Goal: Task Accomplishment & Management: Complete application form

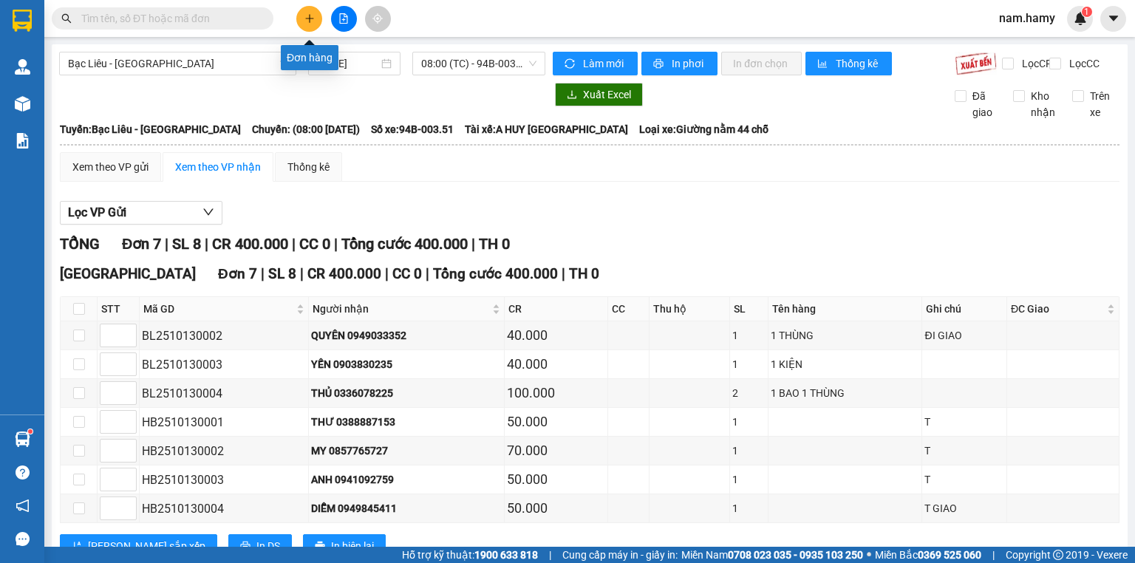
click at [307, 15] on icon "plus" at bounding box center [309, 18] width 10 height 10
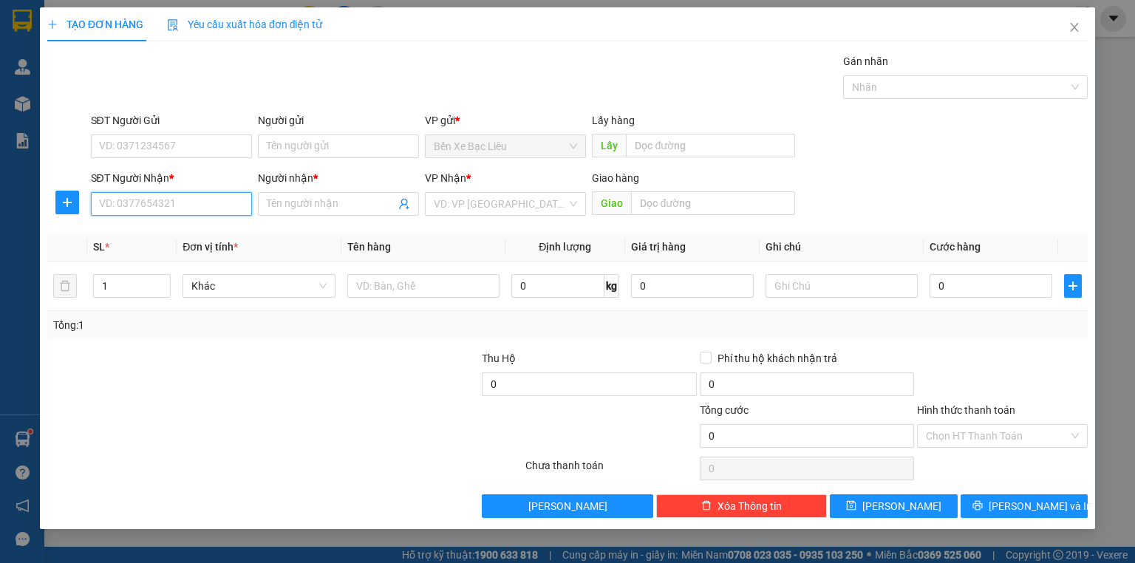
drag, startPoint x: 206, startPoint y: 198, endPoint x: 1134, endPoint y: 103, distance: 932.7
click at [206, 198] on input "SĐT Người Nhận *" at bounding box center [171, 204] width 161 height 24
click at [151, 233] on div "0937758069 - ANH PHI" at bounding box center [183, 233] width 166 height 16
type input "0937758069"
type input "ANH PHI"
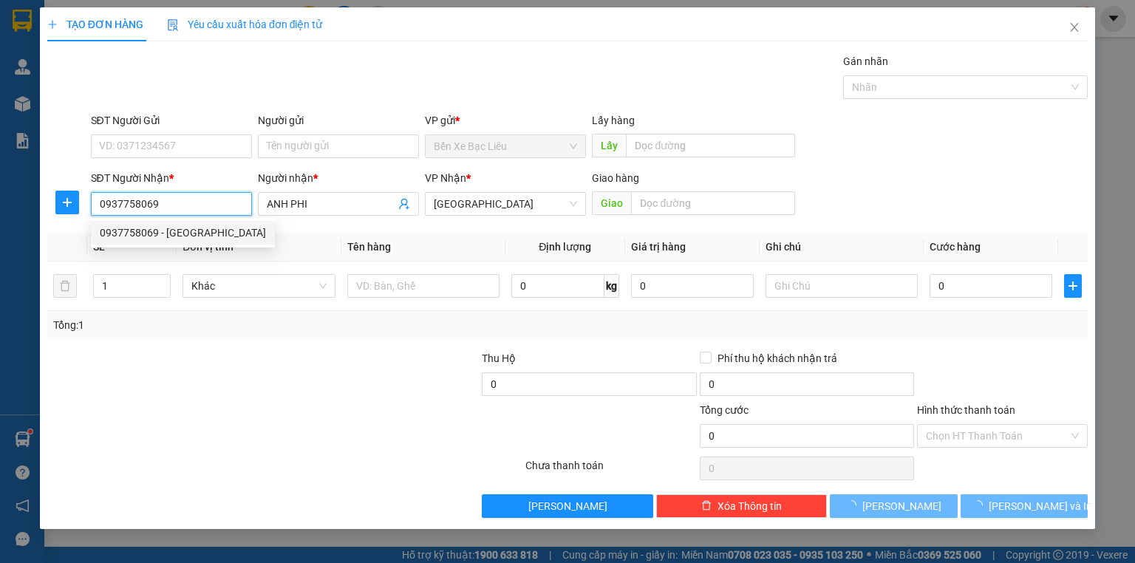
type input "40.000"
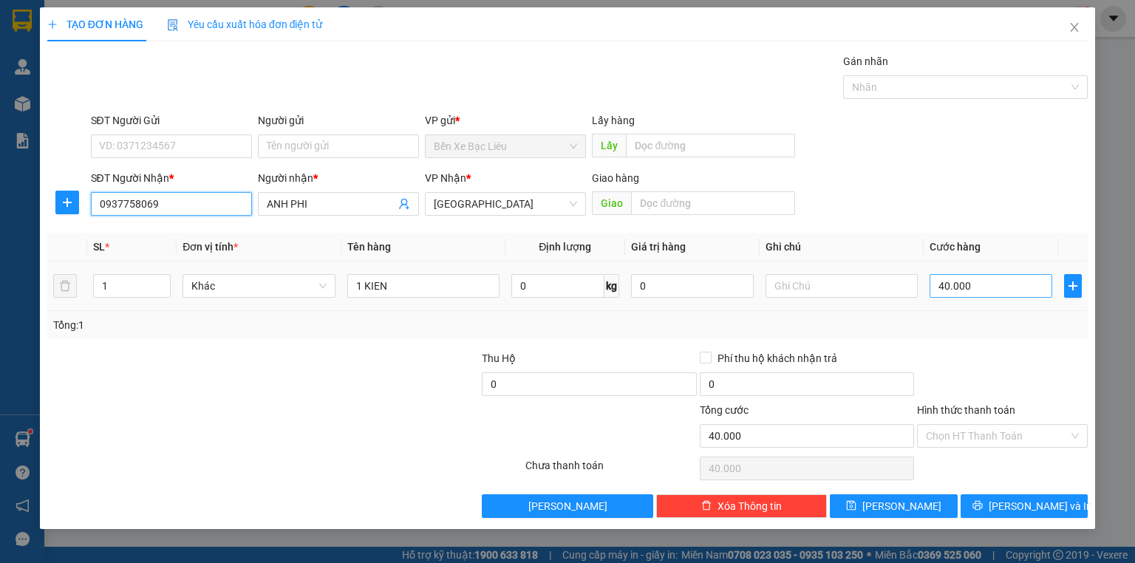
type input "0937758069"
click at [977, 281] on input "40.000" at bounding box center [990, 286] width 123 height 24
type input "0"
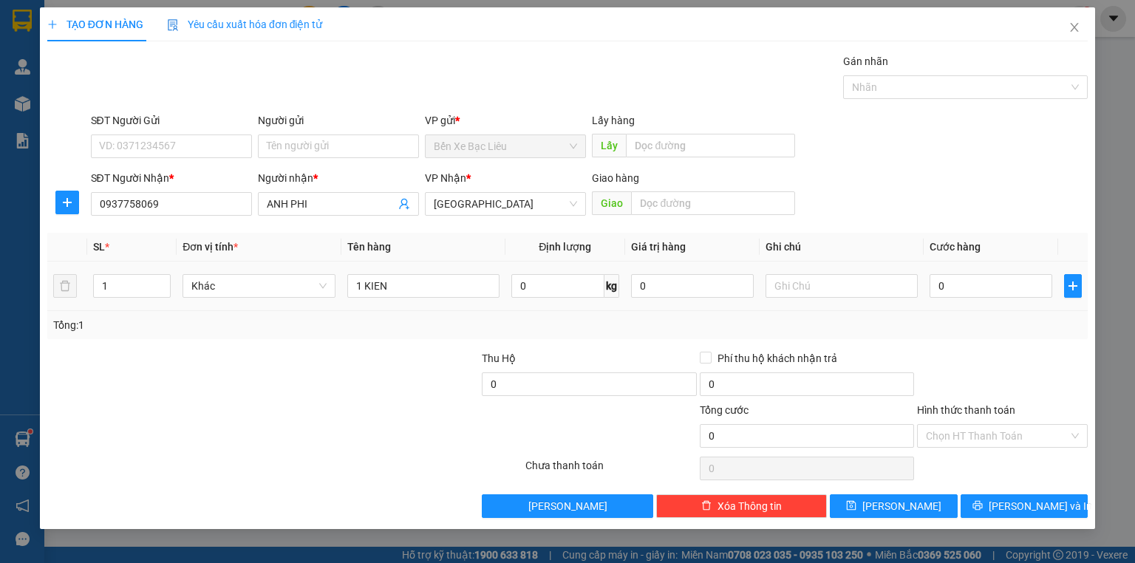
click at [928, 288] on td "0" at bounding box center [990, 286] width 134 height 49
click at [936, 284] on input "0" at bounding box center [990, 286] width 123 height 24
type input "4"
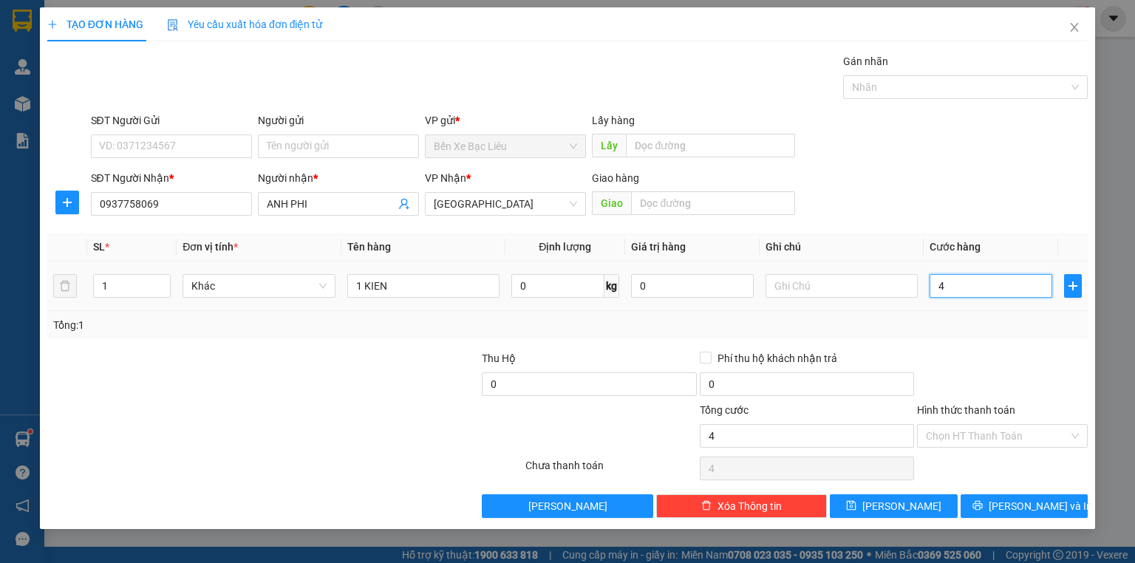
type input "40"
type input "40.000"
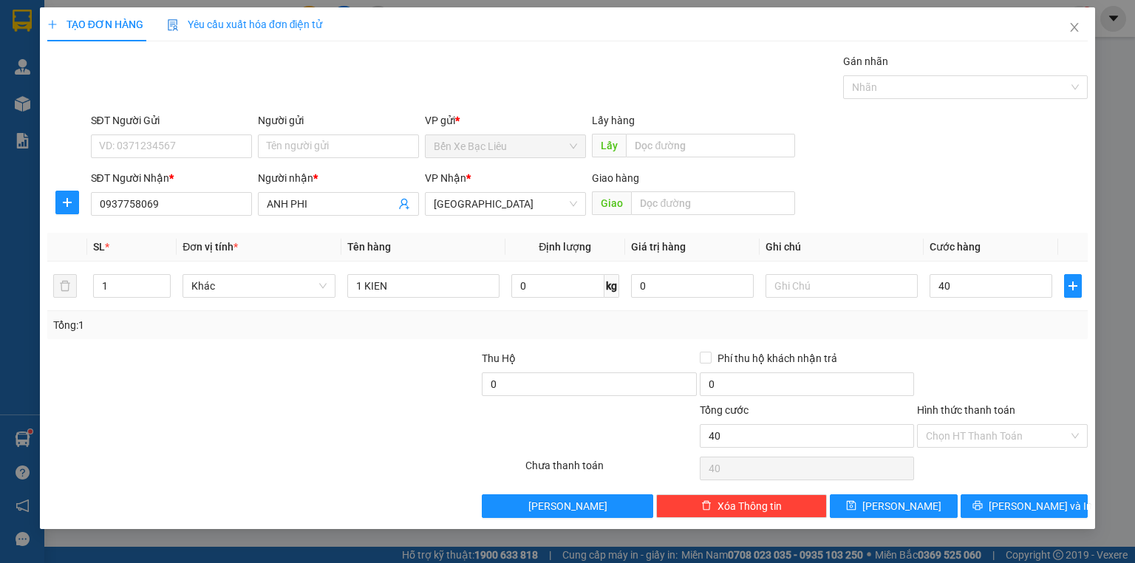
type input "40.000"
click at [316, 344] on div "Transit Pickup Surcharge Ids Transit Deliver Surcharge Ids Transit Deliver Surc…" at bounding box center [567, 285] width 1040 height 465
click at [1034, 435] on input "Hình thức thanh toán" at bounding box center [997, 436] width 143 height 22
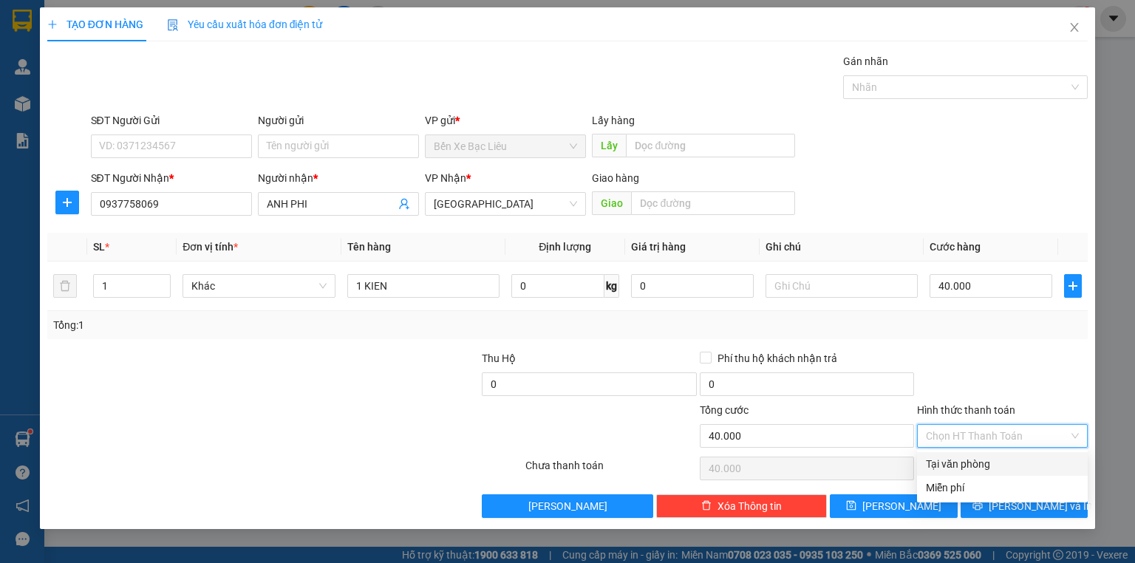
click at [1037, 460] on div "Tại văn phòng" at bounding box center [1002, 464] width 153 height 16
type input "0"
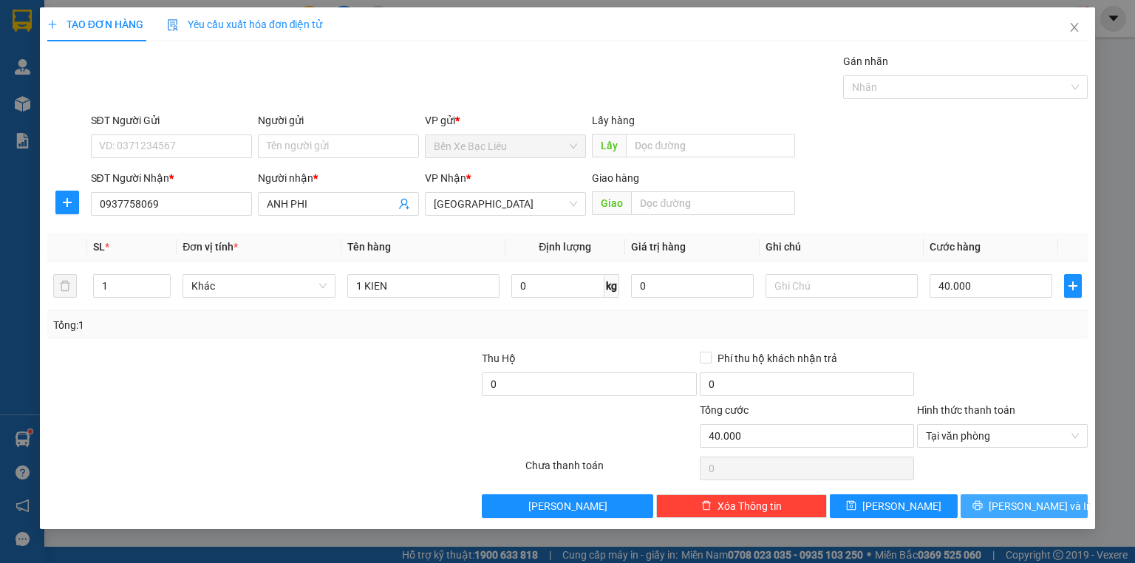
click at [1047, 498] on span "[PERSON_NAME] và In" at bounding box center [1039, 506] width 103 height 16
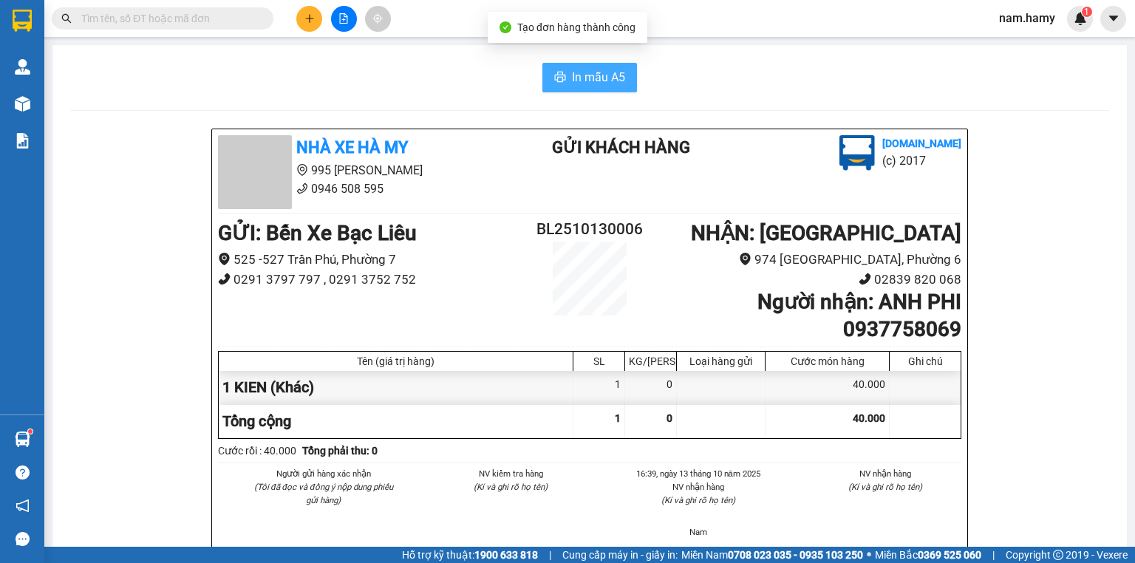
click at [613, 83] on span "In mẫu A5" at bounding box center [598, 77] width 53 height 18
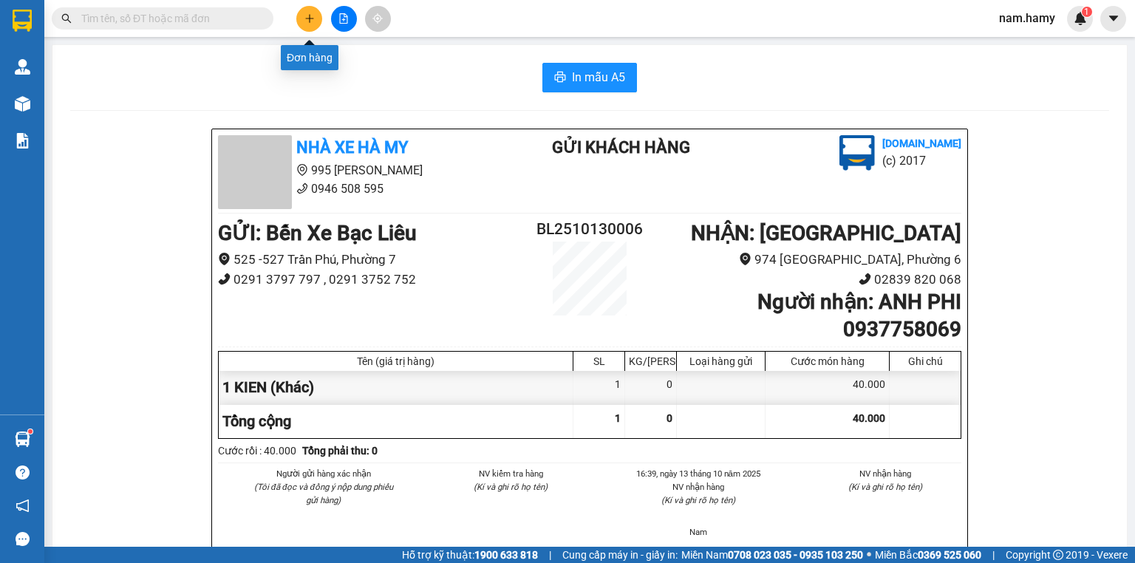
click at [304, 16] on icon "plus" at bounding box center [309, 18] width 10 height 10
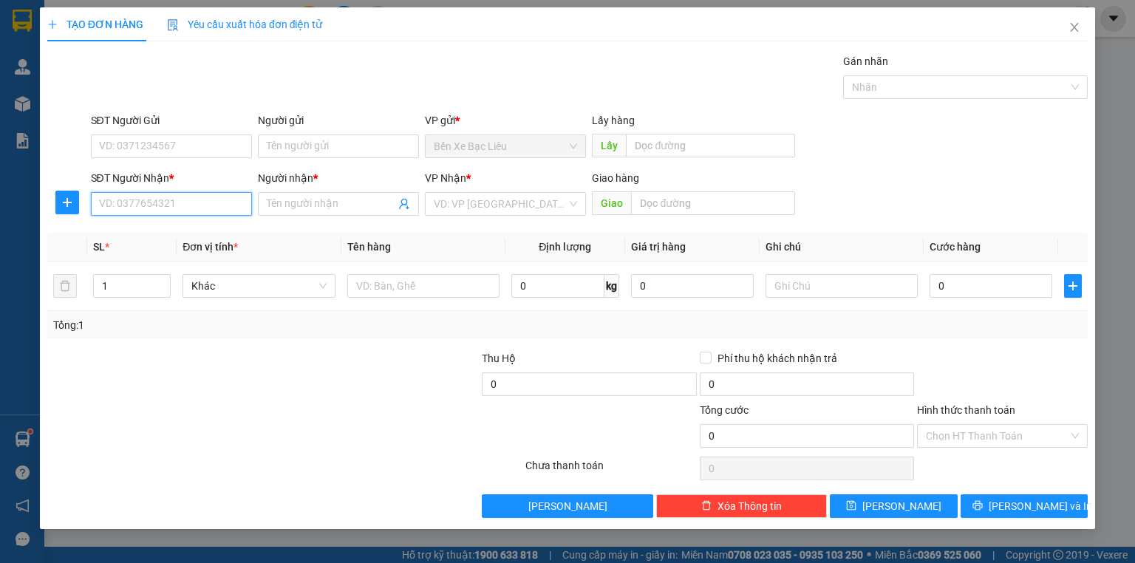
click at [201, 212] on input "SĐT Người Nhận *" at bounding box center [171, 204] width 161 height 24
type input "0964523035"
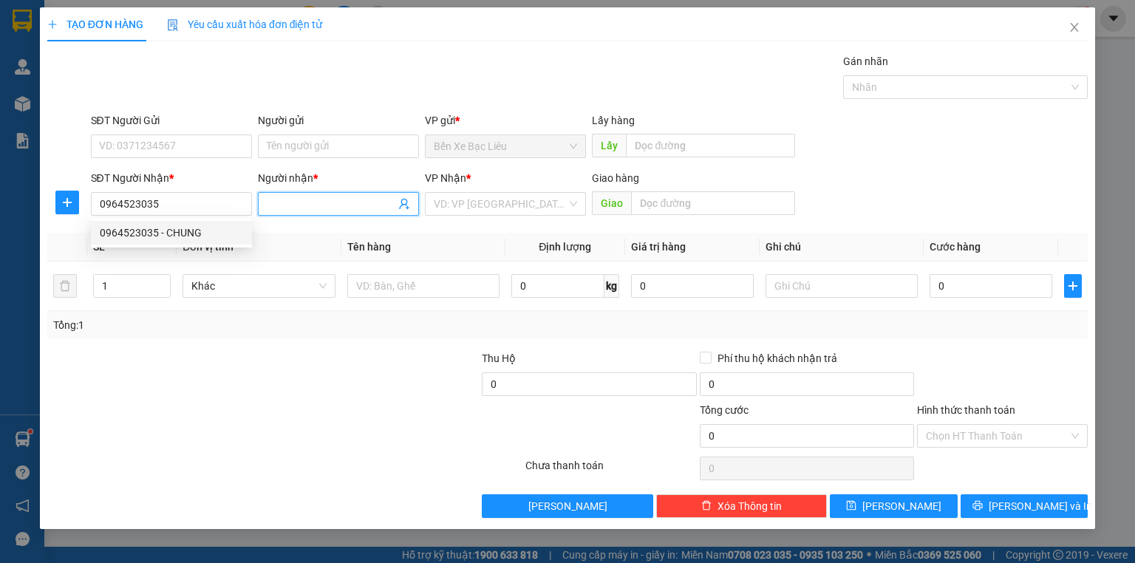
click at [284, 196] on input "Người nhận *" at bounding box center [331, 204] width 129 height 16
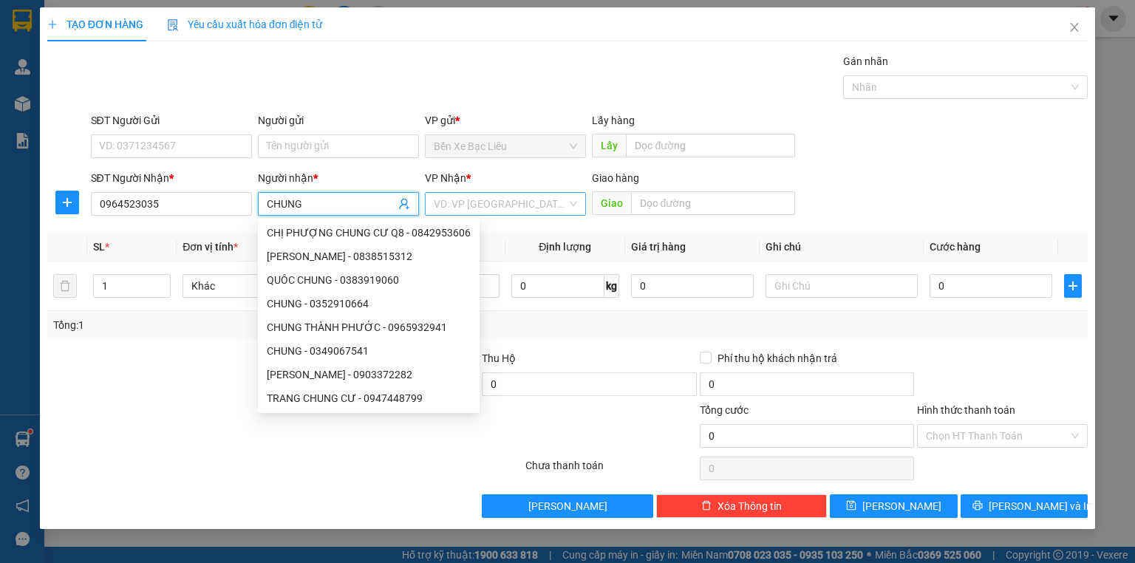
type input "CHUNG"
click at [532, 205] on input "search" at bounding box center [500, 204] width 133 height 22
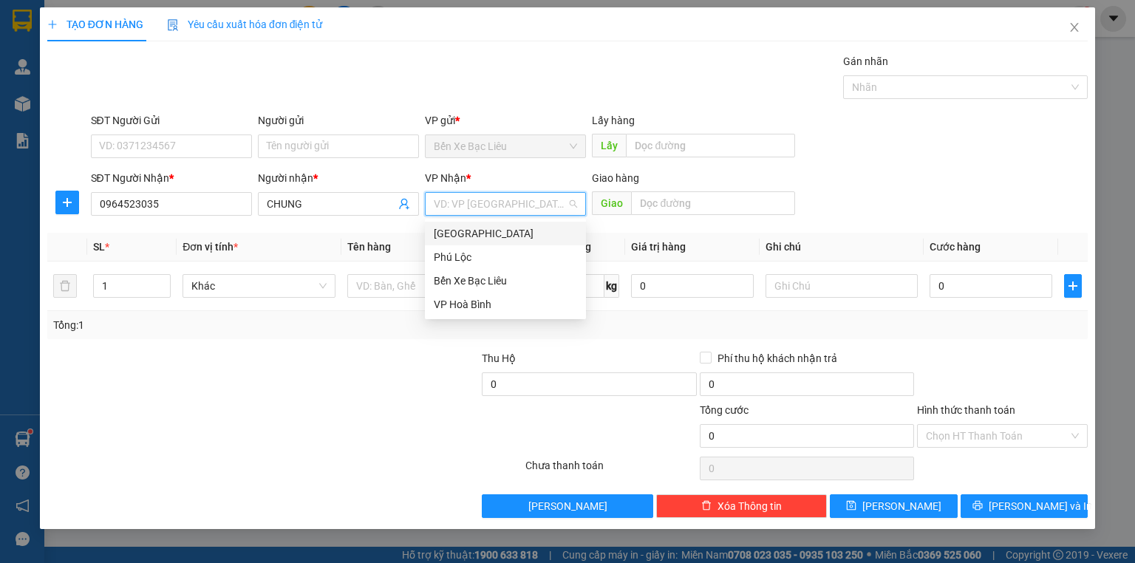
click at [519, 234] on div "[GEOGRAPHIC_DATA]" at bounding box center [505, 233] width 143 height 16
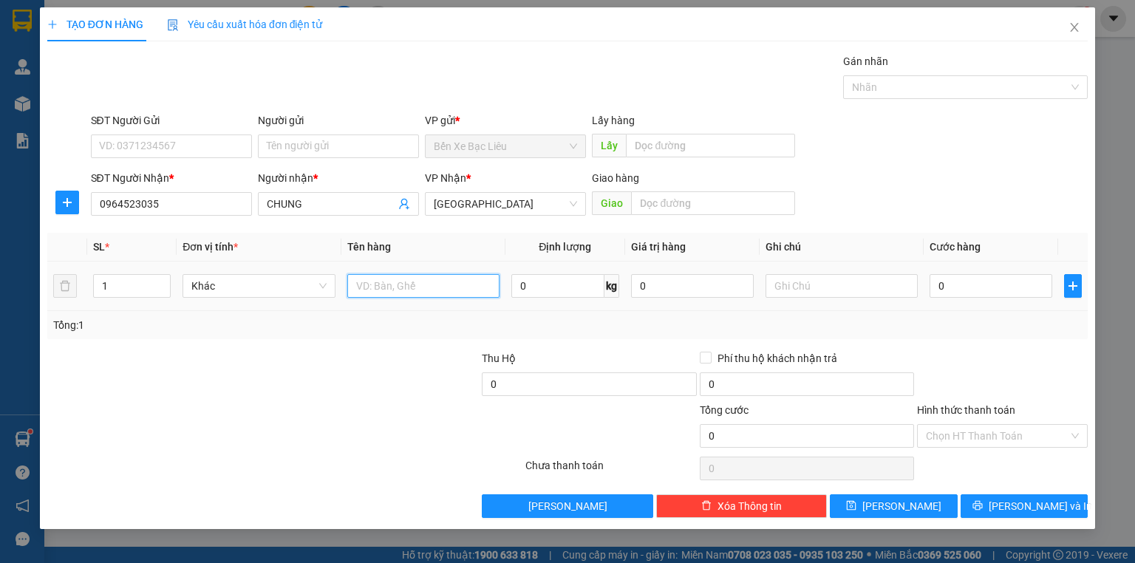
click at [377, 288] on input "text" at bounding box center [423, 286] width 152 height 24
click at [117, 281] on input "1" at bounding box center [132, 286] width 76 height 22
type input "2"
click at [352, 292] on input "text" at bounding box center [423, 286] width 152 height 24
type input "2 BAO"
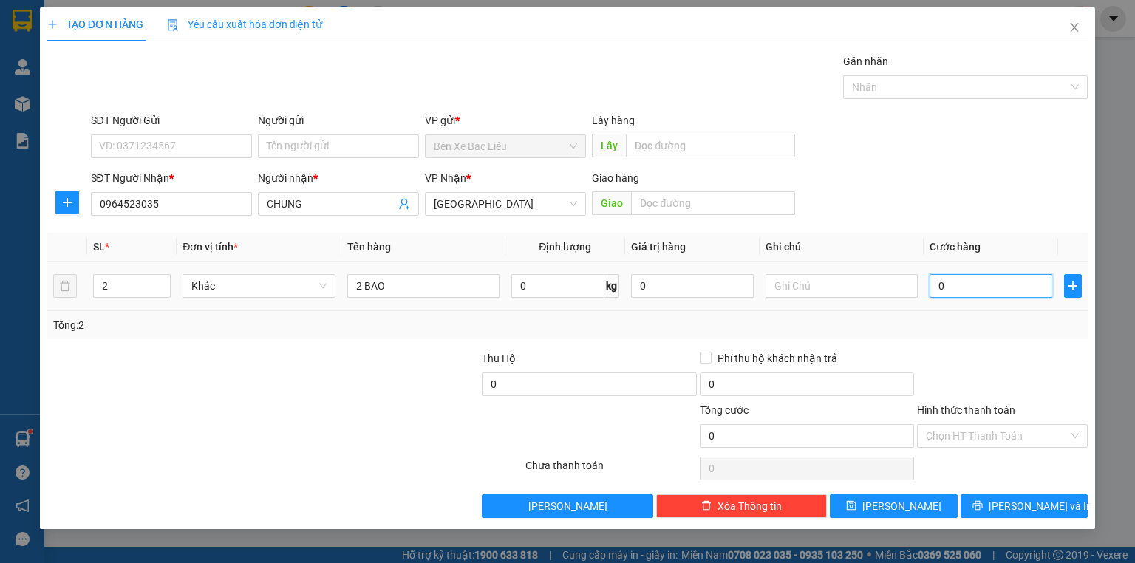
click at [934, 285] on input "0" at bounding box center [990, 286] width 123 height 24
type input "1"
type input "14"
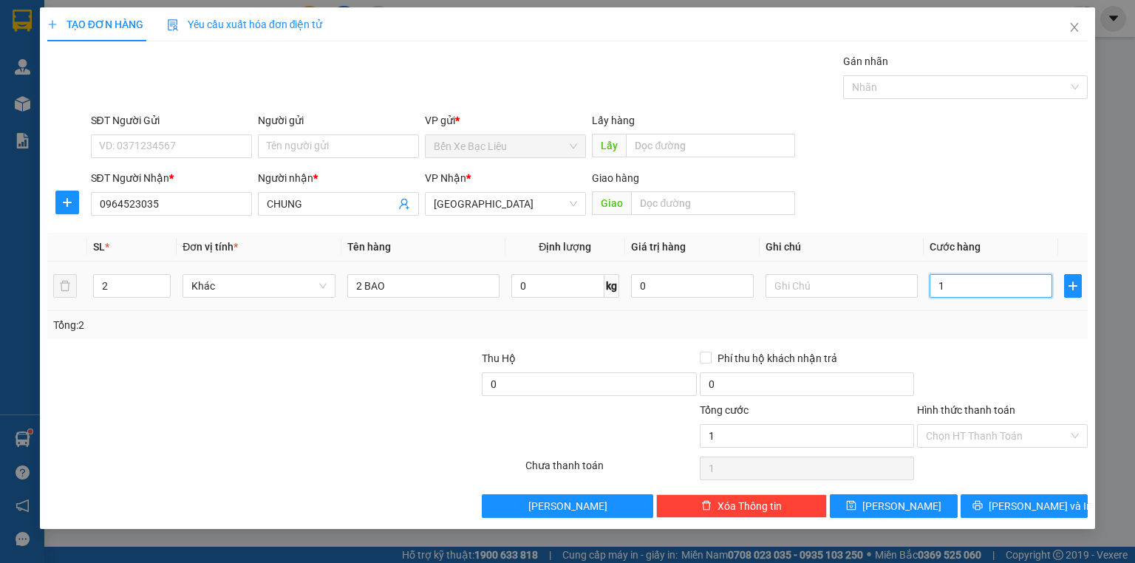
type input "14"
type input "140"
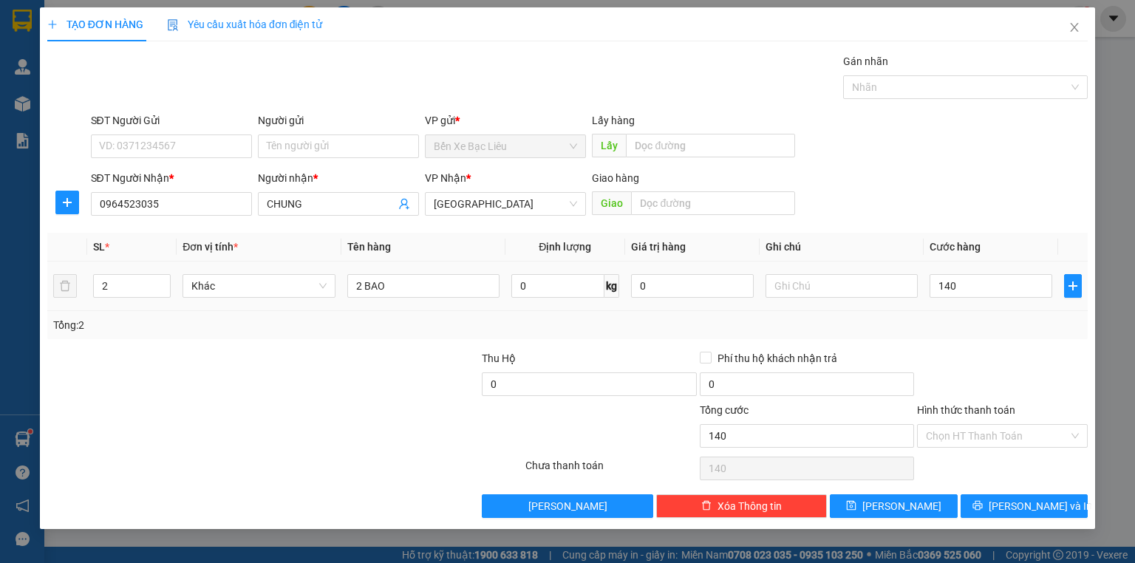
type input "140.000"
click at [946, 313] on div "Tổng: 2" at bounding box center [567, 325] width 1040 height 28
click at [960, 428] on input "Hình thức thanh toán" at bounding box center [997, 436] width 143 height 22
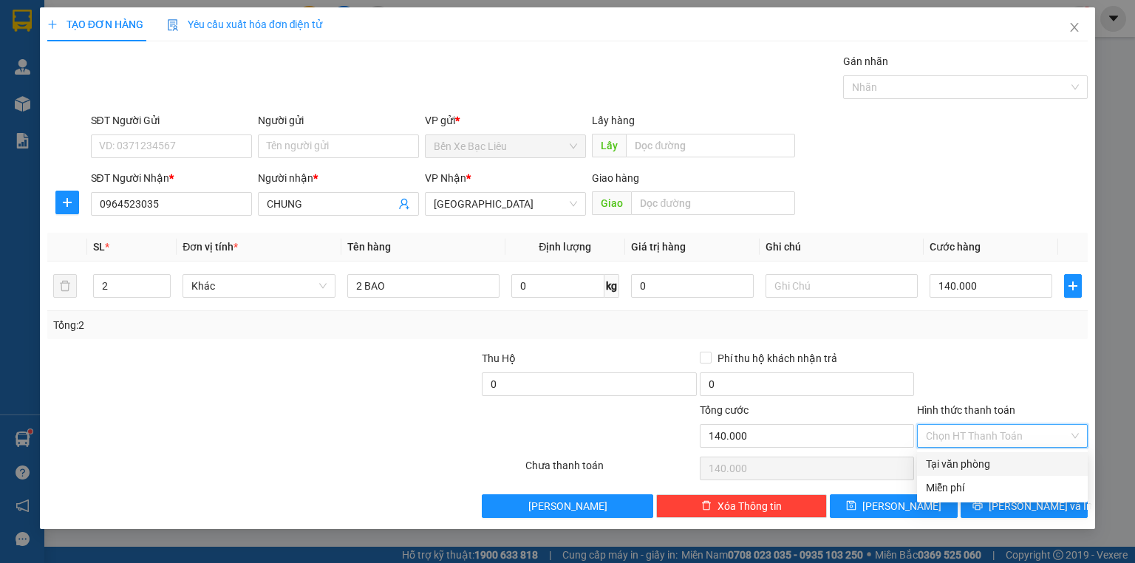
click at [978, 463] on div "Tại văn phòng" at bounding box center [1002, 464] width 153 height 16
type input "0"
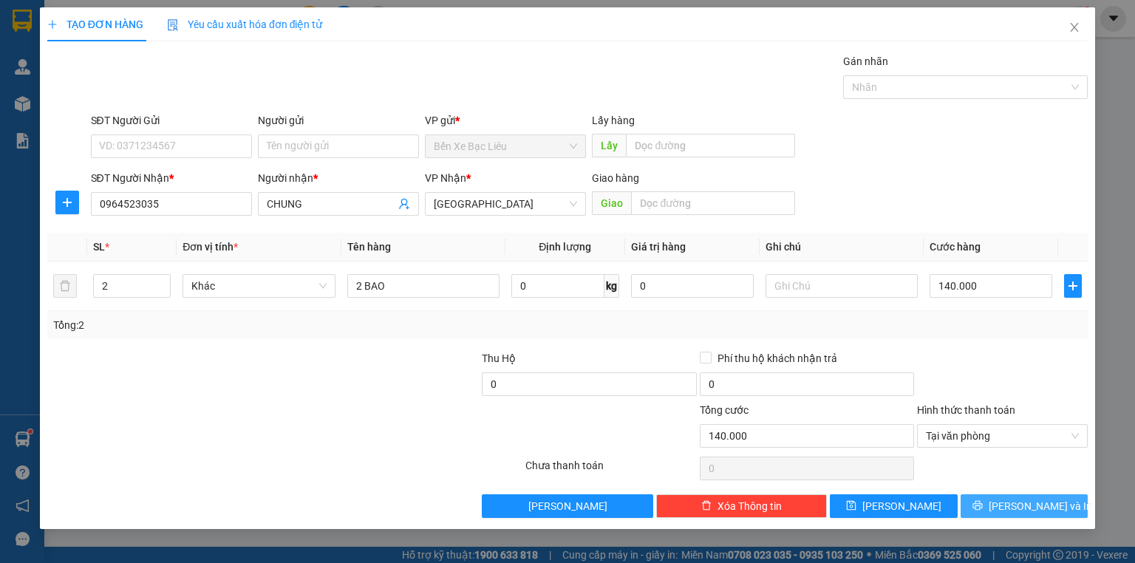
click at [1018, 499] on span "[PERSON_NAME] và In" at bounding box center [1039, 506] width 103 height 16
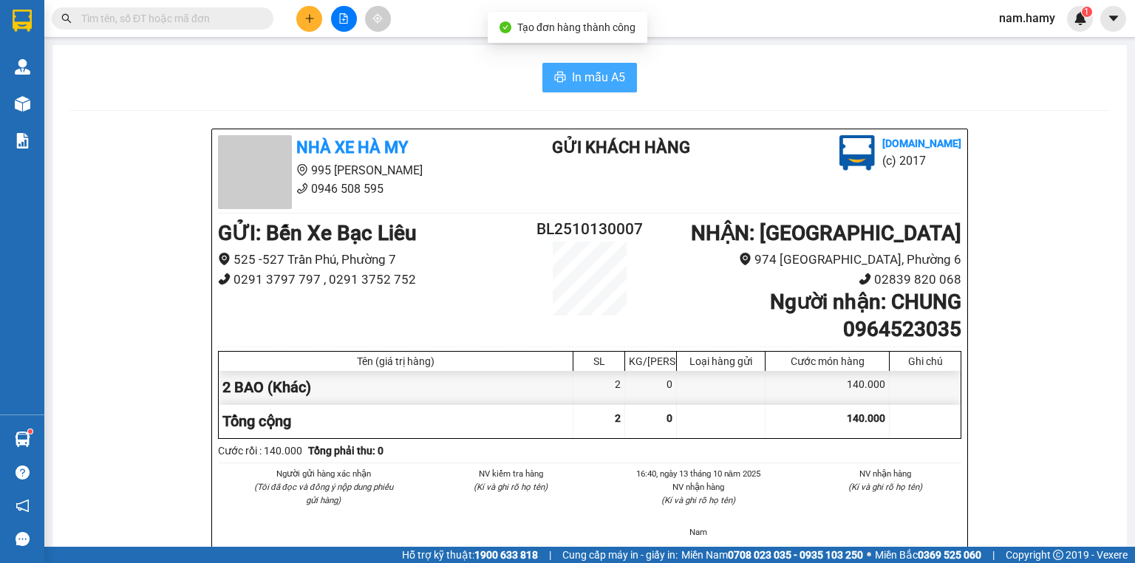
click at [572, 69] on span "In mẫu A5" at bounding box center [598, 77] width 53 height 18
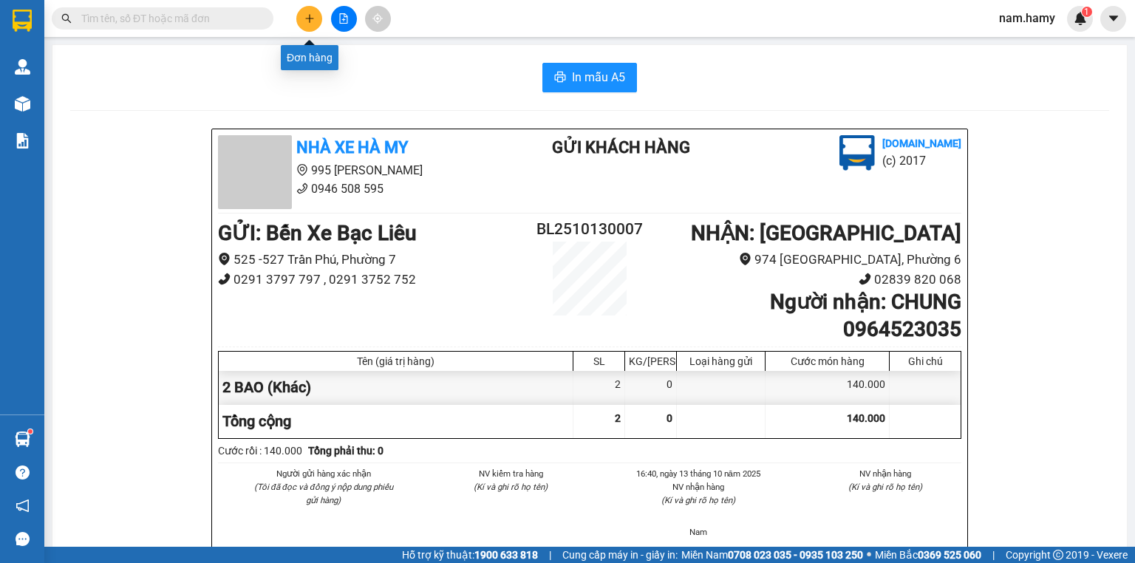
click at [315, 17] on button at bounding box center [309, 19] width 26 height 26
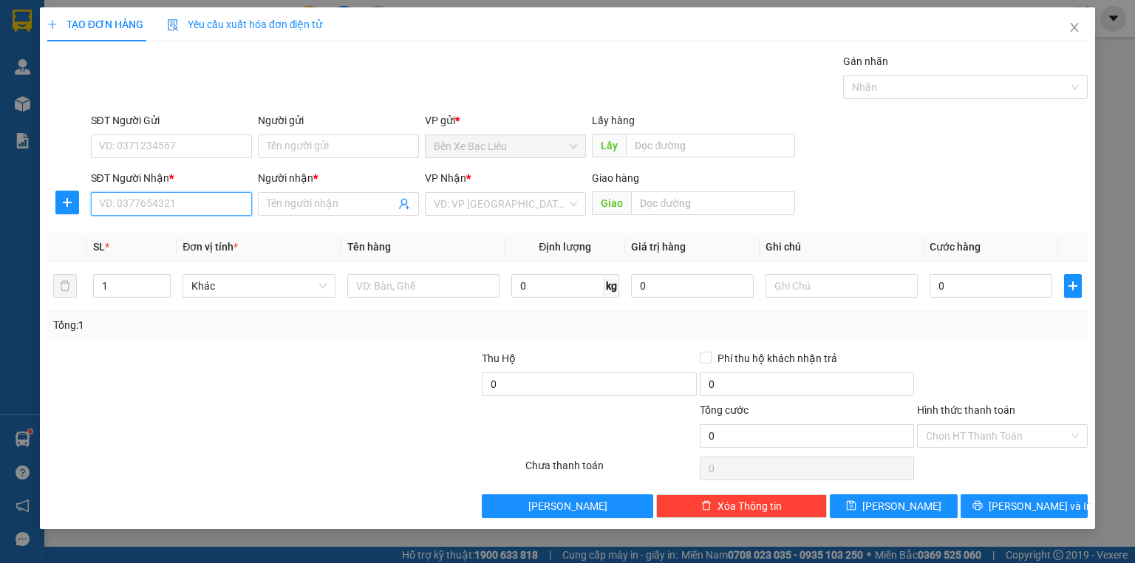
click at [222, 204] on input "SĐT Người Nhận *" at bounding box center [171, 204] width 161 height 24
click at [216, 230] on div "0964523035 - CHUNG" at bounding box center [171, 233] width 143 height 16
type input "0964523035"
type input "CHUNG"
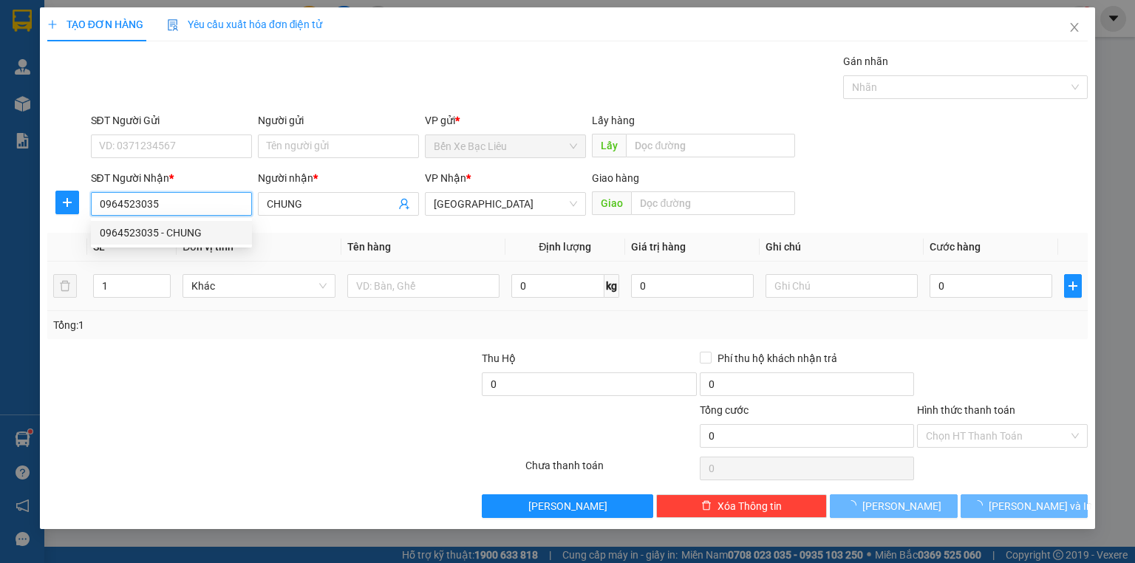
type input "140.000"
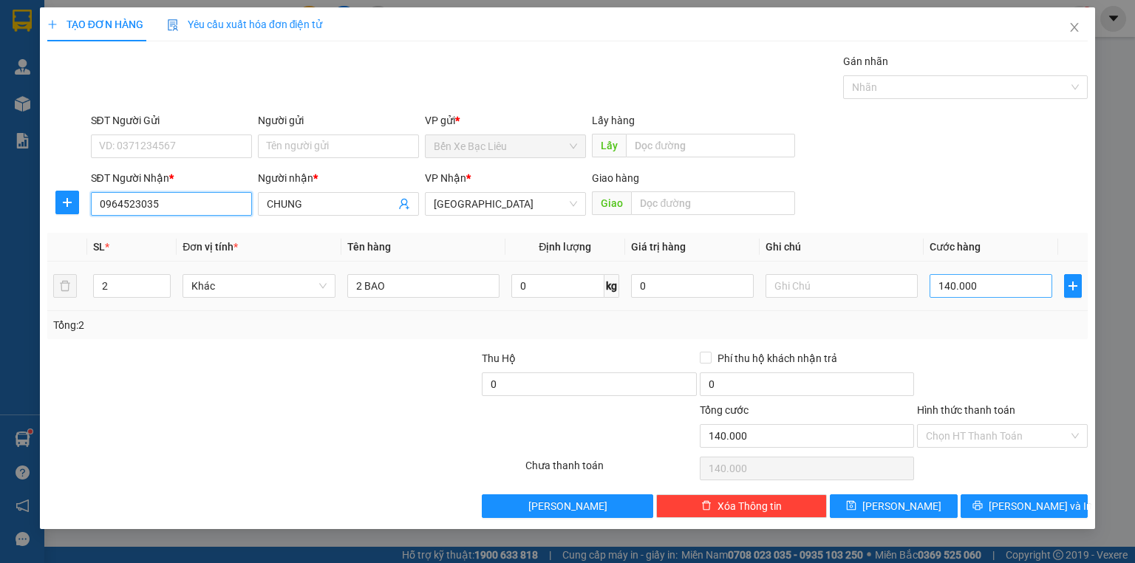
type input "0964523035"
click at [1014, 291] on input "140.000" at bounding box center [990, 286] width 123 height 24
type input "0"
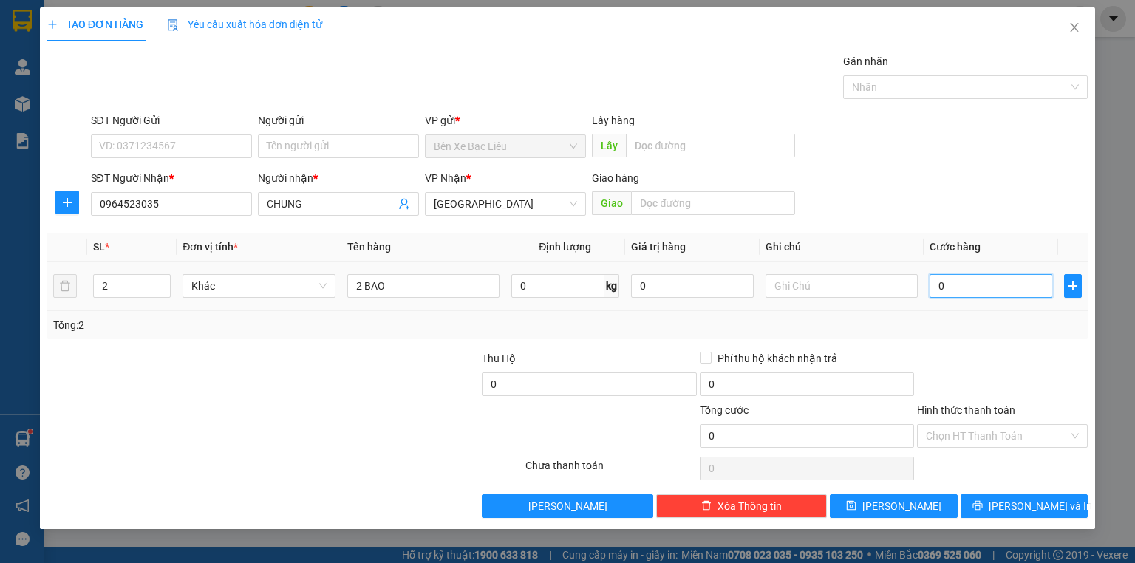
click at [935, 284] on input "0" at bounding box center [990, 286] width 123 height 24
type input "10"
type input "120"
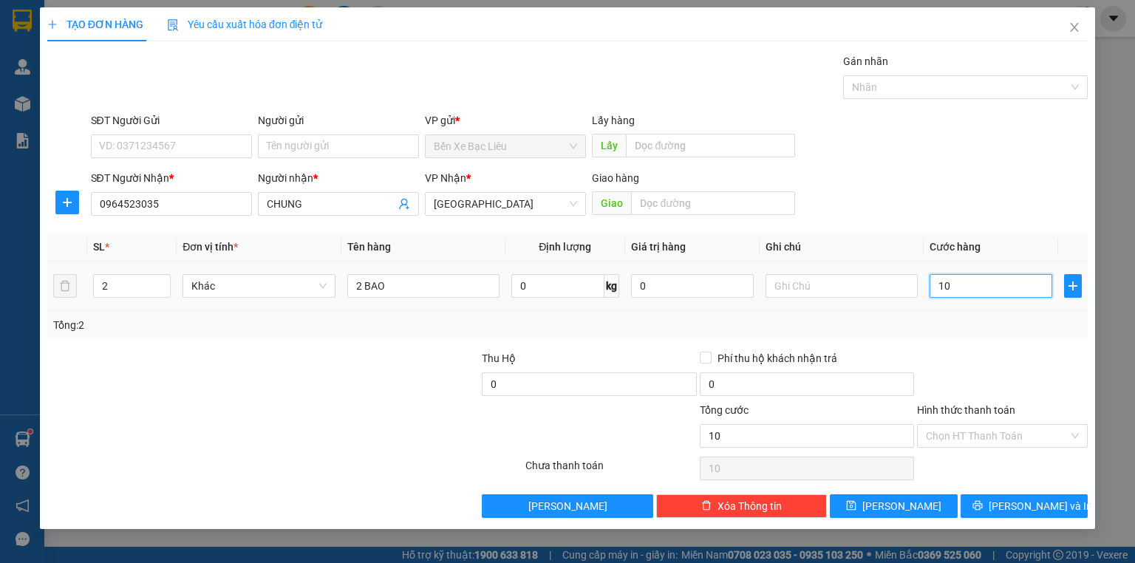
type input "120"
click at [1019, 343] on div "Transit Pickup Surcharge Ids Transit Deliver Surcharge Ids Transit Deliver Surc…" at bounding box center [567, 285] width 1040 height 465
click at [1038, 428] on input "Hình thức thanh toán" at bounding box center [997, 436] width 143 height 22
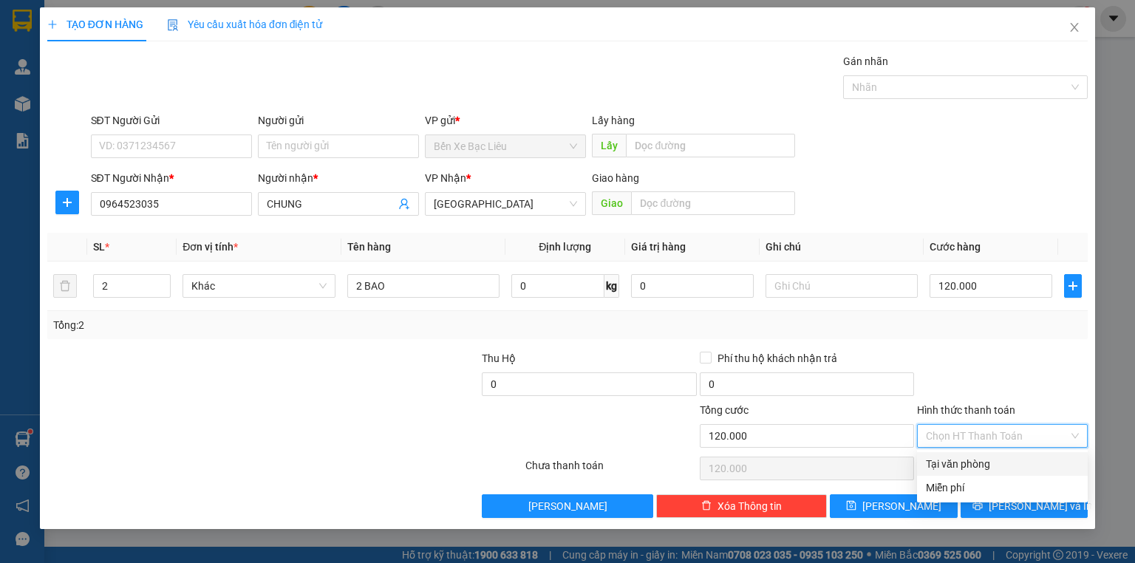
click at [1040, 466] on div "Tại văn phòng" at bounding box center [1002, 464] width 153 height 16
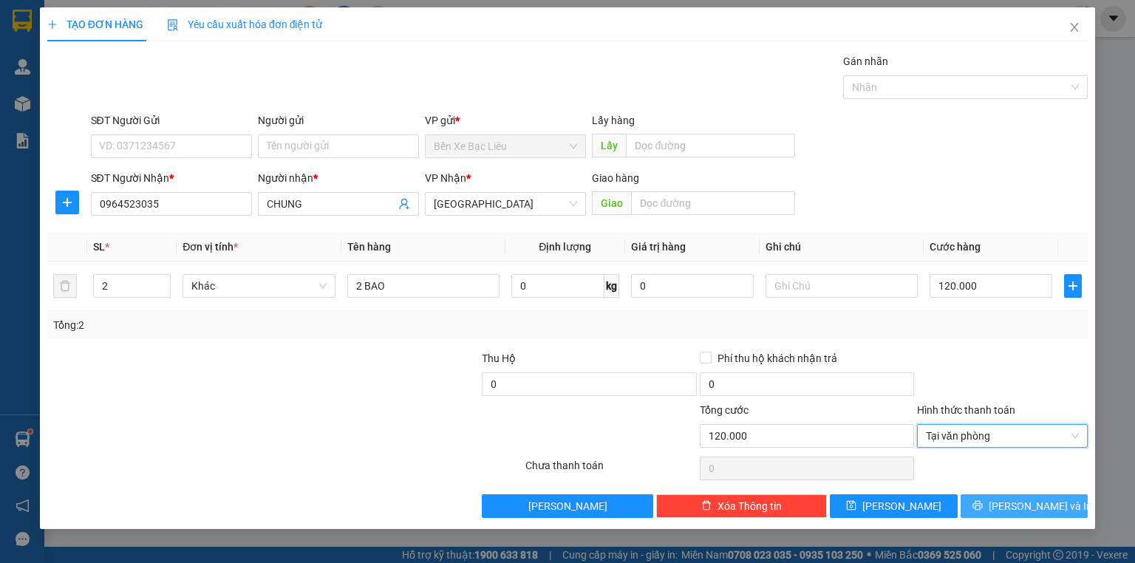
click at [1049, 505] on span "[PERSON_NAME] và In" at bounding box center [1039, 506] width 103 height 16
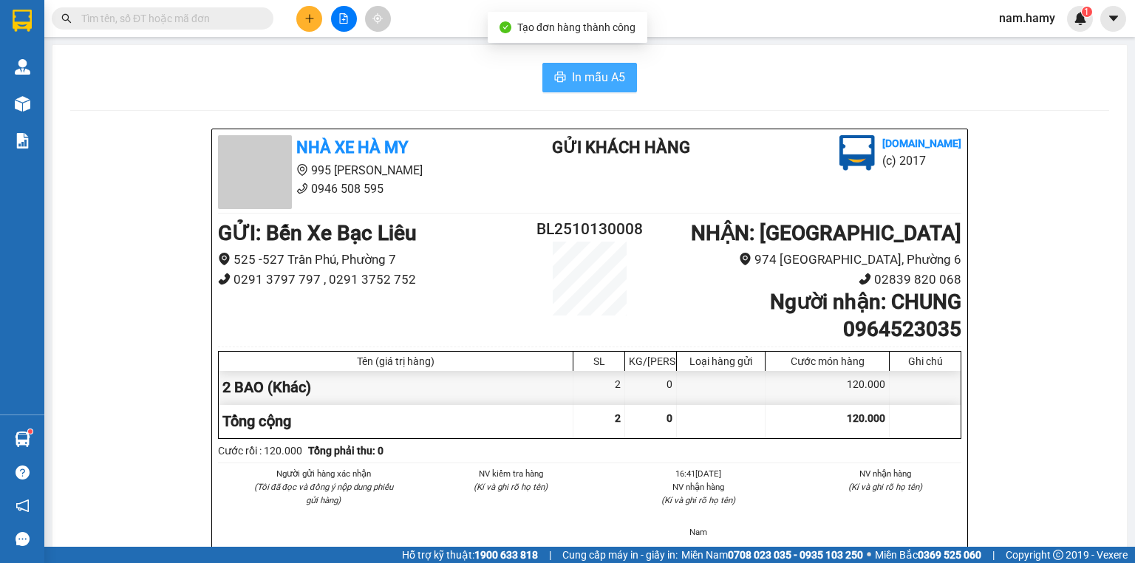
click at [583, 86] on span "In mẫu A5" at bounding box center [598, 77] width 53 height 18
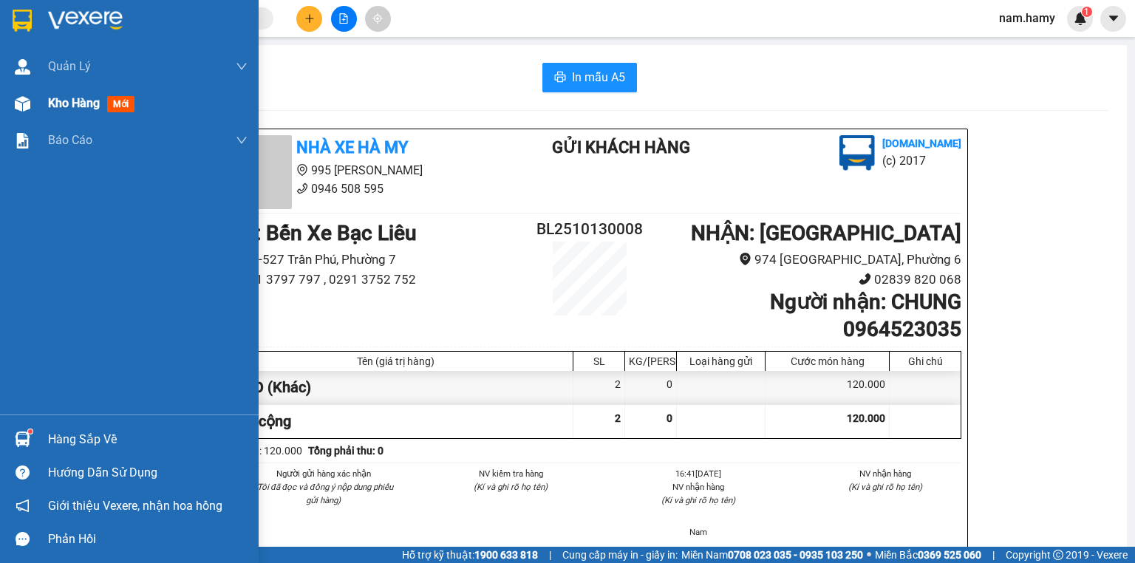
click at [24, 117] on div "Kho hàng mới" at bounding box center [129, 103] width 259 height 37
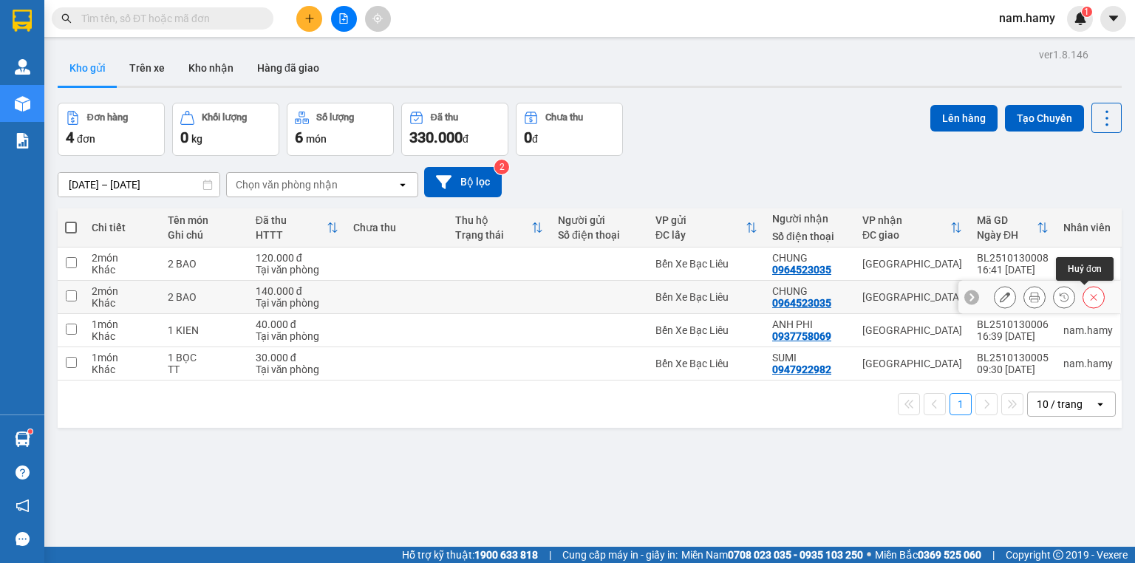
click at [1091, 297] on button at bounding box center [1093, 297] width 21 height 26
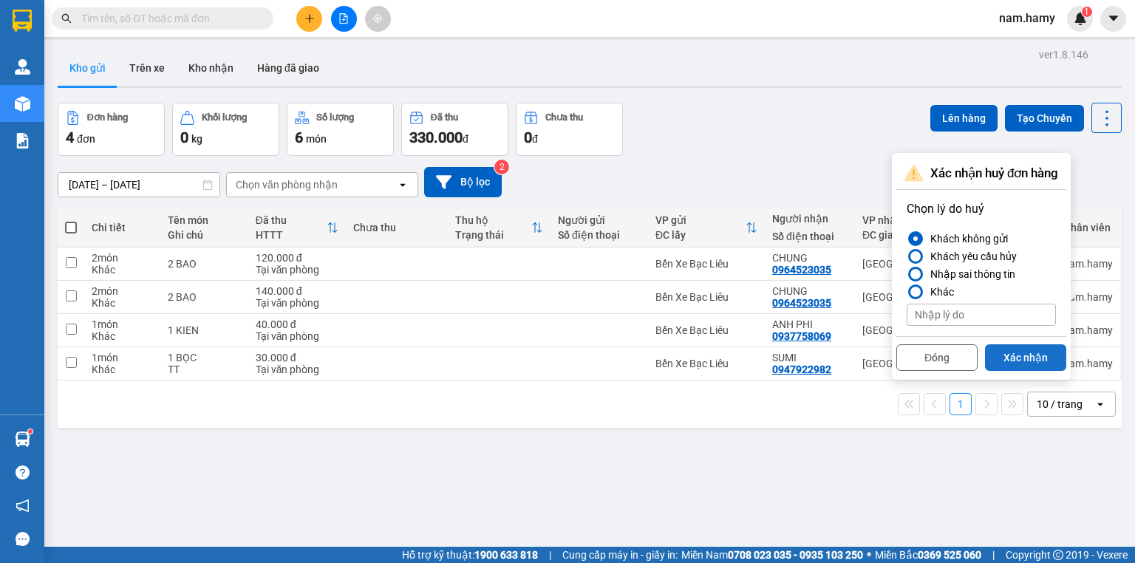
click at [1045, 354] on button "Xác nhận" at bounding box center [1025, 357] width 81 height 27
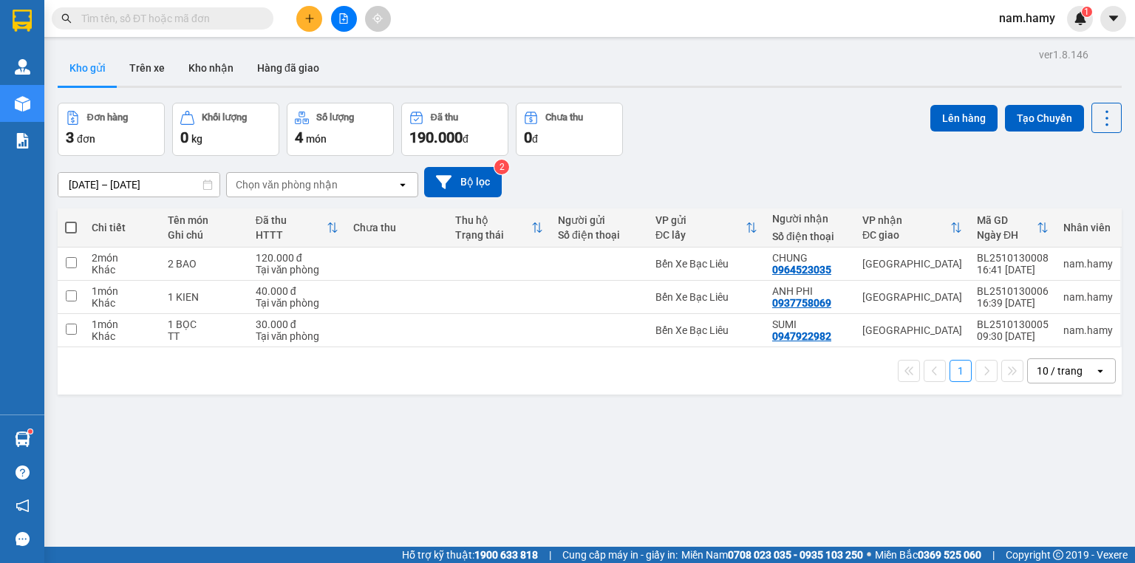
click at [307, 15] on icon "plus" at bounding box center [309, 18] width 10 height 10
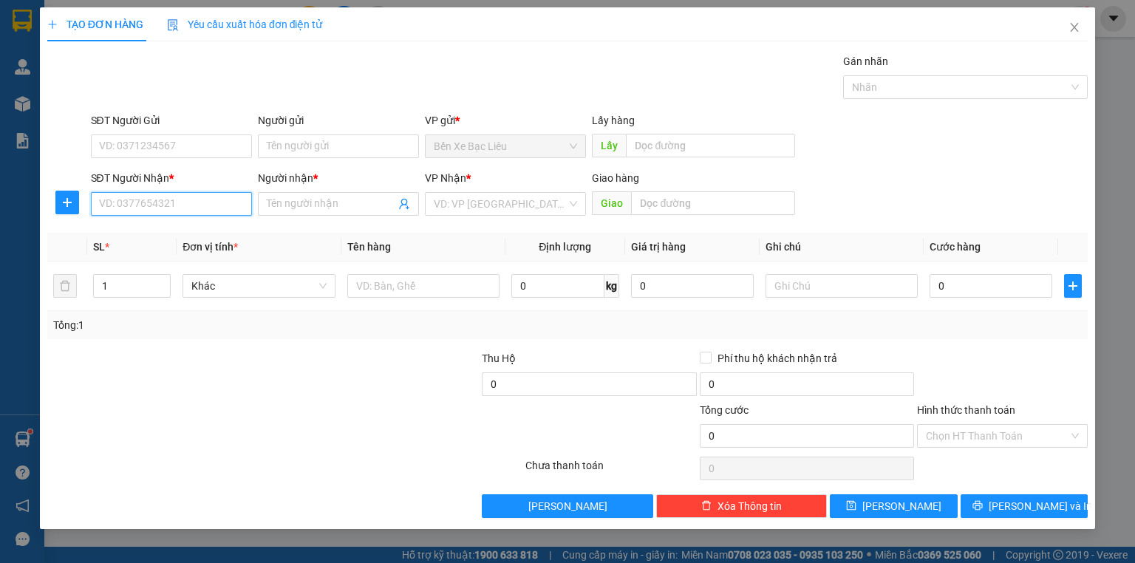
click at [168, 204] on input "SĐT Người Nhận *" at bounding box center [171, 204] width 161 height 24
click at [162, 230] on div "0937758069 - ANH PHI" at bounding box center [183, 233] width 166 height 16
type input "0937758069"
type input "ANH PHI"
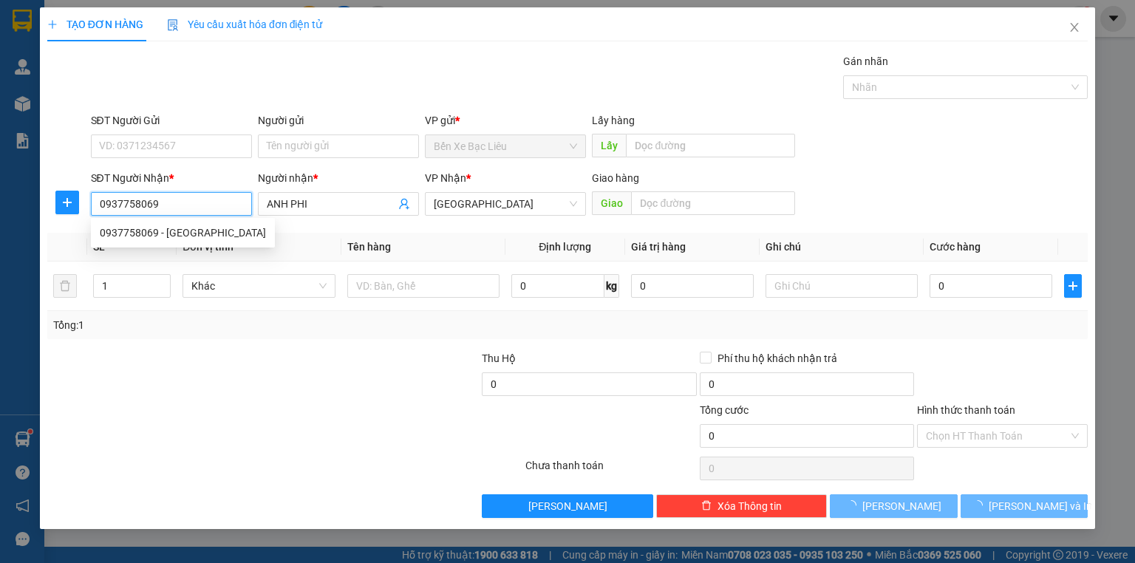
type input "40.000"
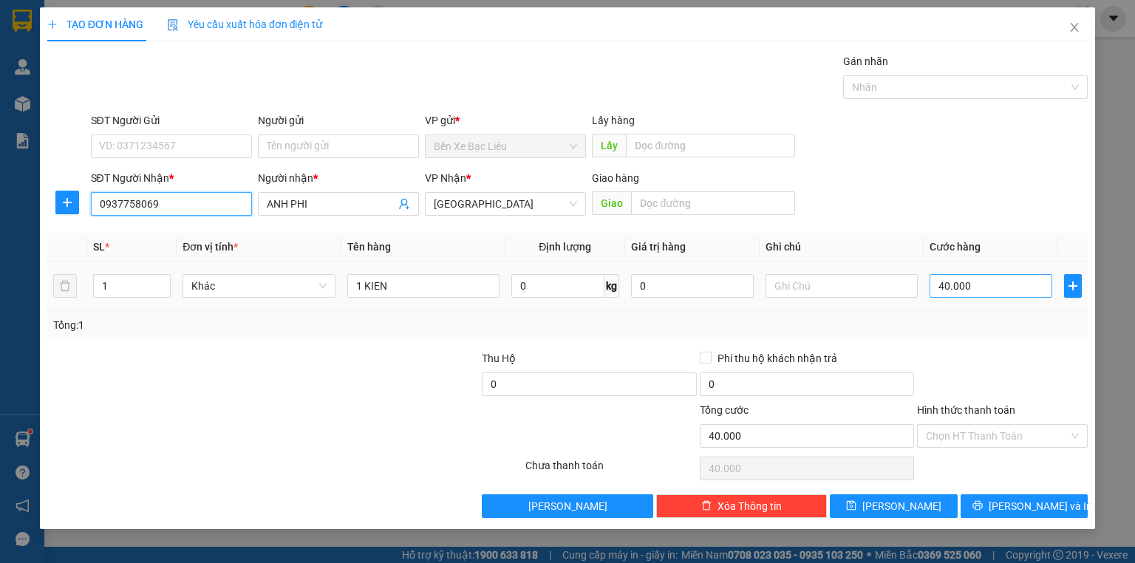
type input "0937758069"
click at [991, 290] on input "40.000" at bounding box center [990, 286] width 123 height 24
type input "0"
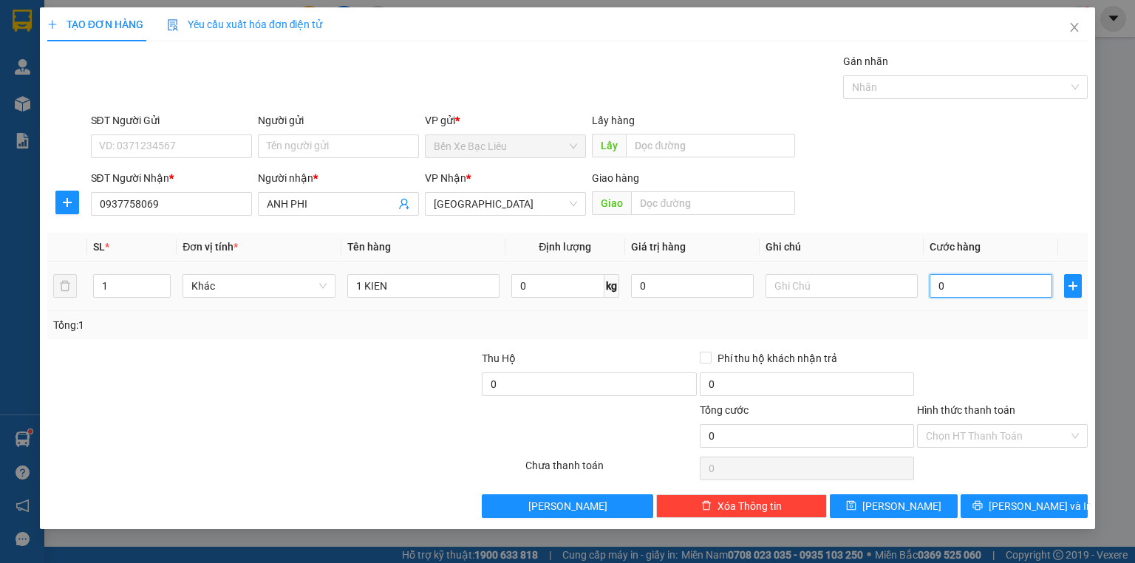
click at [937, 289] on input "0" at bounding box center [990, 286] width 123 height 24
type input "30"
type input "30.000"
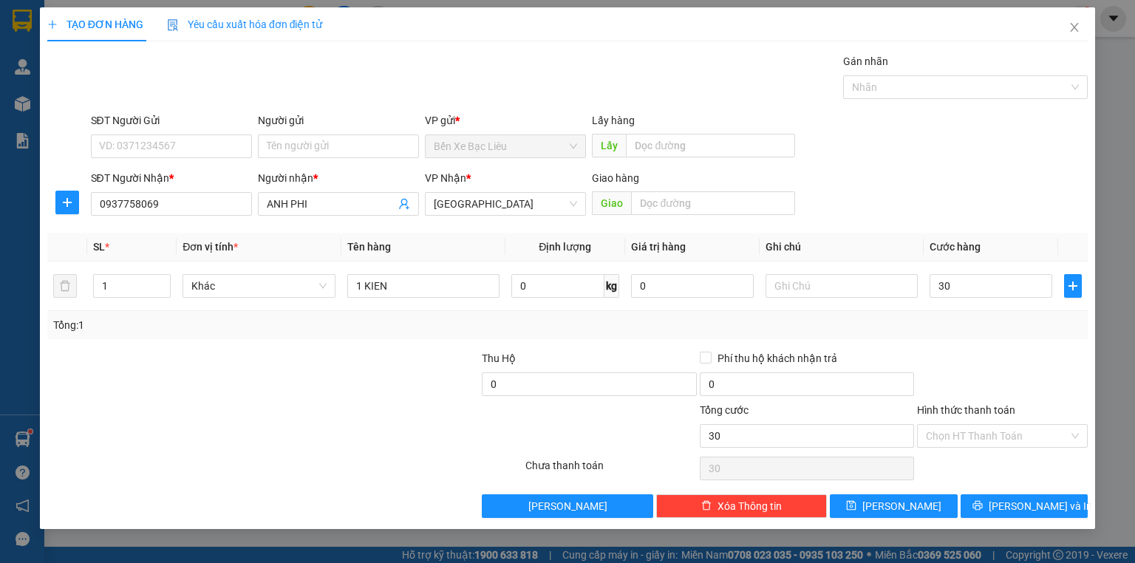
type input "30.000"
click at [950, 317] on div "Tổng: 1" at bounding box center [567, 325] width 1028 height 16
click at [801, 269] on td at bounding box center [841, 286] width 164 height 49
click at [807, 278] on input "text" at bounding box center [841, 286] width 152 height 24
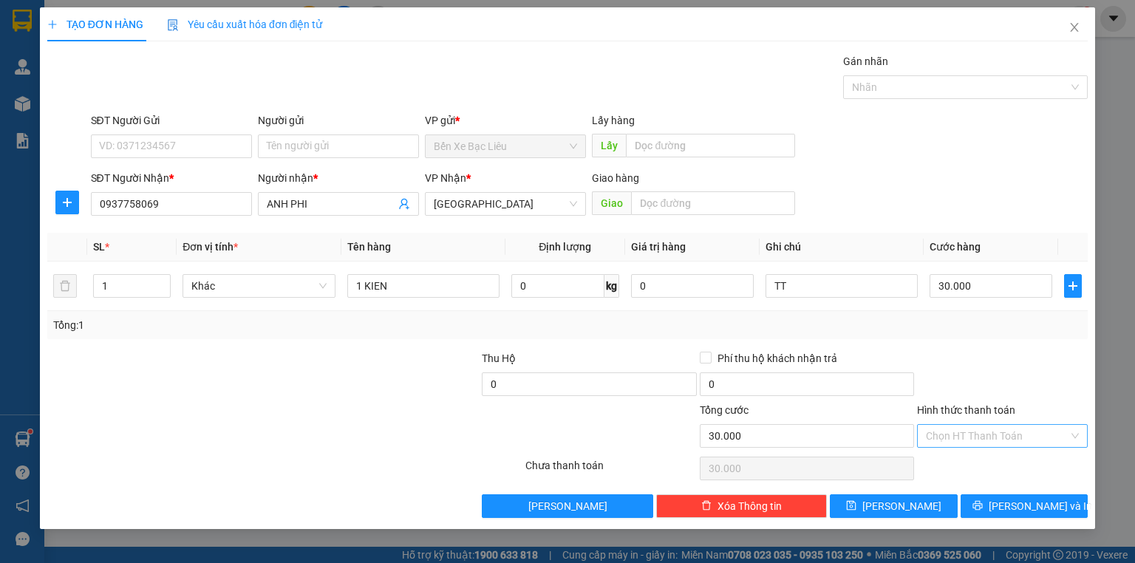
click at [1027, 427] on input "Hình thức thanh toán" at bounding box center [997, 436] width 143 height 22
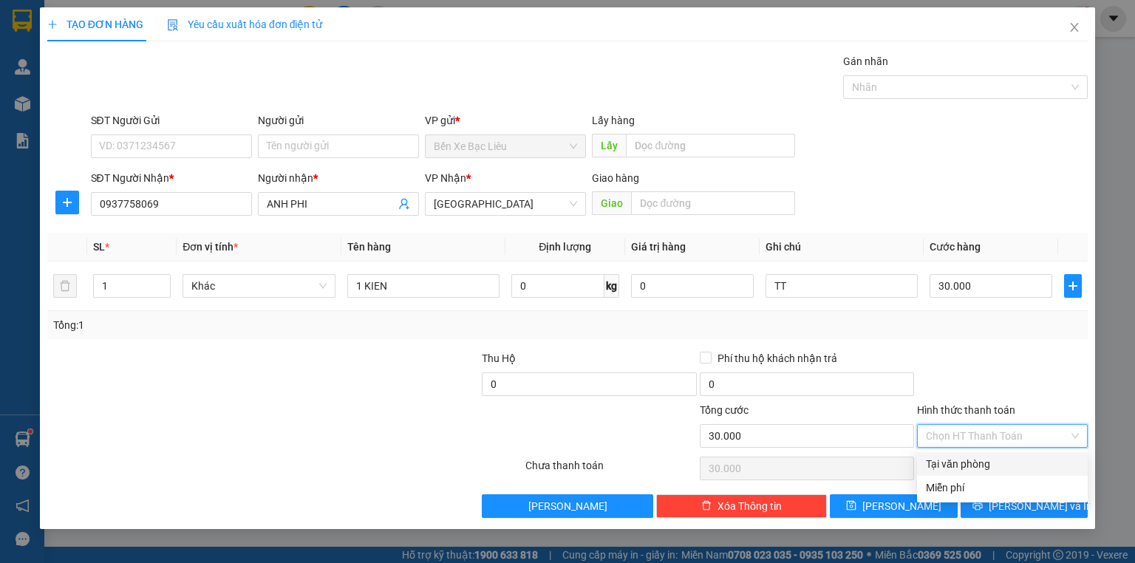
click at [1039, 454] on div "Tại văn phòng" at bounding box center [1002, 464] width 171 height 24
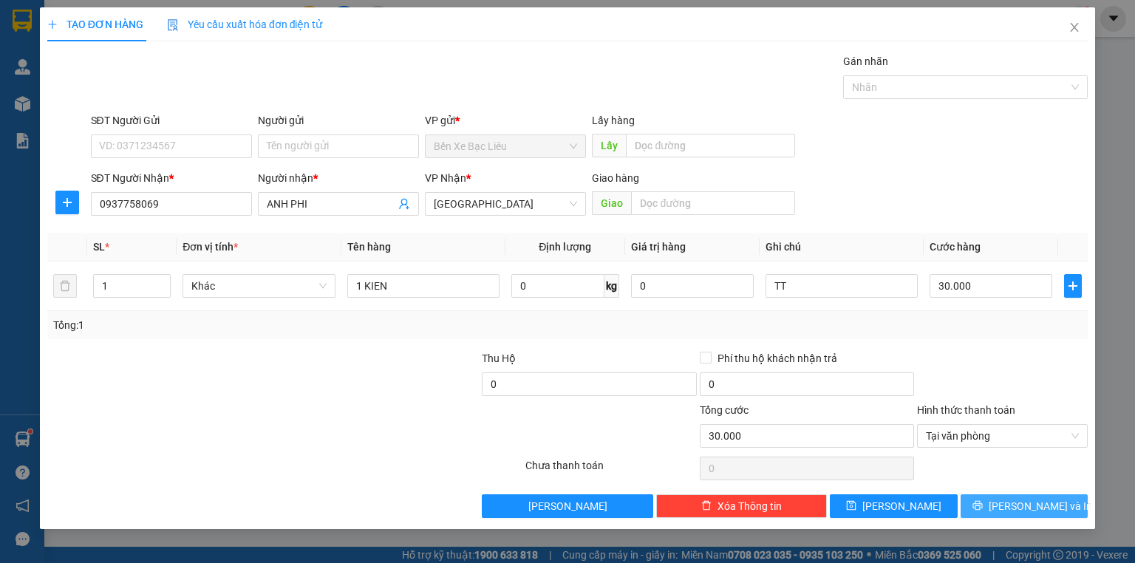
click at [1045, 498] on span "[PERSON_NAME] và In" at bounding box center [1039, 506] width 103 height 16
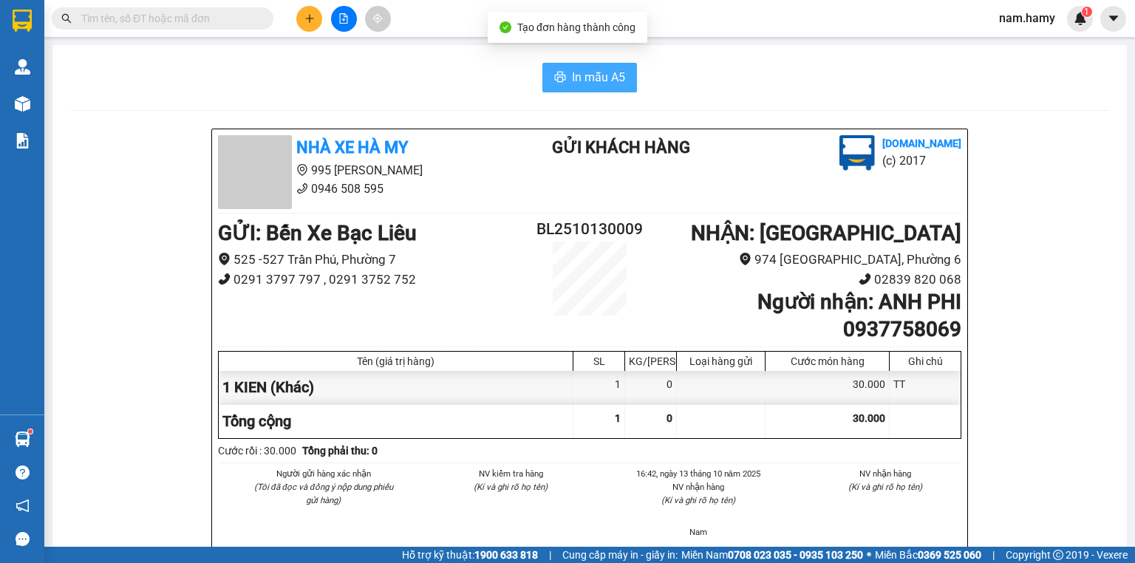
click at [556, 86] on button "In mẫu A5" at bounding box center [589, 78] width 95 height 30
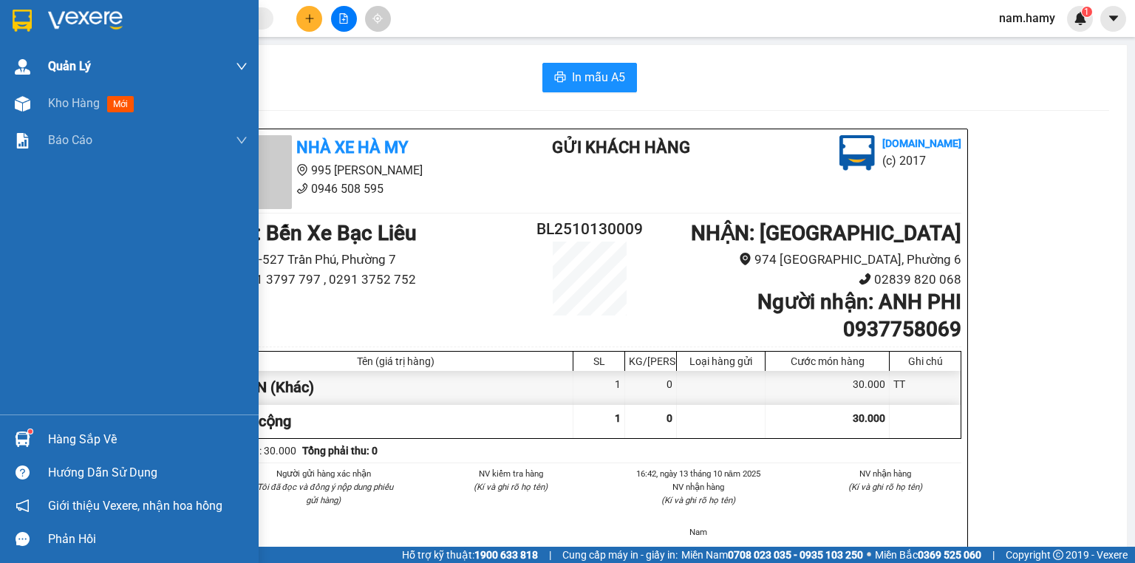
drag, startPoint x: 21, startPoint y: 109, endPoint x: 134, endPoint y: 69, distance: 120.6
click at [21, 109] on img at bounding box center [23, 104] width 16 height 16
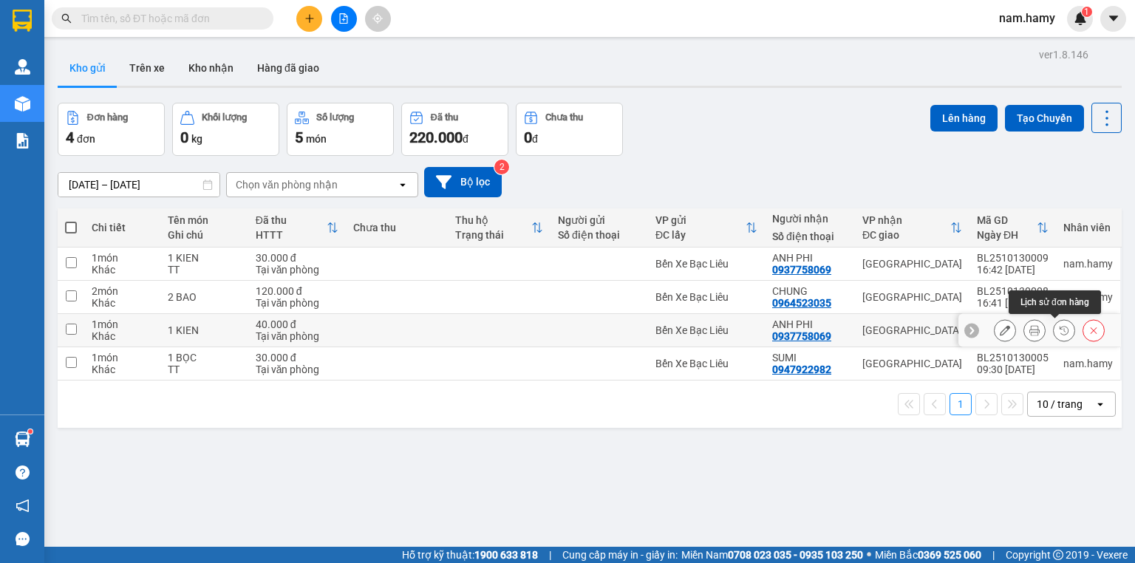
click at [1083, 327] on button at bounding box center [1093, 331] width 21 height 26
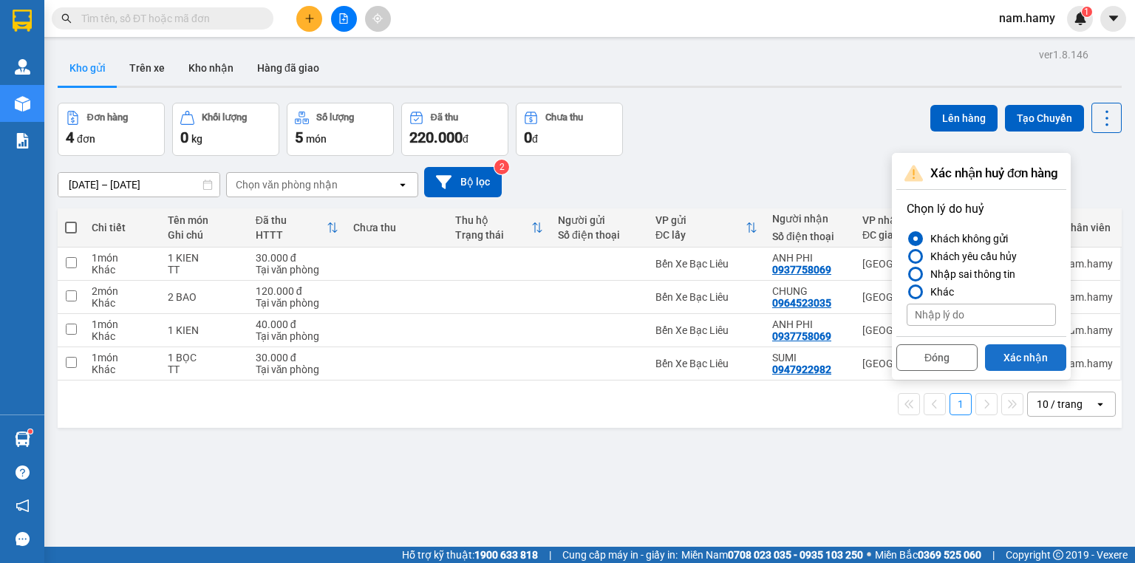
click at [1050, 364] on button "Xác nhận" at bounding box center [1025, 357] width 81 height 27
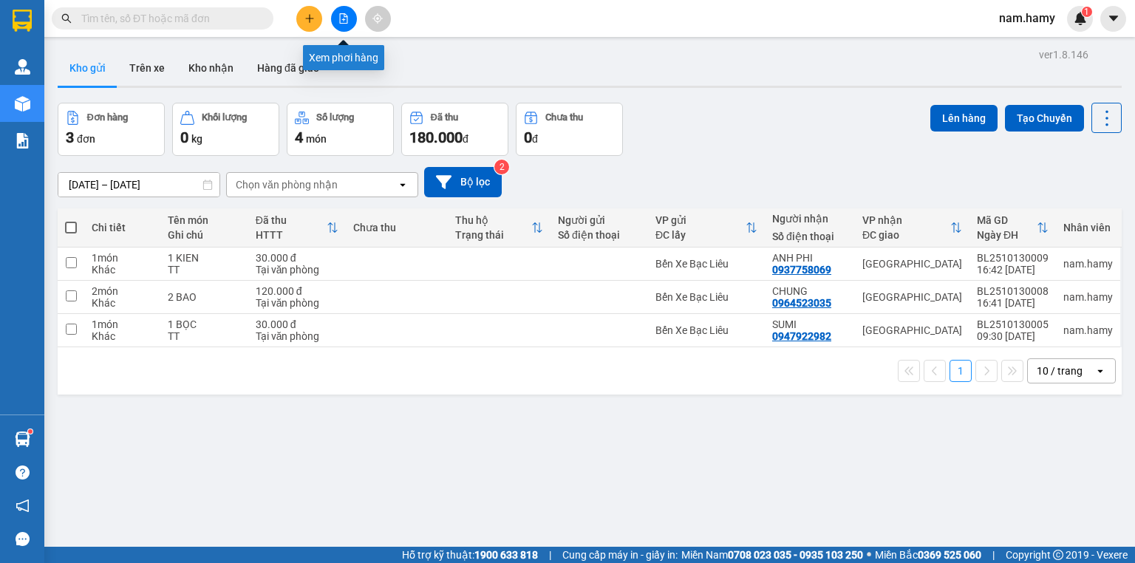
drag, startPoint x: 344, startPoint y: 24, endPoint x: 340, endPoint y: 33, distance: 10.6
click at [344, 24] on button at bounding box center [344, 19] width 26 height 26
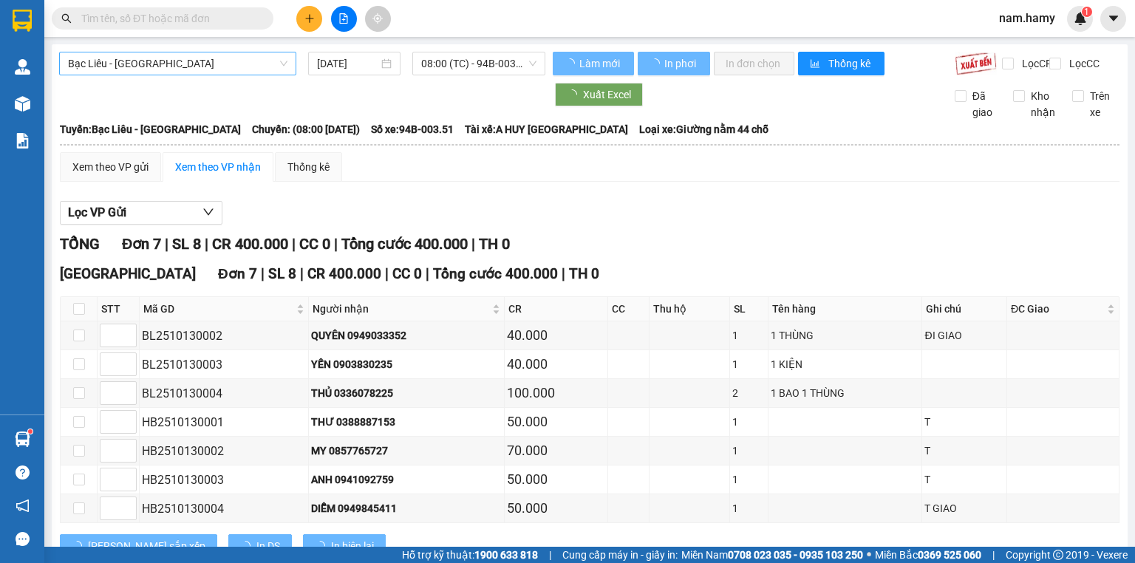
click at [208, 60] on span "Bạc Liêu - [GEOGRAPHIC_DATA]" at bounding box center [177, 63] width 219 height 22
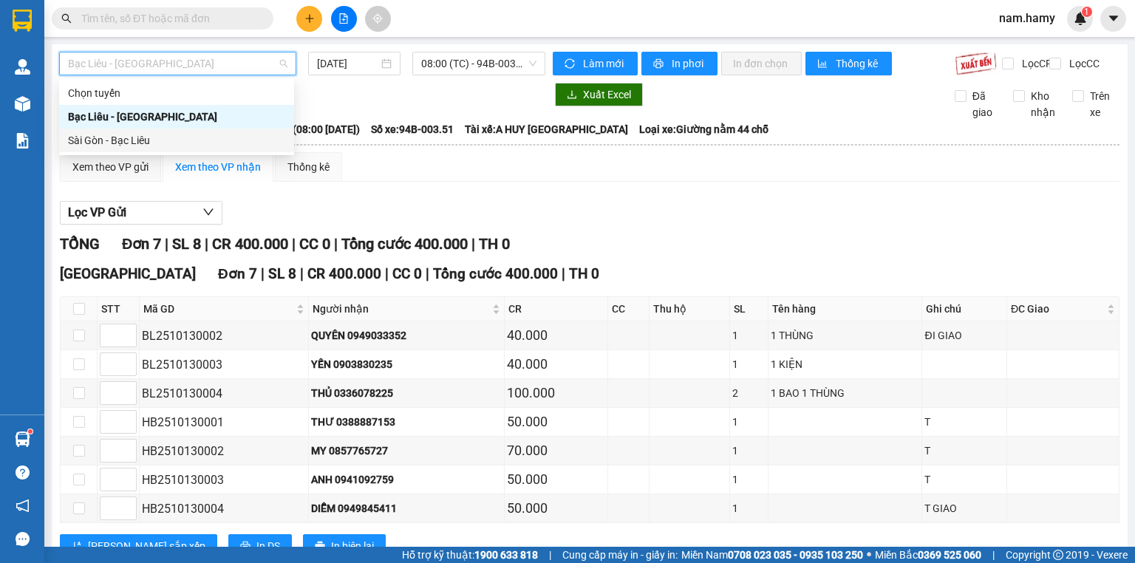
click at [205, 149] on div "Sài Gòn - Bạc Liêu" at bounding box center [176, 141] width 235 height 24
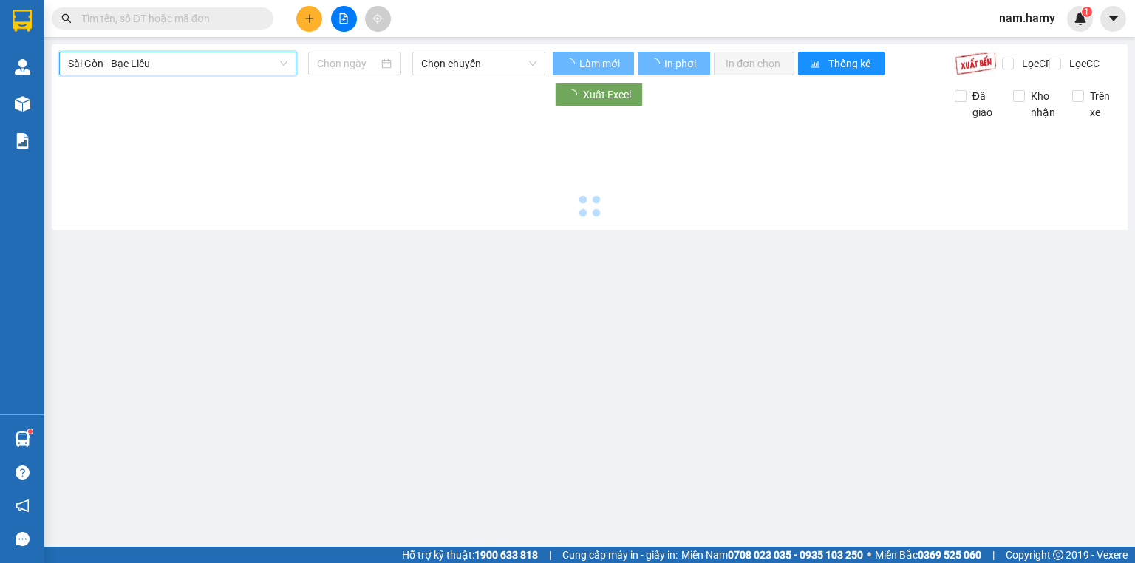
type input "[DATE]"
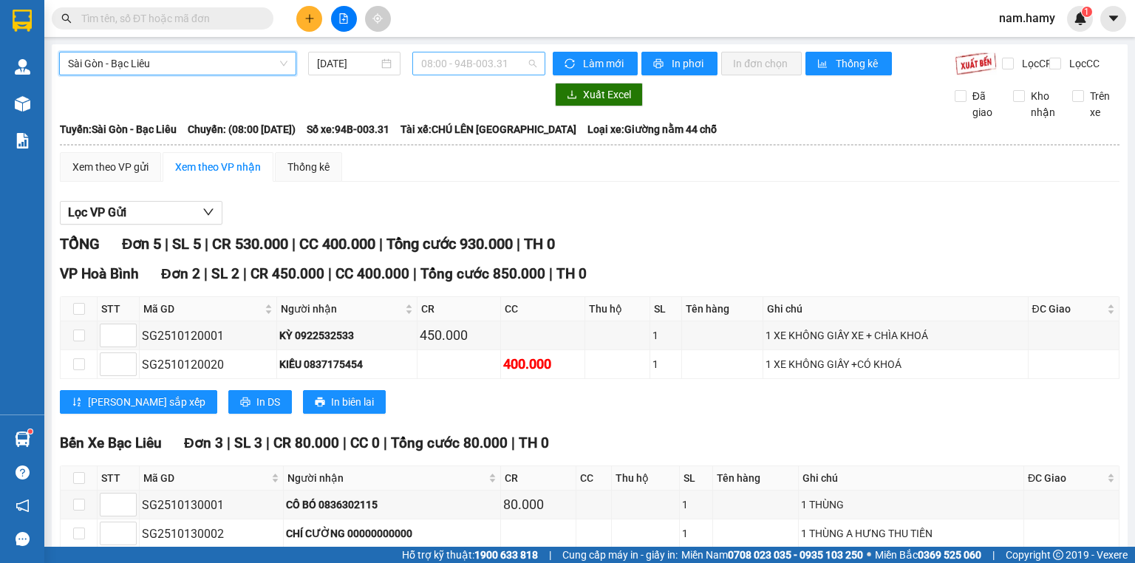
click at [475, 64] on span "08:00 - 94B-003.31" at bounding box center [479, 63] width 116 height 22
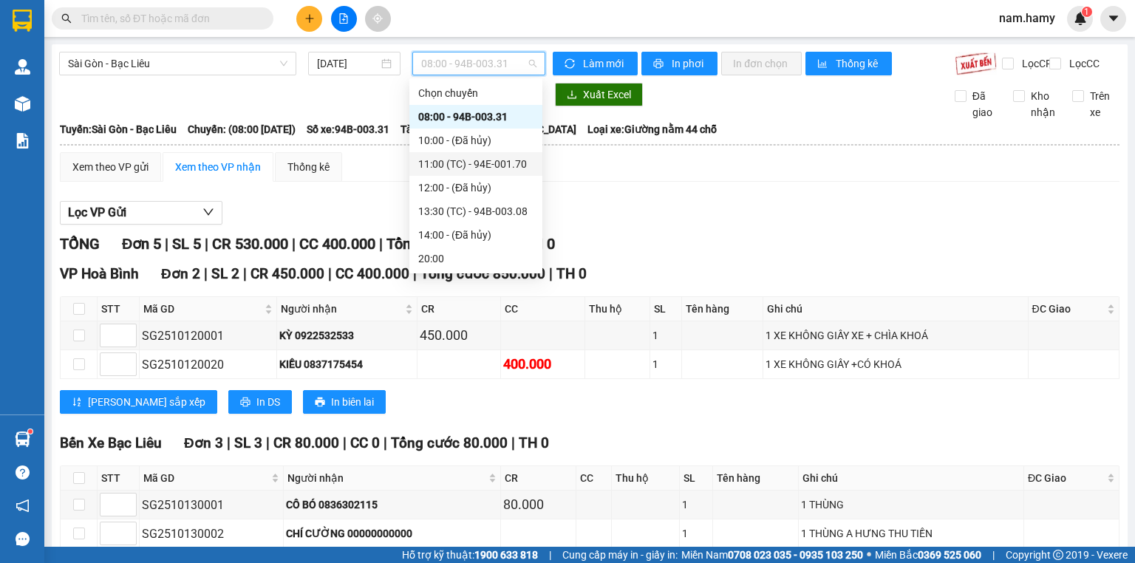
click at [488, 157] on div "11:00 (TC) - 94E-001.70" at bounding box center [475, 164] width 115 height 16
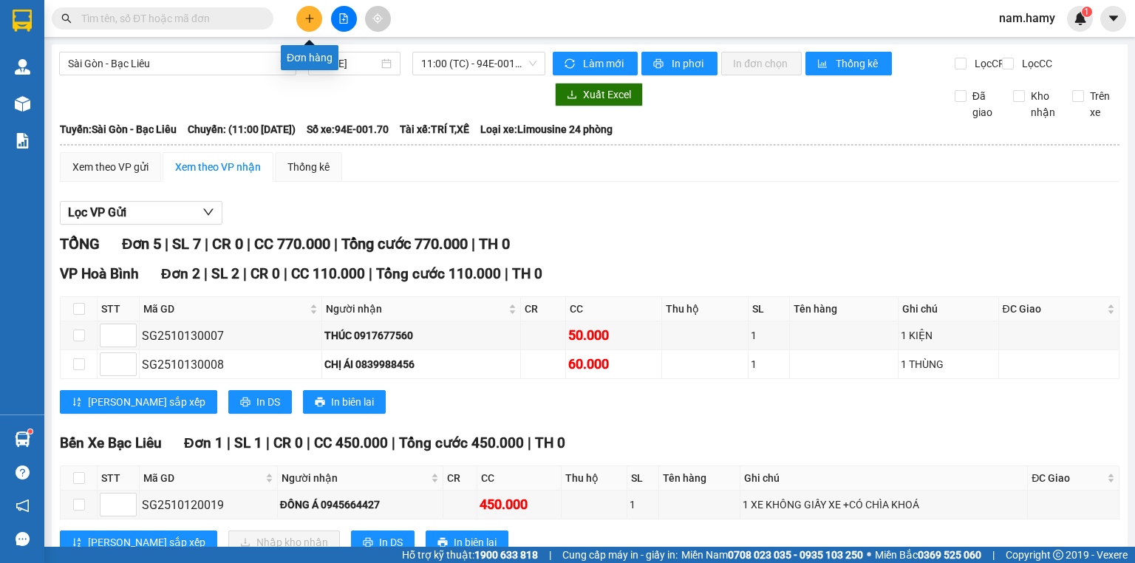
click at [314, 13] on button at bounding box center [309, 19] width 26 height 26
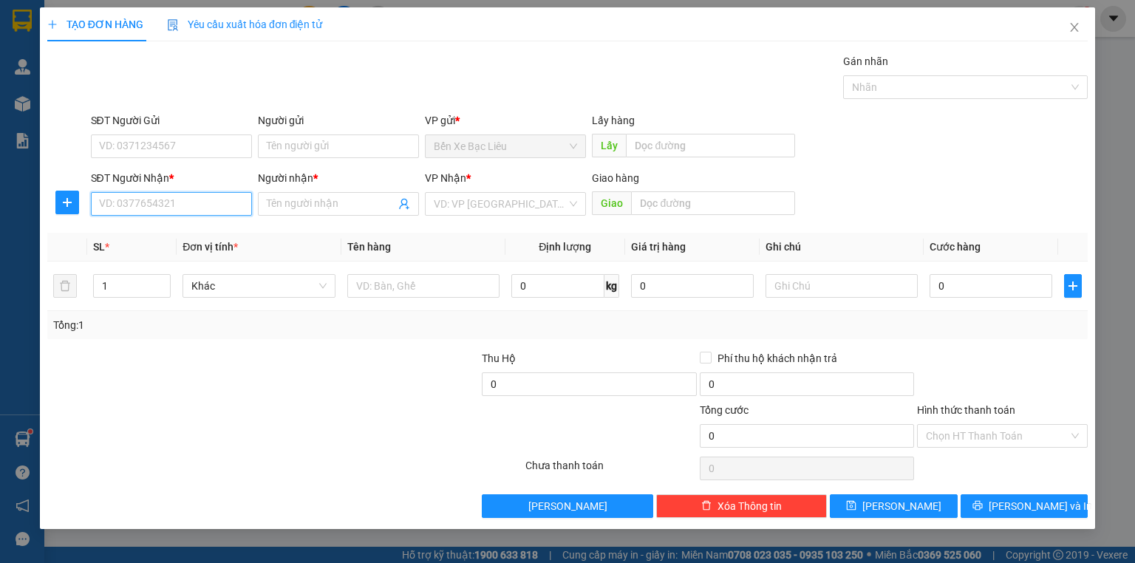
click at [222, 200] on input "SĐT Người Nhận *" at bounding box center [171, 204] width 161 height 24
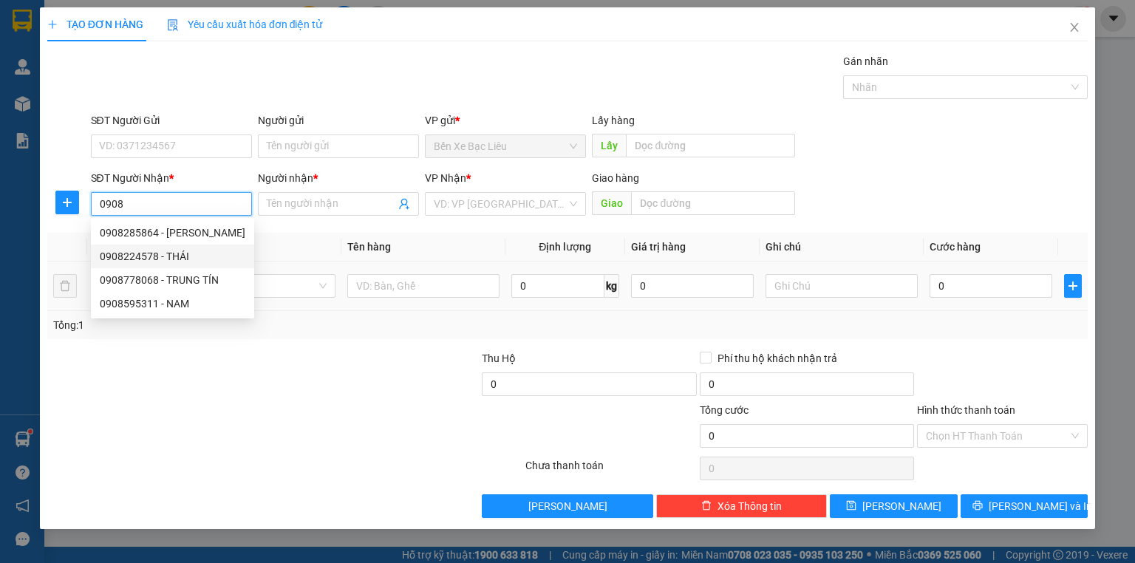
click at [171, 264] on div "0908224578 - THÁI" at bounding box center [172, 257] width 163 height 24
type input "0908224578"
type input "THÁI"
type input "400.000"
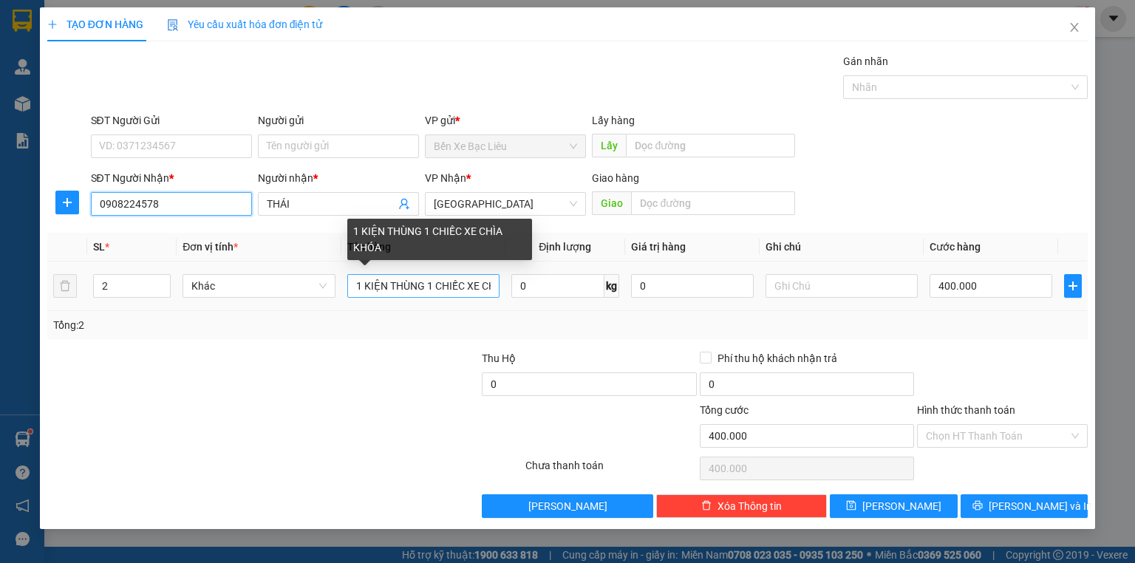
type input "0908224578"
click at [490, 283] on input "1 KIỆN THÙNG 1 CHIẾC XE CHÌA KHÓA" at bounding box center [423, 286] width 152 height 24
click at [411, 284] on input "1 KIỆN THÙNG 1 CHIẾC XE CHÌA KHÓA" at bounding box center [423, 286] width 152 height 24
click at [489, 281] on input "1 KIỆN THÙNG 1 CHIẾC XE CHÌA KHÓA" at bounding box center [423, 286] width 152 height 24
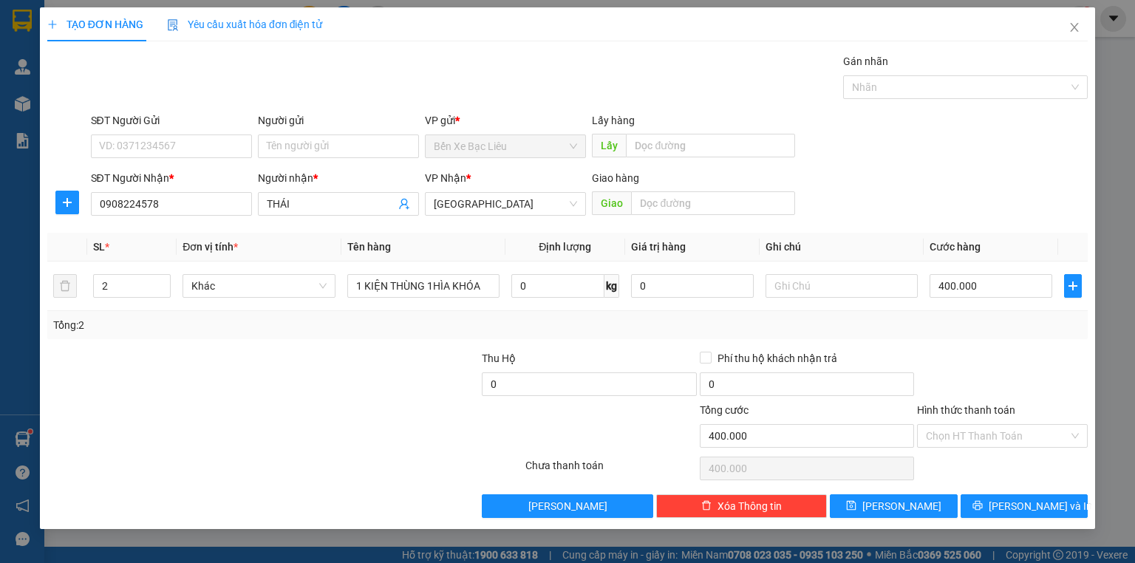
click at [435, 348] on div "Transit Pickup Surcharge Ids Transit Deliver Surcharge Ids Transit Deliver Surc…" at bounding box center [567, 285] width 1040 height 465
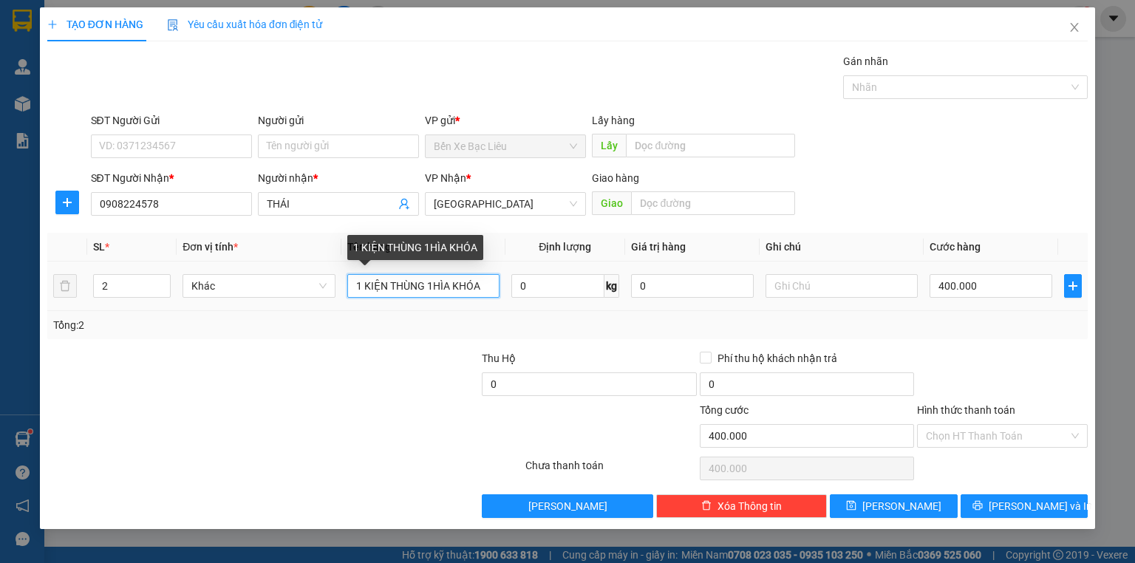
click at [482, 281] on input "1 KIỆN THÙNG 1HÌA KHÓA" at bounding box center [423, 286] width 152 height 24
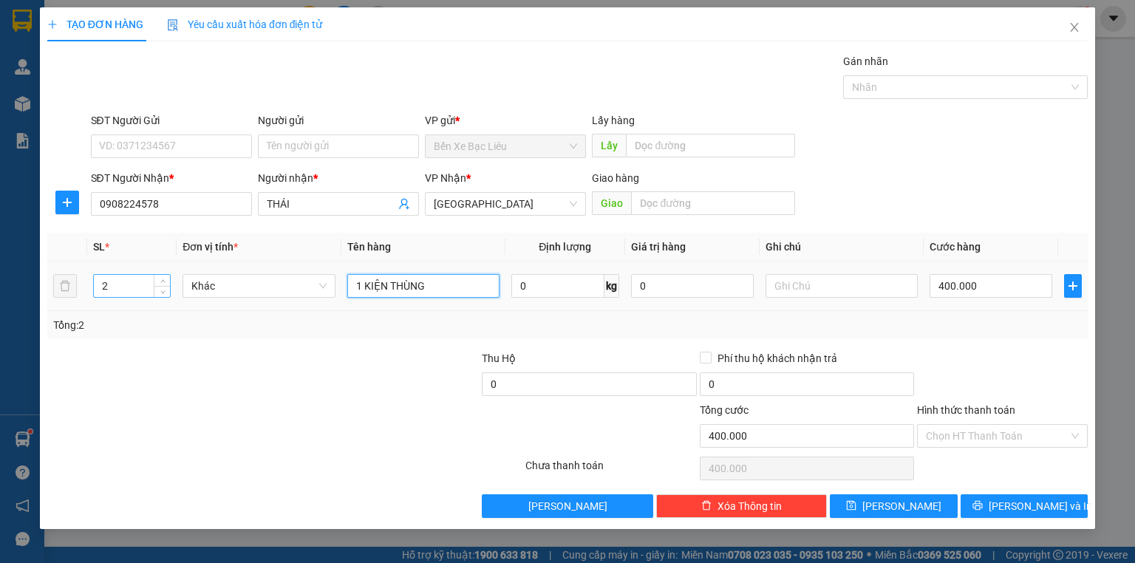
type input "1 KIỆN THÙNG"
click at [111, 287] on input "2" at bounding box center [132, 286] width 76 height 22
type input "1"
click at [975, 289] on input "400.000" at bounding box center [990, 286] width 123 height 24
type input "0"
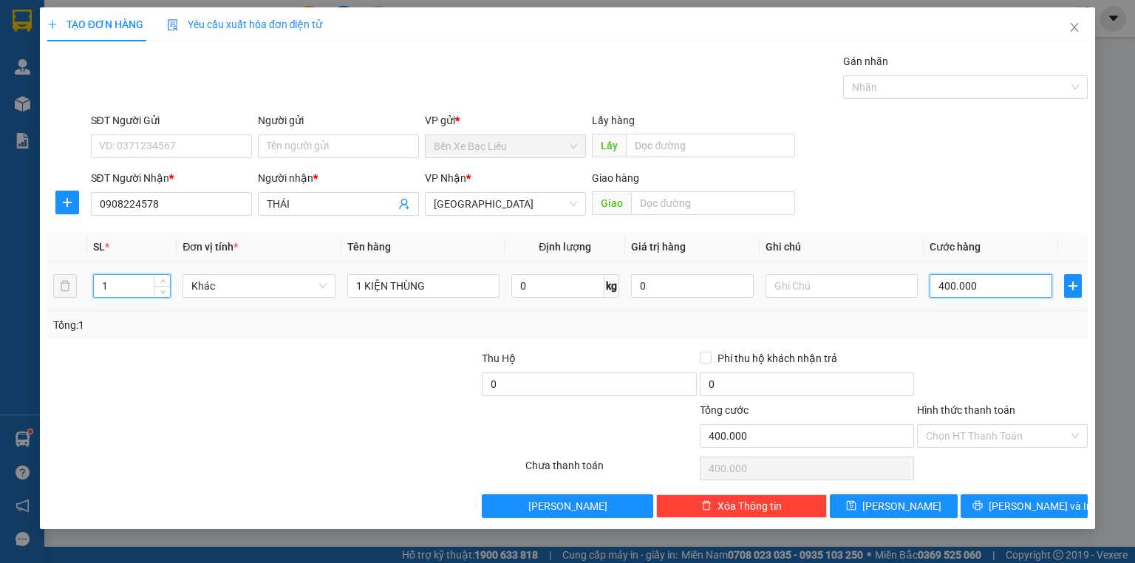
type input "0"
click at [931, 283] on input "0" at bounding box center [990, 286] width 123 height 24
type input "70"
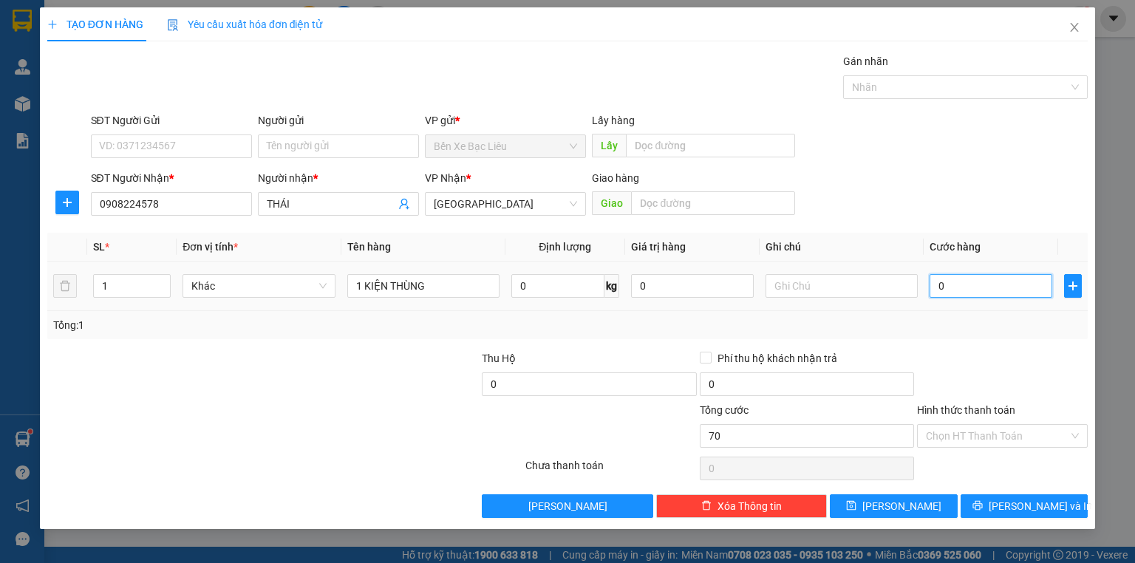
type input "70"
type input "700"
click at [951, 290] on input "700" at bounding box center [990, 286] width 123 height 24
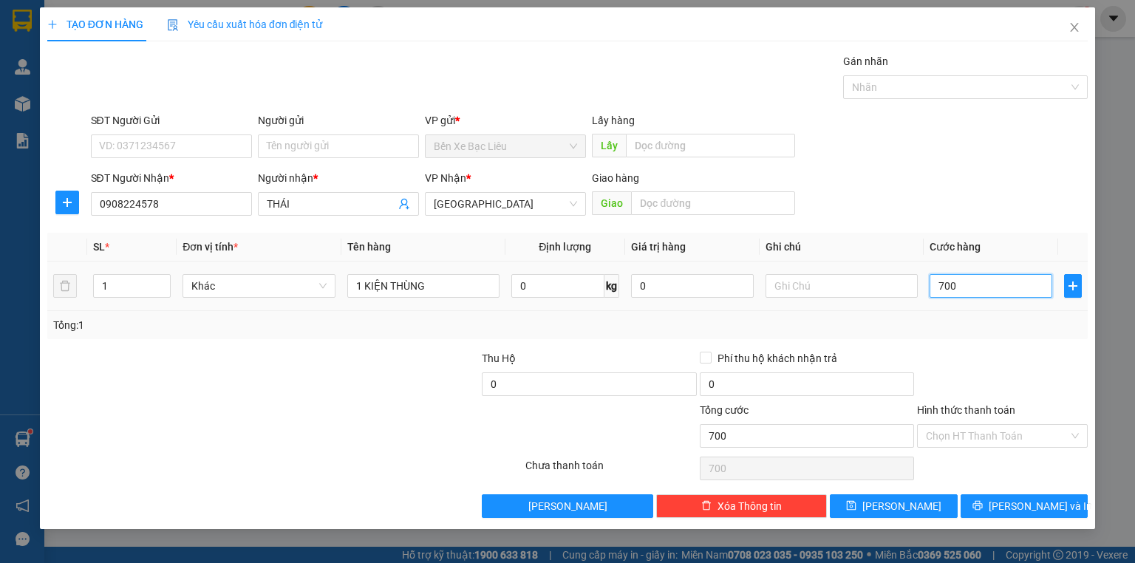
type input "70"
type input "70.000"
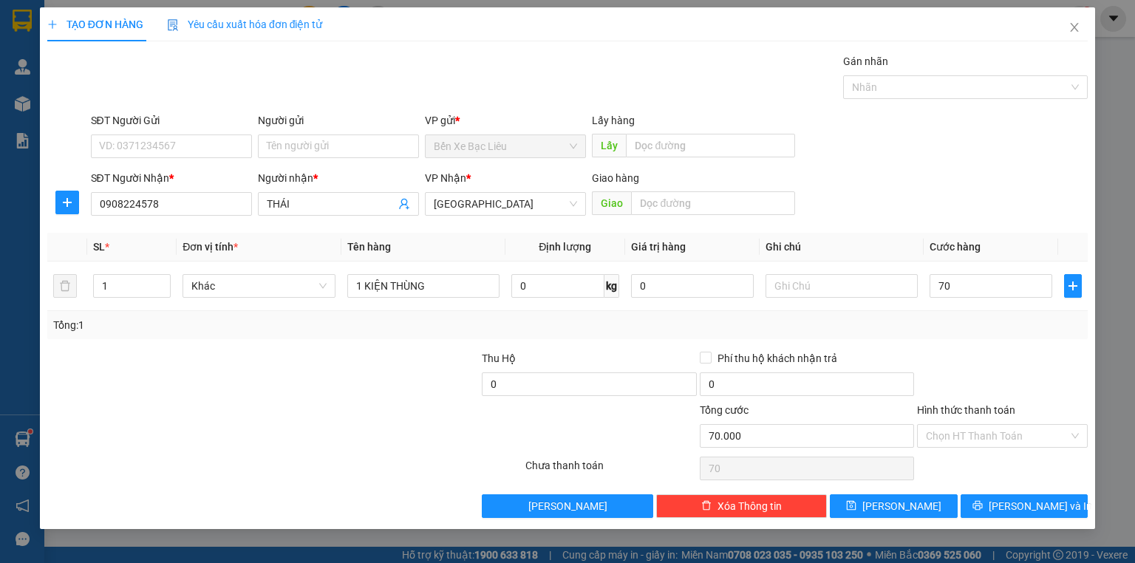
type input "70.000"
click at [974, 360] on div at bounding box center [1002, 376] width 174 height 52
click at [1014, 505] on span "[PERSON_NAME] và In" at bounding box center [1039, 506] width 103 height 16
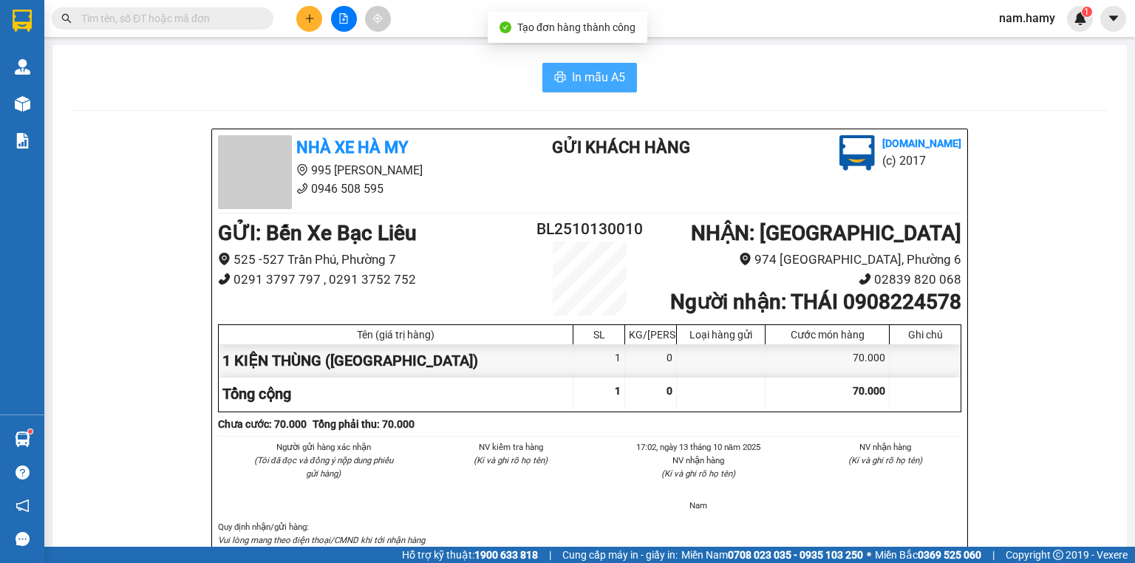
drag, startPoint x: 561, startPoint y: 69, endPoint x: 0, endPoint y: 345, distance: 625.7
click at [562, 68] on button "In mẫu A5" at bounding box center [589, 78] width 95 height 30
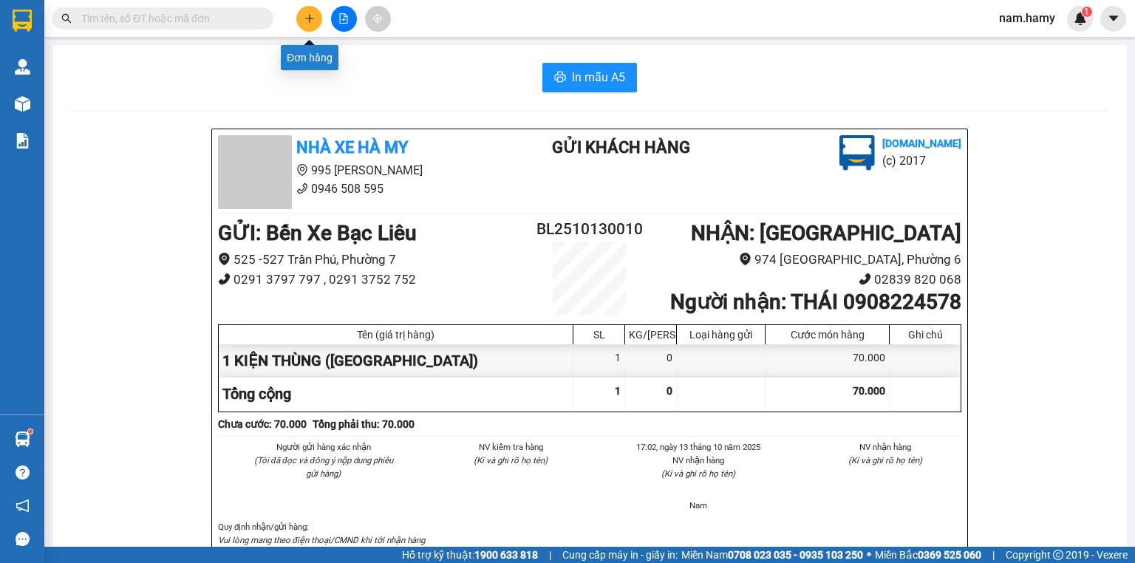
click at [307, 13] on icon "plus" at bounding box center [309, 18] width 10 height 10
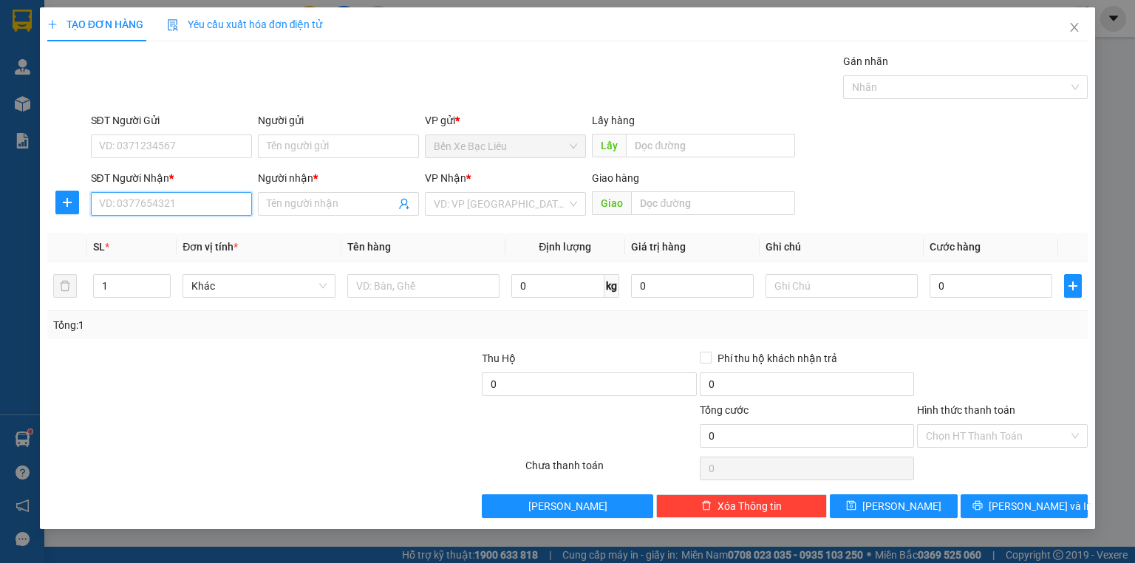
click at [187, 213] on input "SĐT Người Nhận *" at bounding box center [171, 204] width 161 height 24
click at [181, 228] on div "0938751833 - TRÍ" at bounding box center [171, 233] width 143 height 16
type input "0938751833"
type input "TRÍ"
type input "50.000"
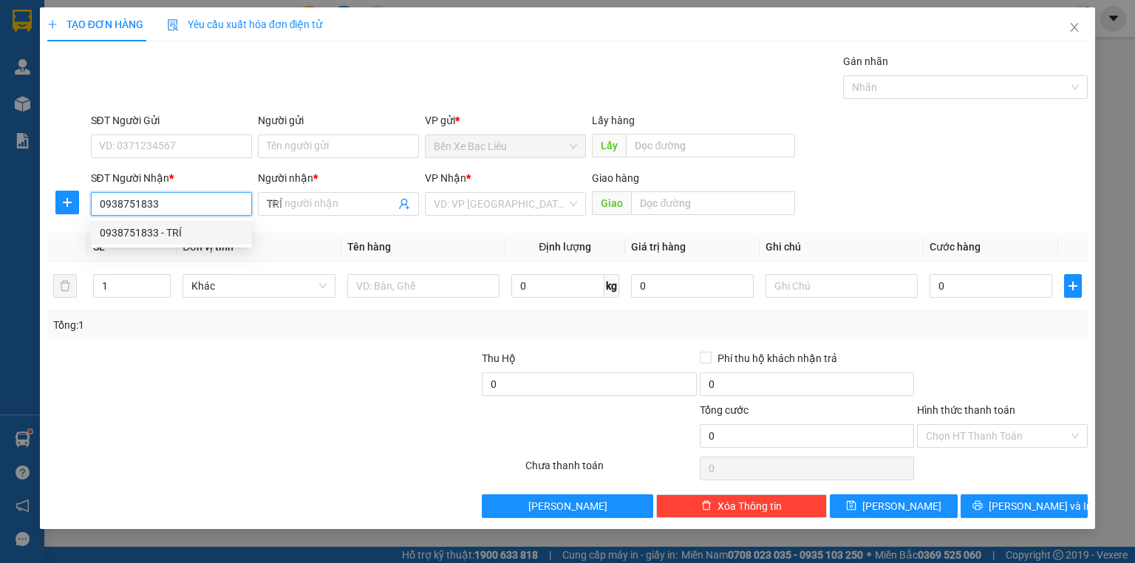
type input "50.000"
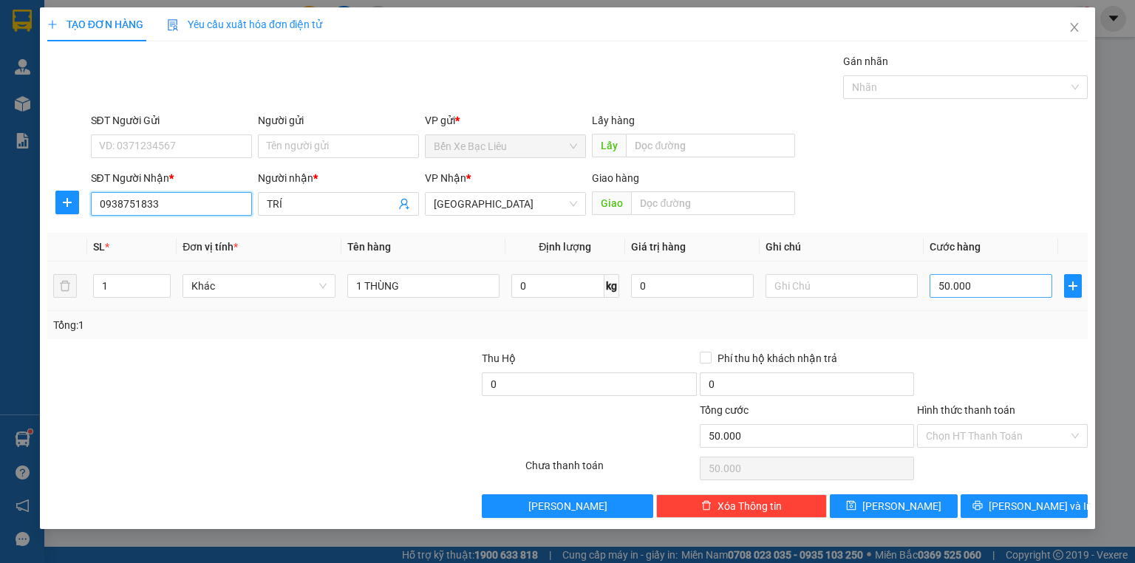
type input "0938751833"
click at [1010, 284] on input "50.000" at bounding box center [990, 286] width 123 height 24
type input "0"
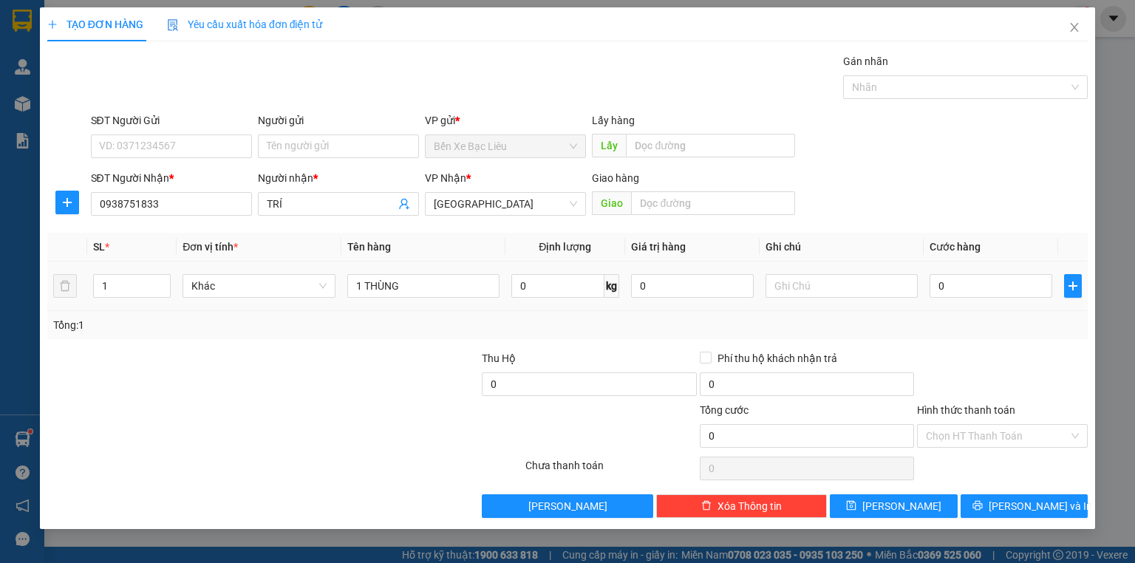
click at [929, 288] on td "0" at bounding box center [990, 286] width 134 height 49
click at [931, 284] on input "0" at bounding box center [990, 286] width 123 height 24
type input "5"
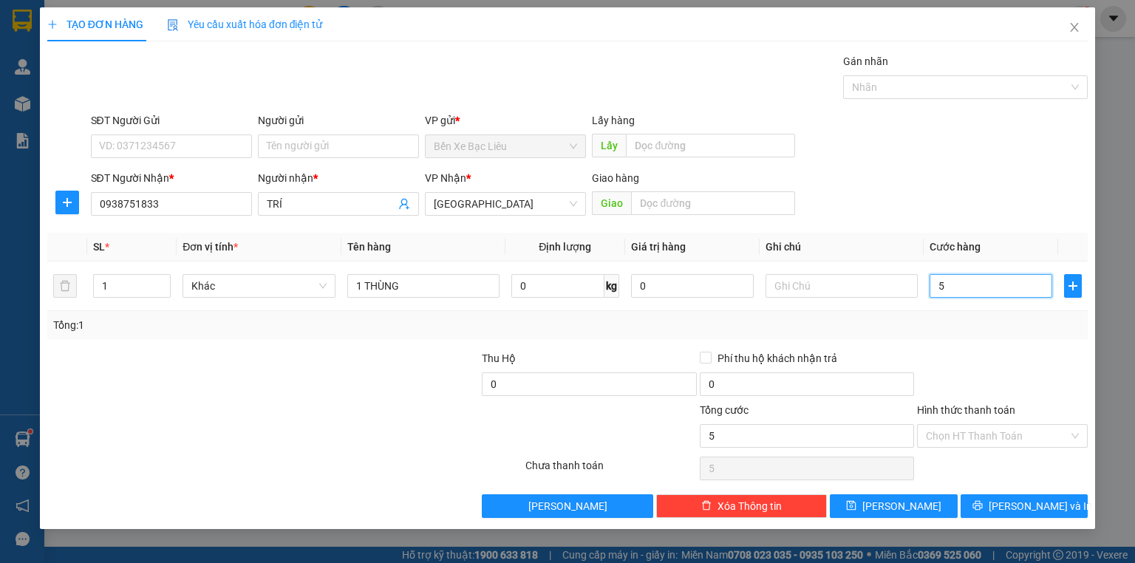
type input "50"
type input "50.000"
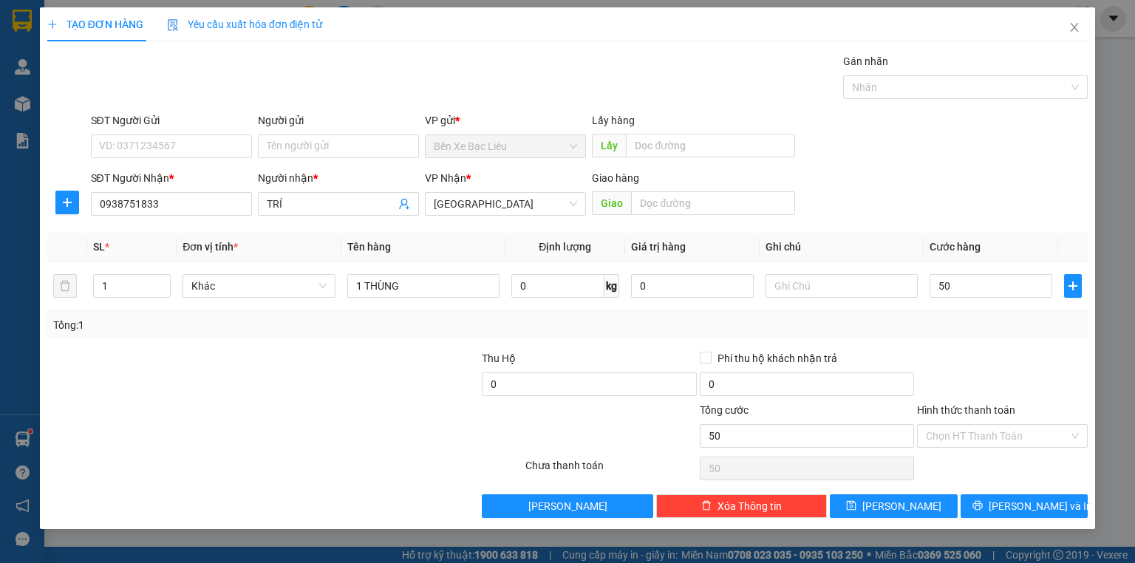
type input "50.000"
click at [351, 434] on div at bounding box center [437, 428] width 174 height 52
click at [1008, 433] on input "Hình thức thanh toán" at bounding box center [997, 436] width 143 height 22
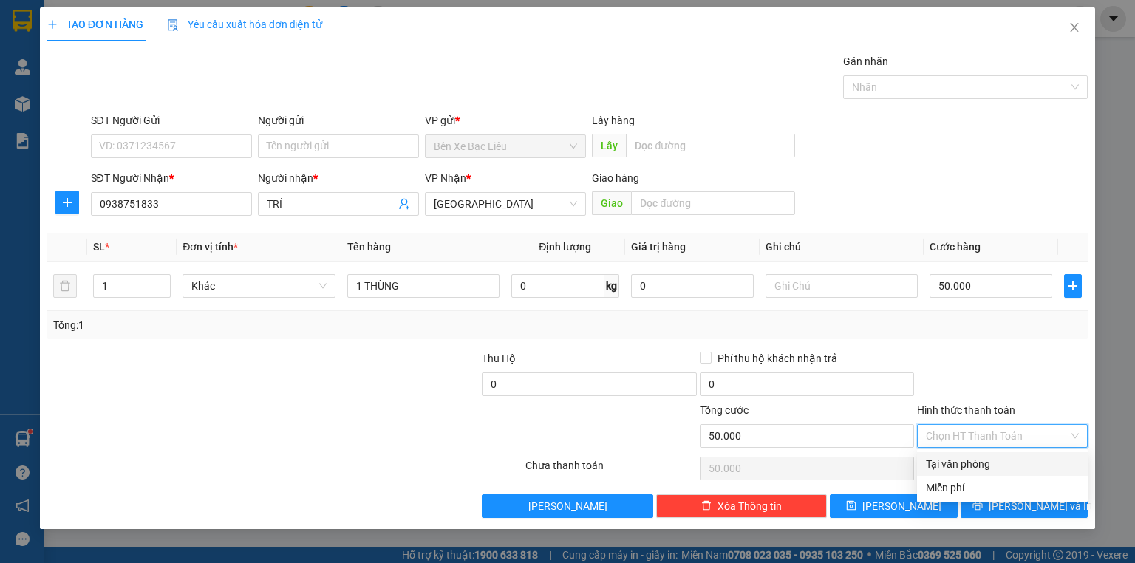
click at [1016, 455] on div "Tại văn phòng" at bounding box center [1002, 464] width 171 height 24
type input "0"
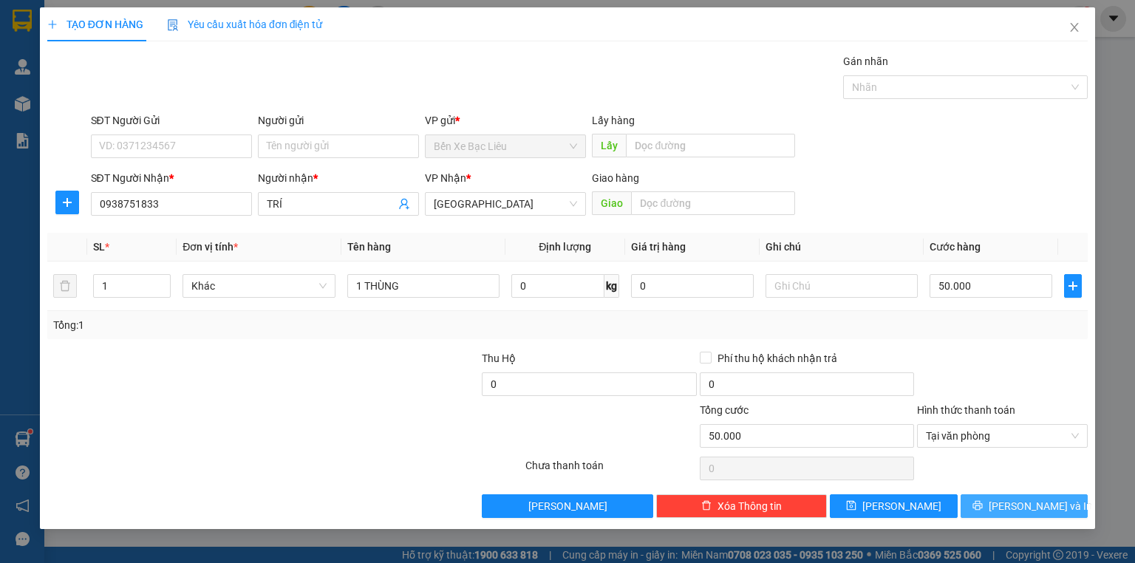
click at [1027, 502] on span "[PERSON_NAME] và In" at bounding box center [1039, 506] width 103 height 16
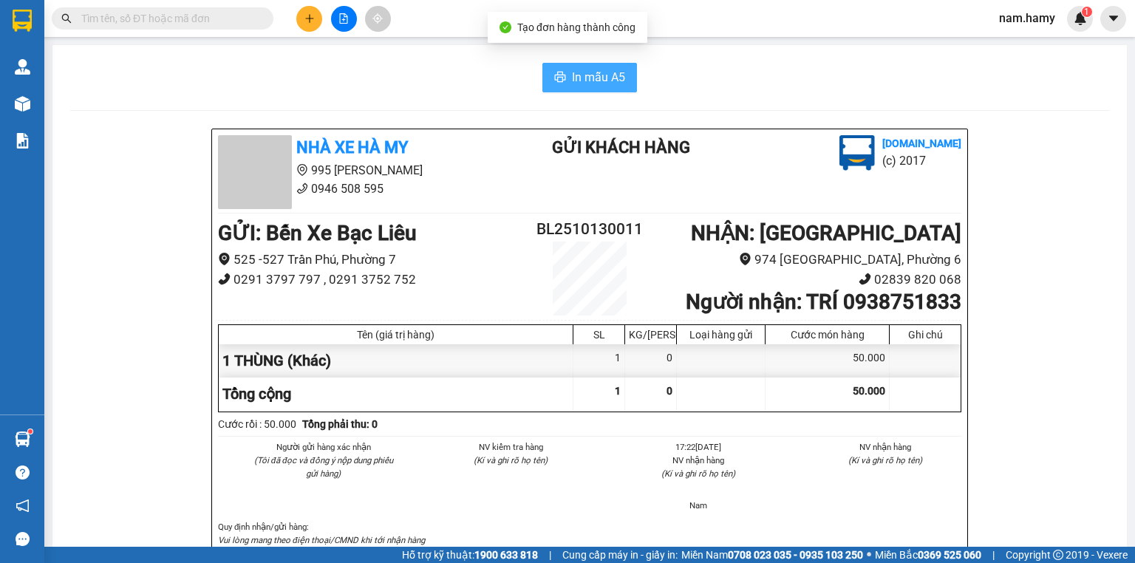
drag, startPoint x: 600, startPoint y: 83, endPoint x: 481, endPoint y: 337, distance: 280.6
click at [600, 83] on span "In mẫu A5" at bounding box center [598, 77] width 53 height 18
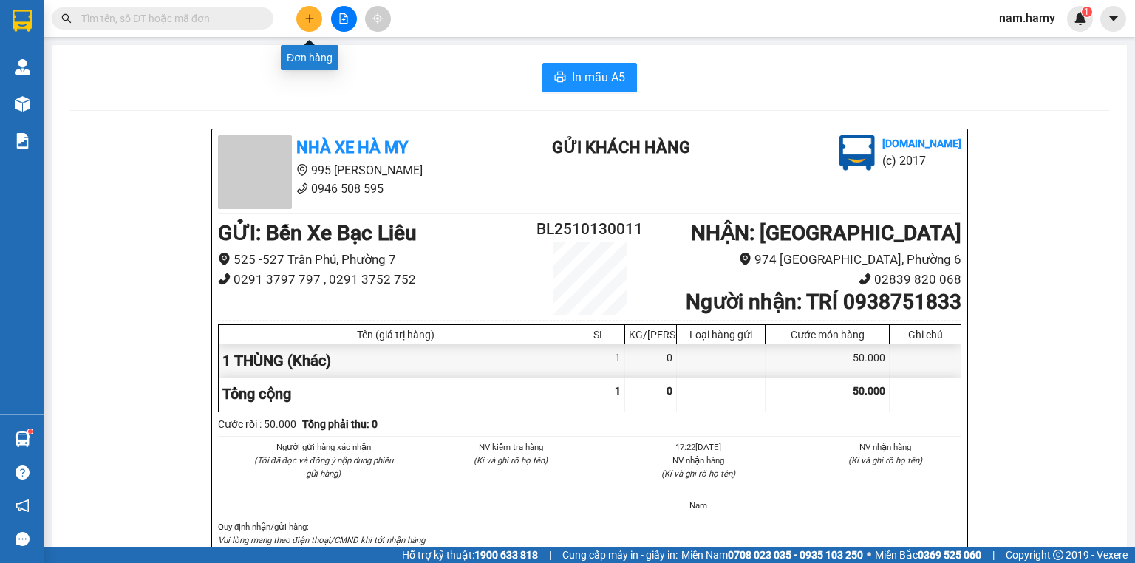
click at [301, 18] on button at bounding box center [309, 19] width 26 height 26
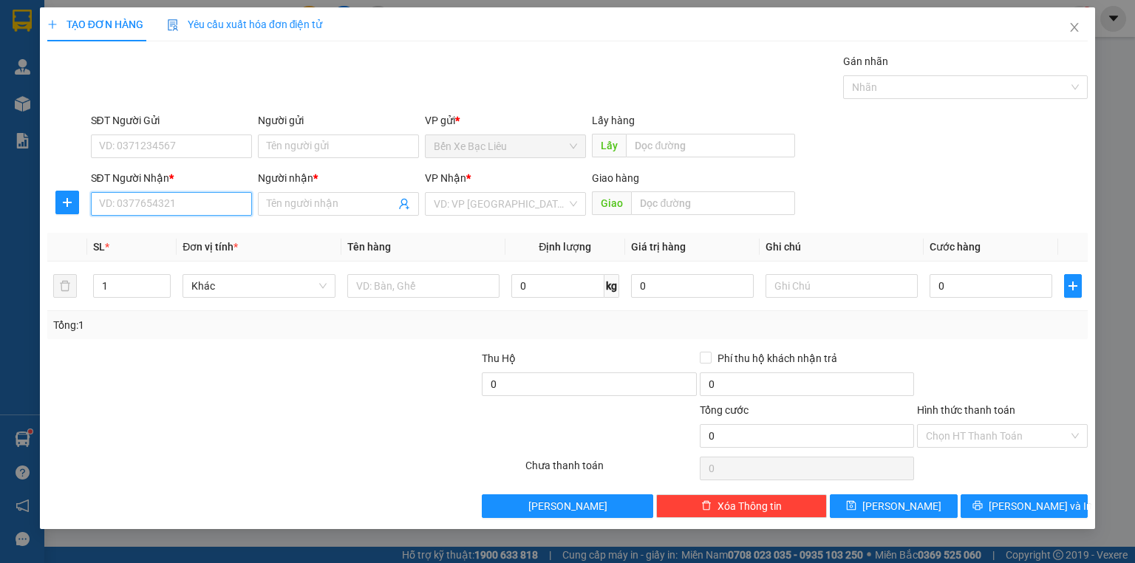
click at [222, 207] on input "SĐT Người Nhận *" at bounding box center [171, 204] width 161 height 24
click at [210, 232] on div "0968173923 - PHÁT" at bounding box center [171, 233] width 143 height 16
type input "0968173923"
type input "PHÁT"
type input "40.000"
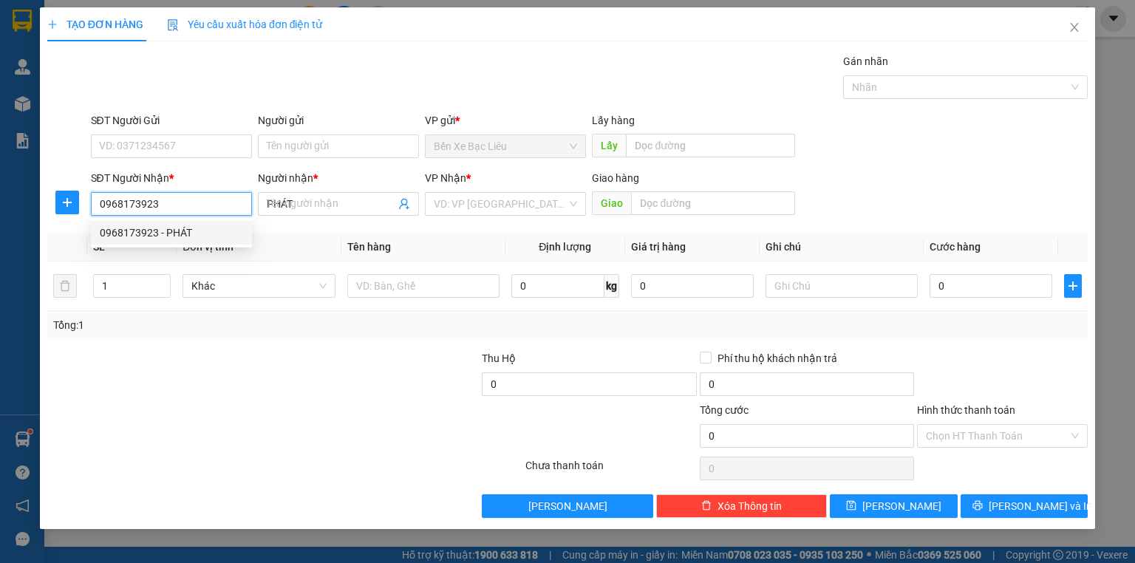
type input "40.000"
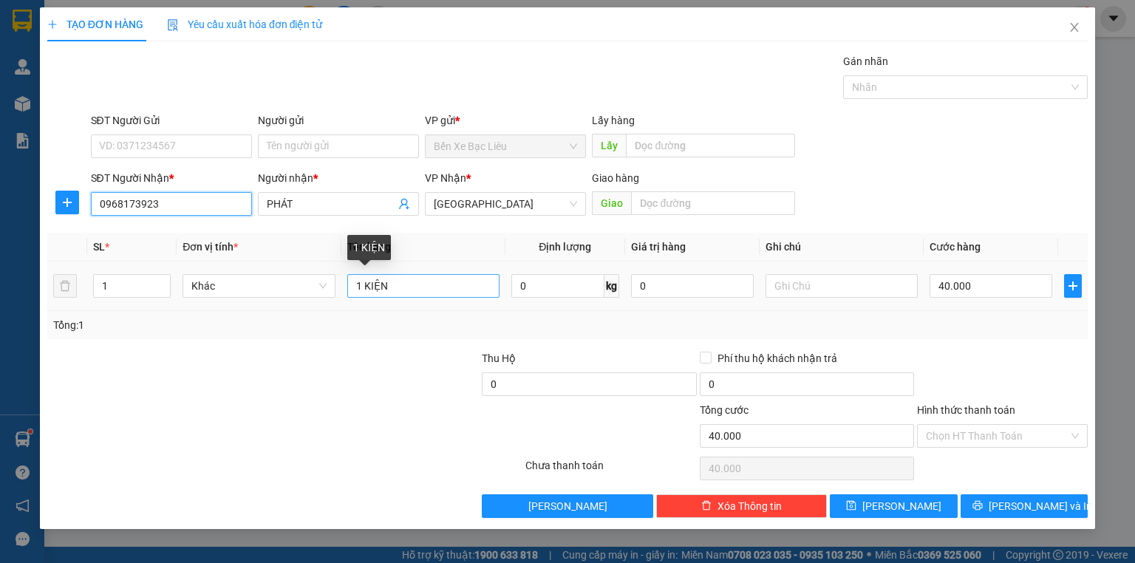
type input "0968173923"
click at [438, 287] on input "1 KIỆN" at bounding box center [423, 286] width 152 height 24
type input "1 THÙNG"
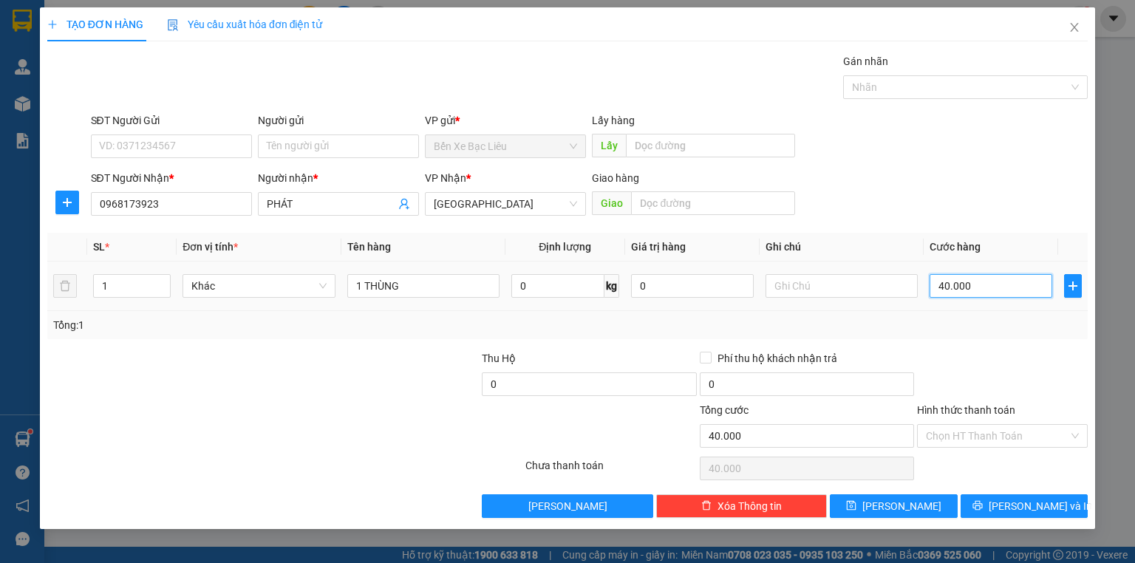
click at [992, 293] on input "40.000" at bounding box center [990, 286] width 123 height 24
type input "0"
click at [937, 281] on input "0" at bounding box center [990, 286] width 123 height 24
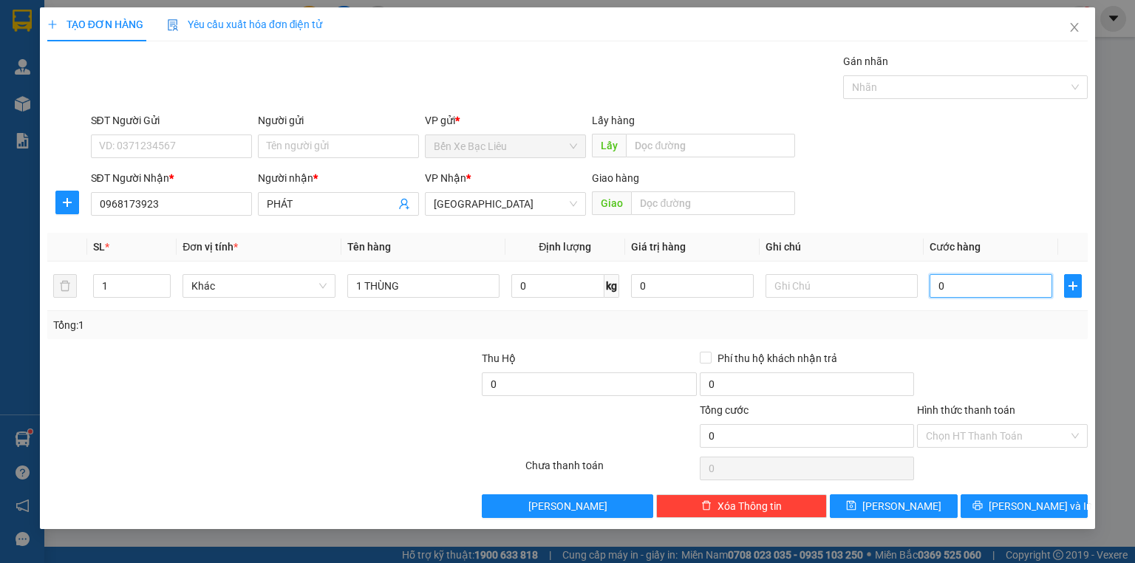
type input "20"
type input "250"
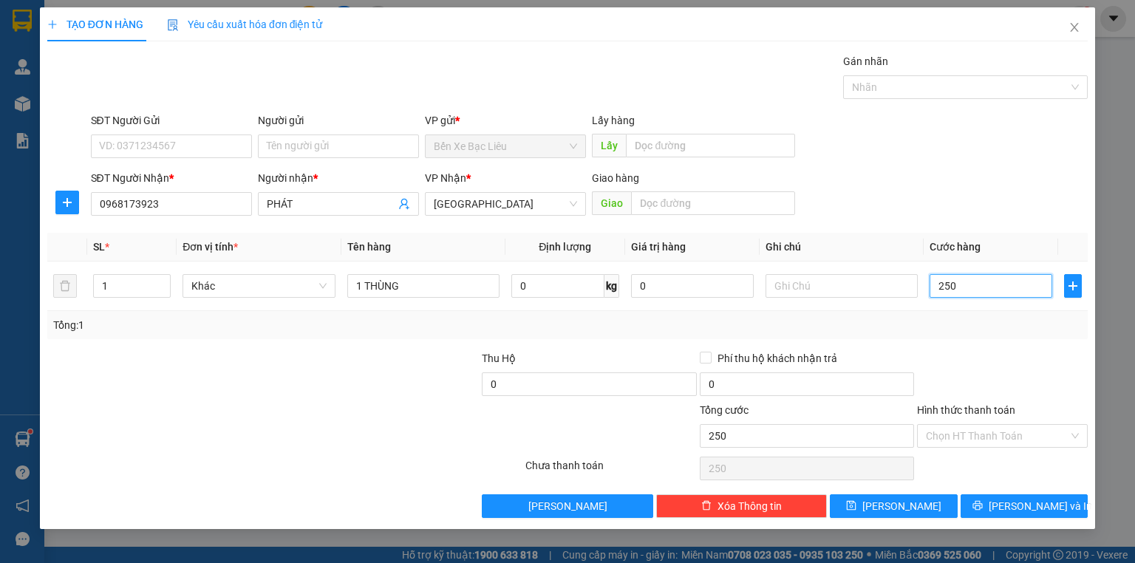
type input "250"
type input "250.000"
click at [987, 325] on div "Tổng: 1" at bounding box center [567, 325] width 1028 height 16
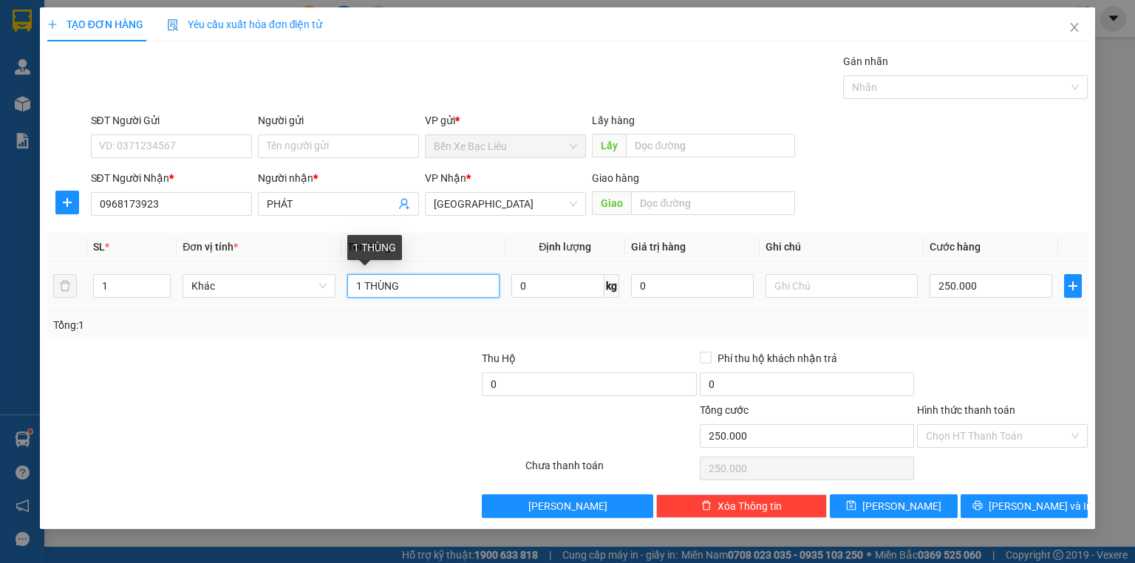
click at [420, 293] on input "1 THÙNG" at bounding box center [423, 286] width 152 height 24
type input "1 THÙNG 1 BÀN"
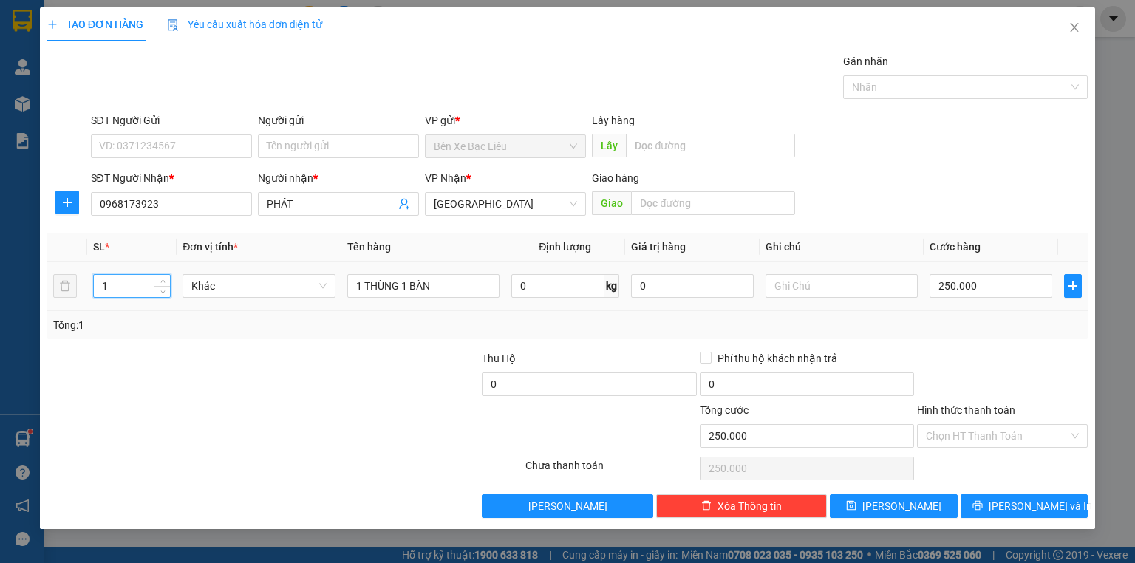
click at [139, 284] on input "1" at bounding box center [132, 286] width 76 height 22
type input "2"
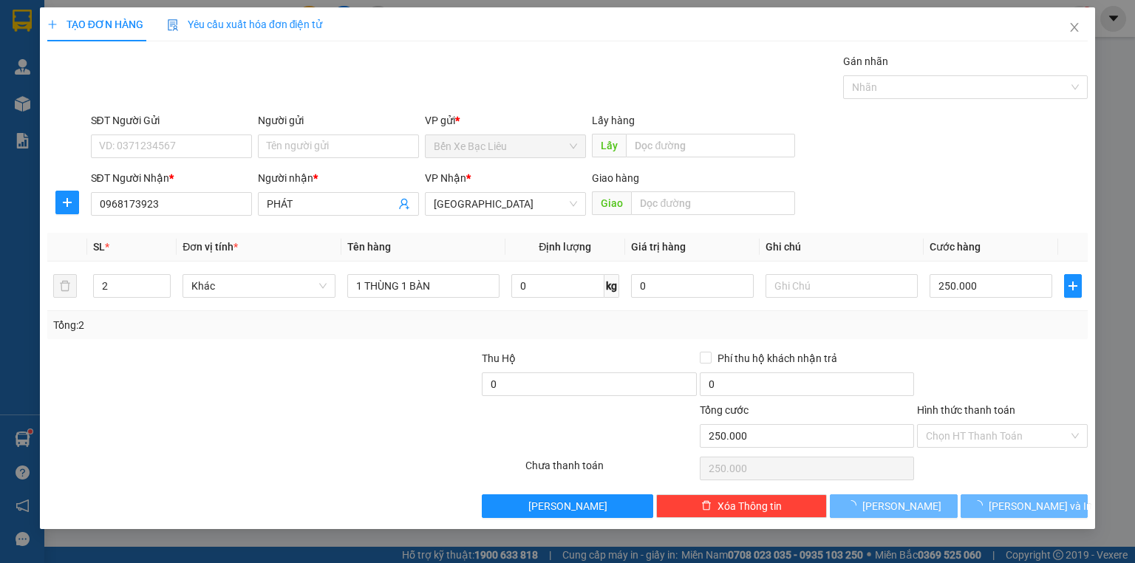
click at [260, 340] on div "Transit Pickup Surcharge Ids Transit Deliver Surcharge Ids Transit Deliver Surc…" at bounding box center [567, 285] width 1040 height 465
type input "0"
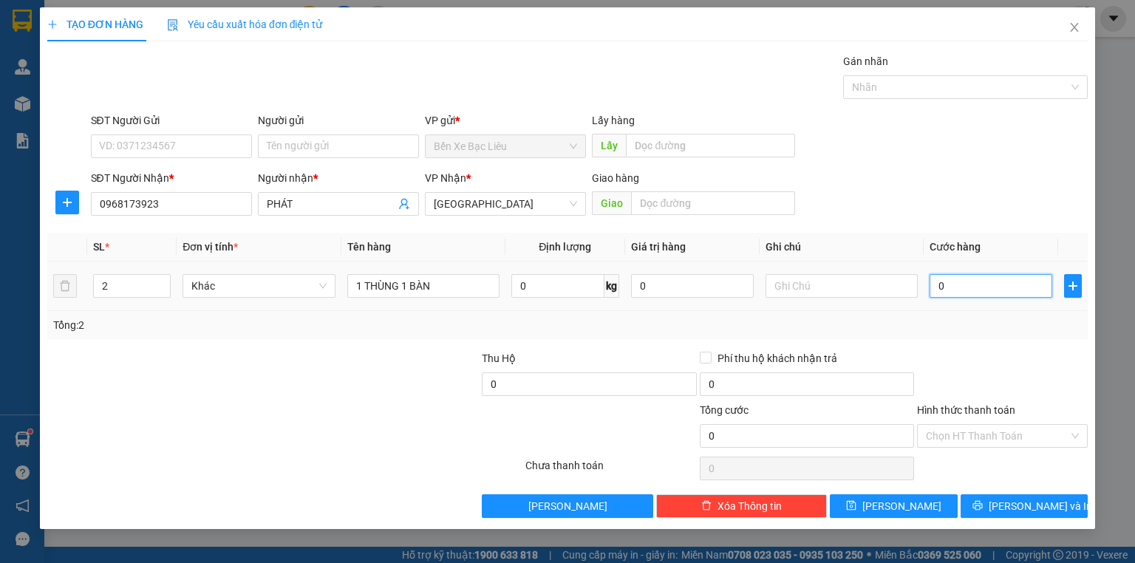
click at [937, 288] on input "0" at bounding box center [990, 286] width 123 height 24
type input "2"
type input "25"
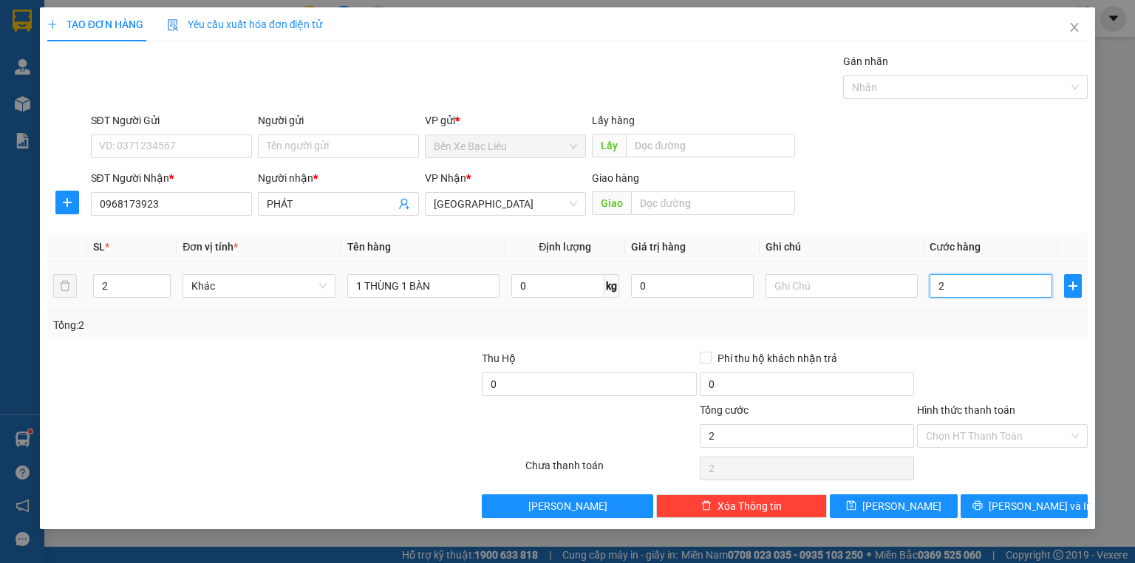
type input "25"
type input "250"
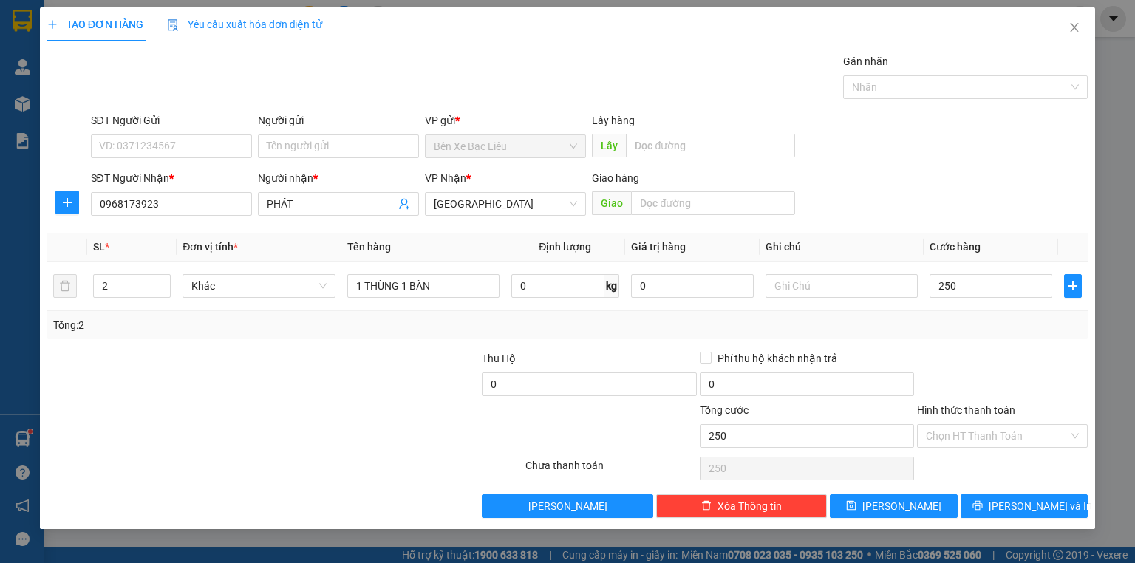
type input "250.000"
click at [966, 358] on div at bounding box center [1002, 376] width 174 height 52
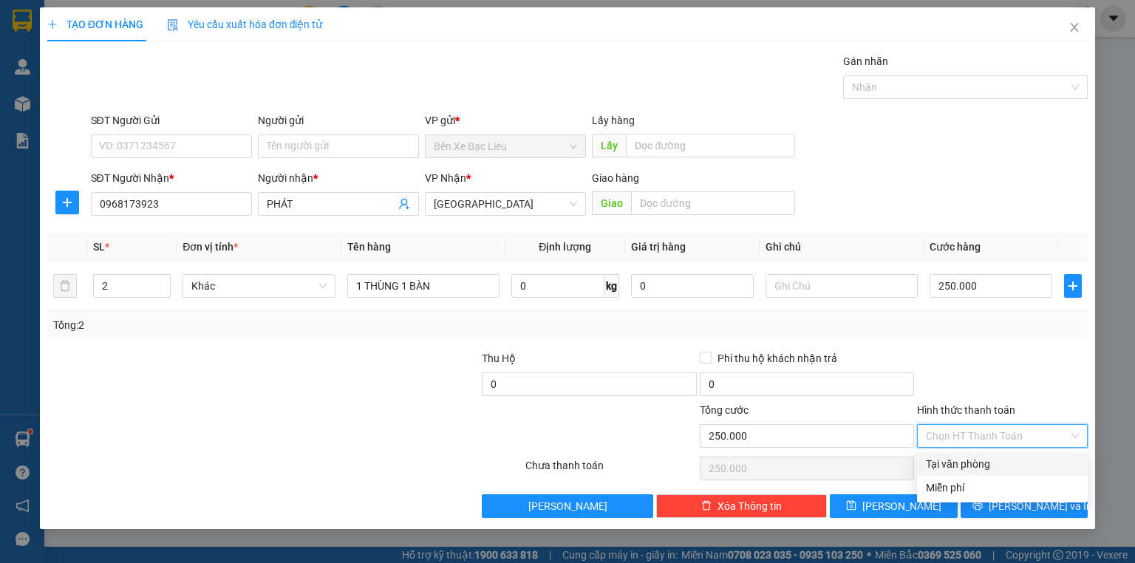
click at [1049, 437] on input "Hình thức thanh toán" at bounding box center [997, 436] width 143 height 22
click at [1037, 458] on div "Tại văn phòng" at bounding box center [1002, 464] width 153 height 16
type input "0"
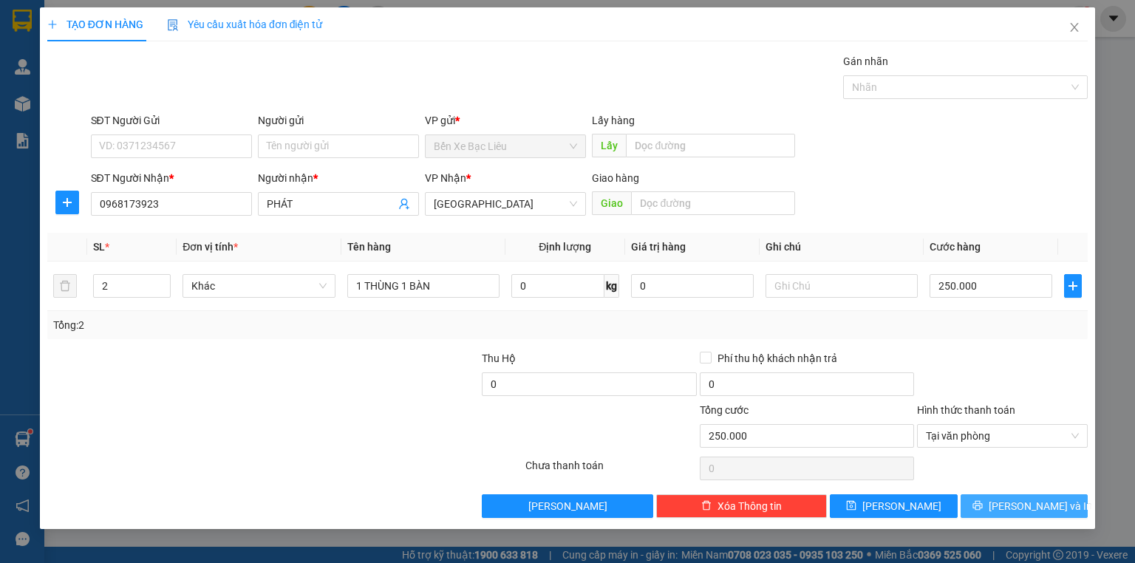
drag, startPoint x: 1022, startPoint y: 505, endPoint x: 1013, endPoint y: 485, distance: 21.8
click at [1022, 504] on span "[PERSON_NAME] và In" at bounding box center [1039, 506] width 103 height 16
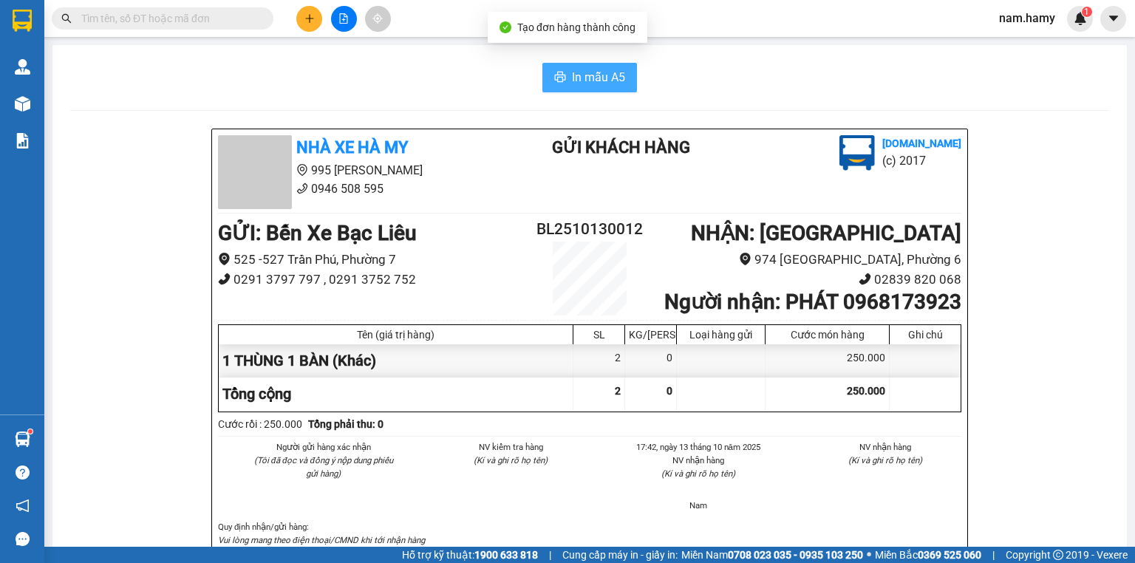
click at [629, 77] on button "In mẫu A5" at bounding box center [589, 78] width 95 height 30
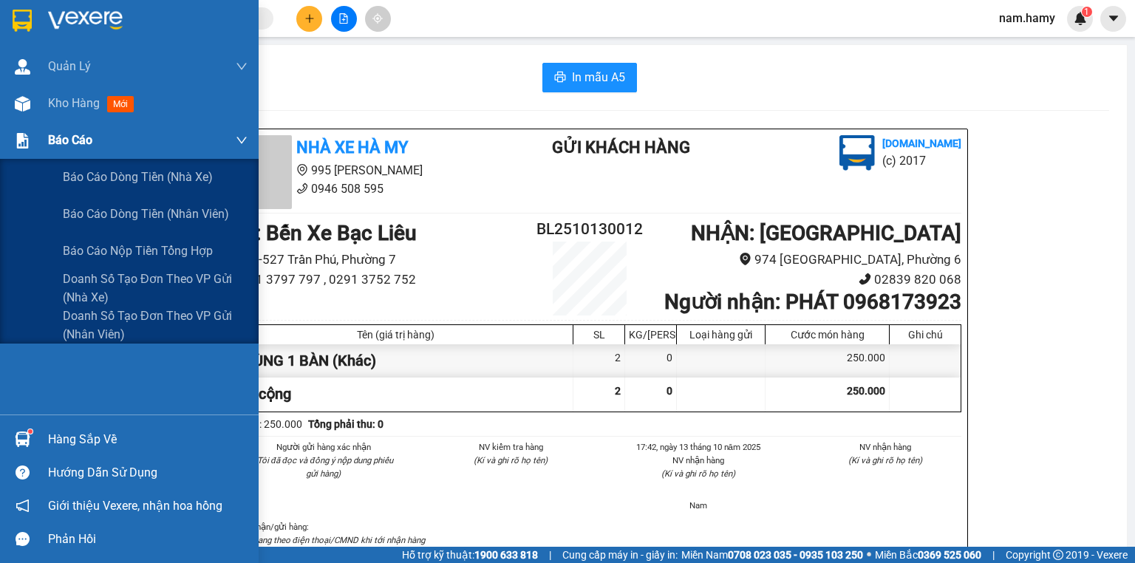
click at [78, 156] on div "Báo cáo" at bounding box center [147, 140] width 199 height 37
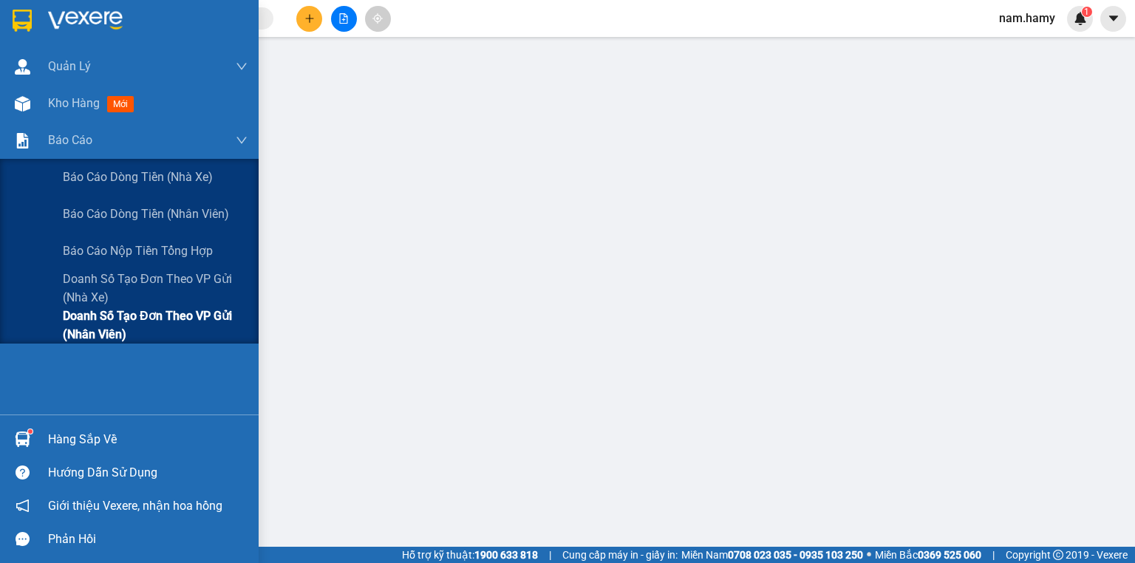
click at [137, 334] on span "Doanh số tạo đơn theo VP gửi (nhân viên)" at bounding box center [155, 325] width 185 height 37
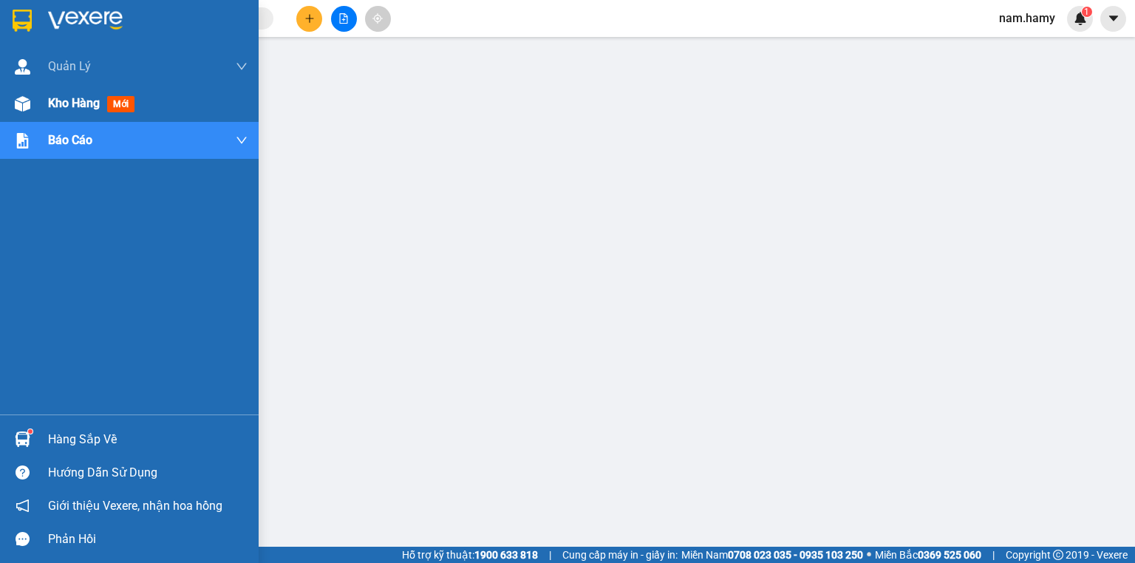
click at [71, 109] on span "Kho hàng" at bounding box center [74, 103] width 52 height 14
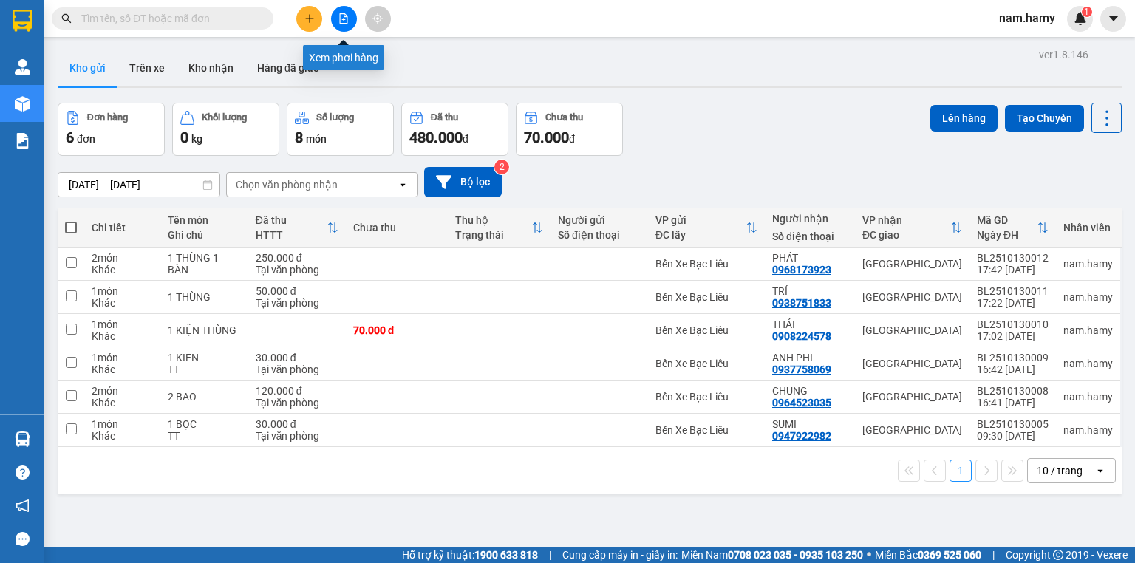
click at [351, 13] on button at bounding box center [344, 19] width 26 height 26
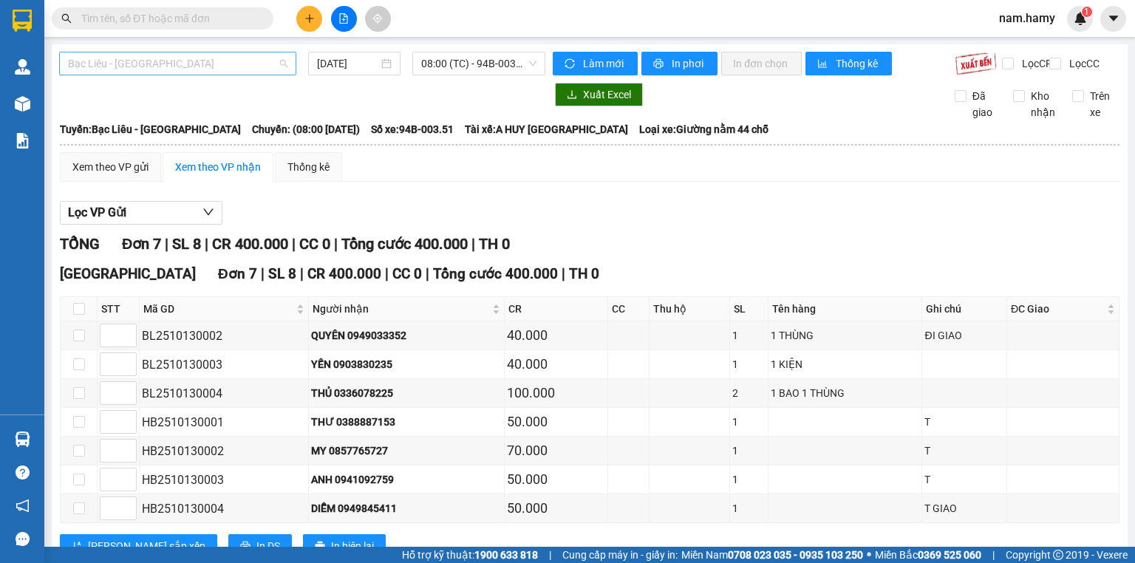
click at [237, 57] on span "Bạc Liêu - [GEOGRAPHIC_DATA]" at bounding box center [177, 63] width 219 height 22
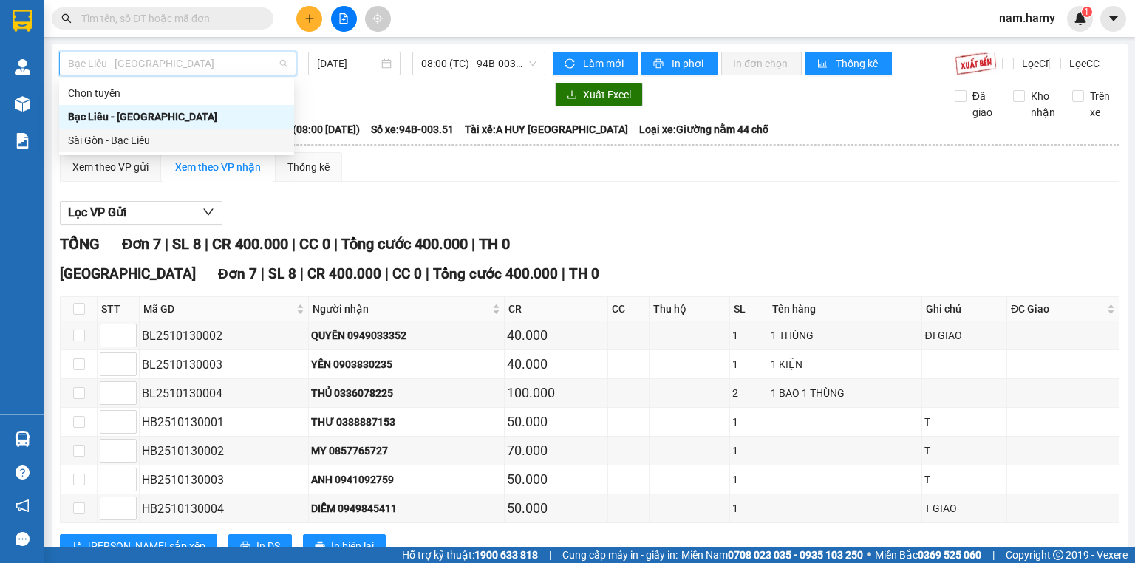
click at [218, 143] on div "Sài Gòn - Bạc Liêu" at bounding box center [176, 140] width 217 height 16
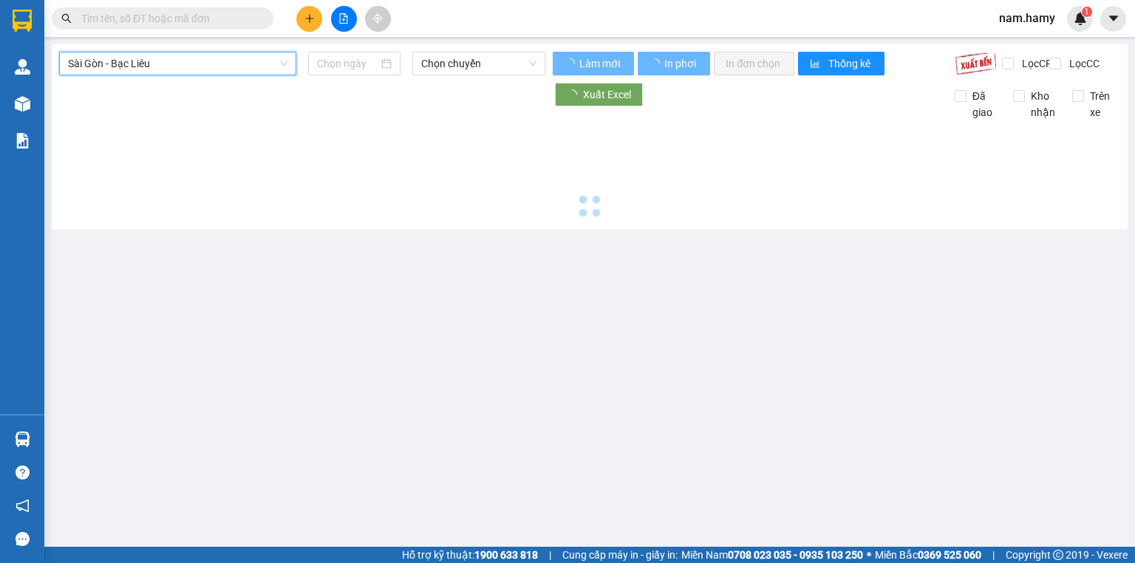
type input "[DATE]"
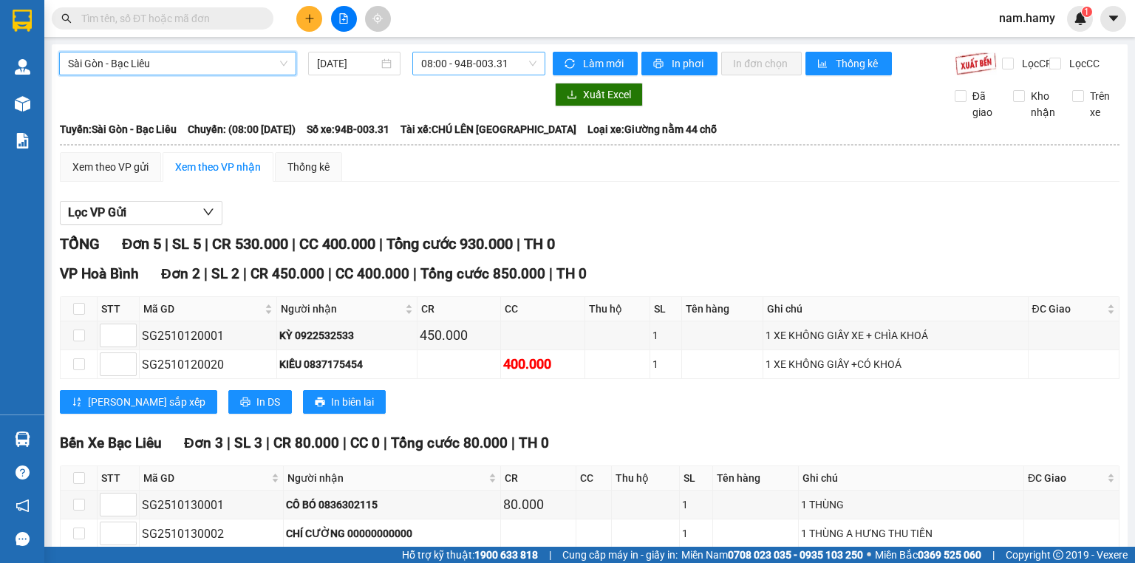
click at [469, 69] on span "08:00 - 94B-003.31" at bounding box center [479, 63] width 116 height 22
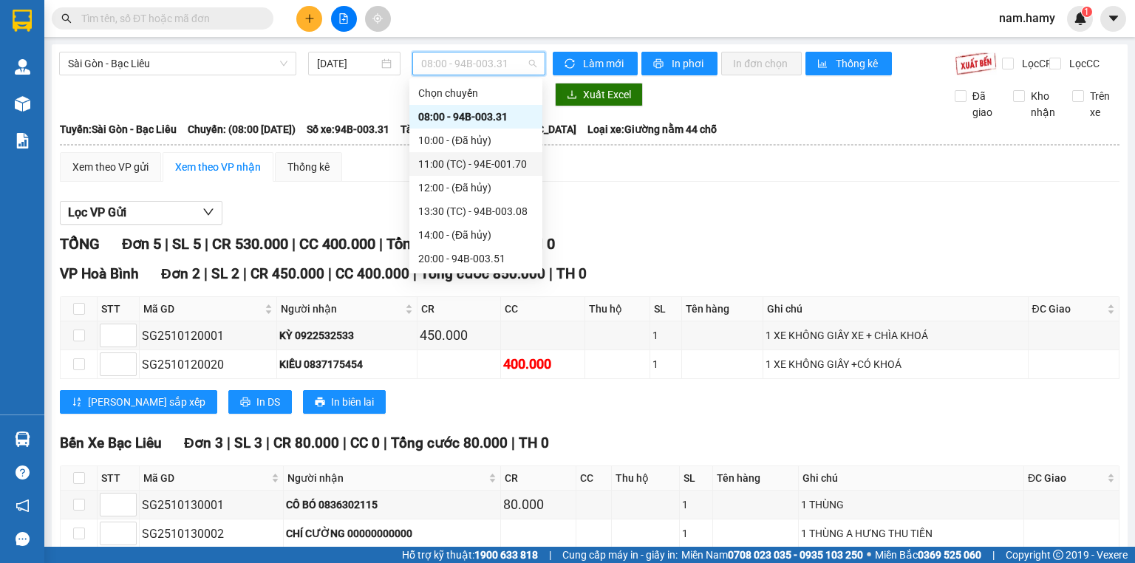
click at [467, 170] on div "11:00 (TC) - 94E-001.70" at bounding box center [475, 164] width 115 height 16
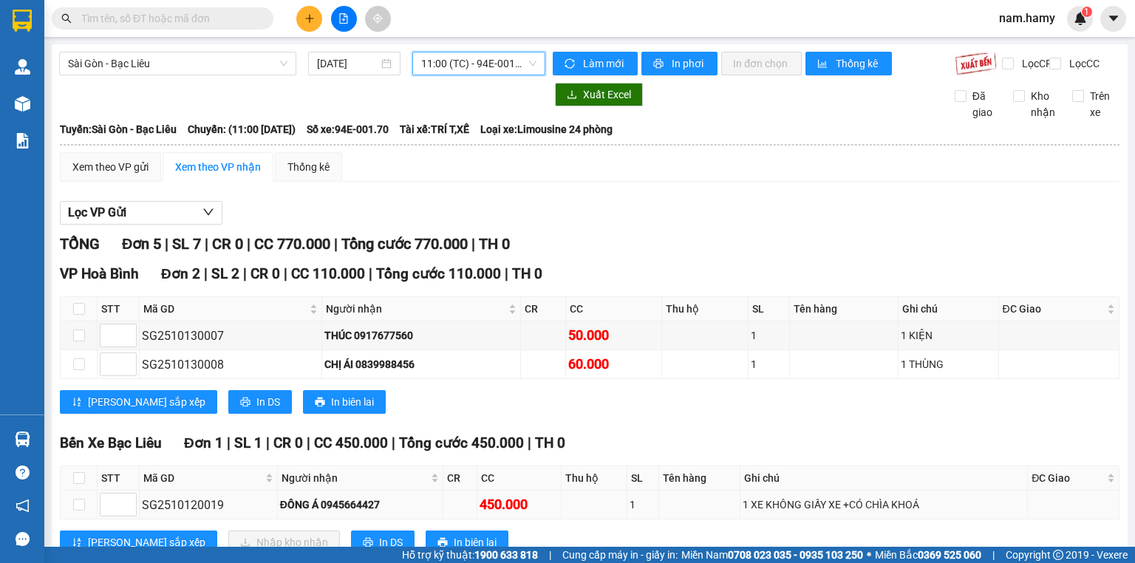
scroll to position [226, 0]
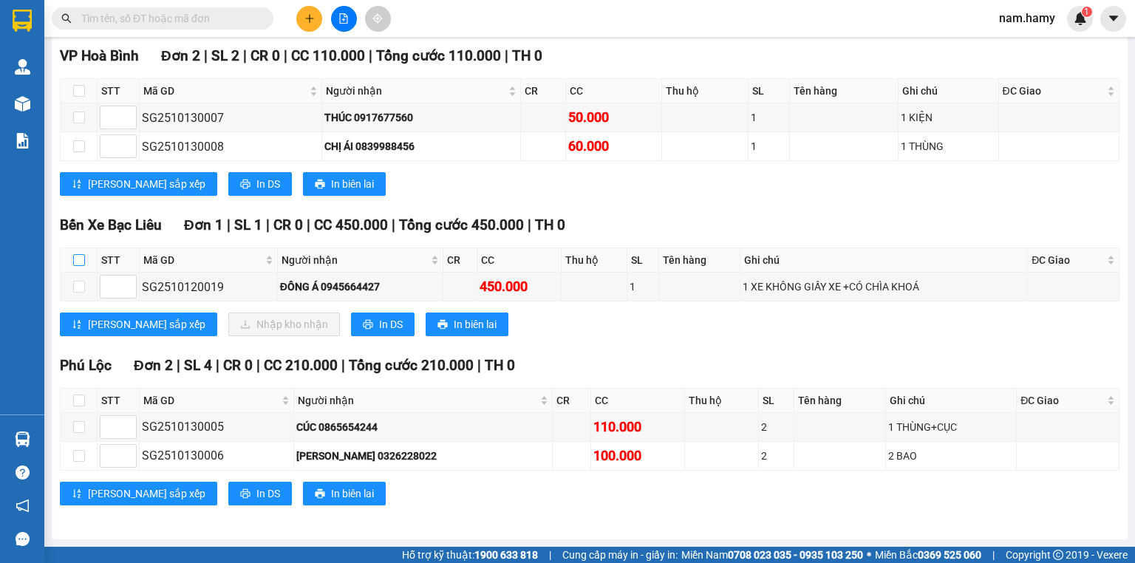
click at [83, 265] on input "checkbox" at bounding box center [79, 260] width 12 height 12
checkbox input "true"
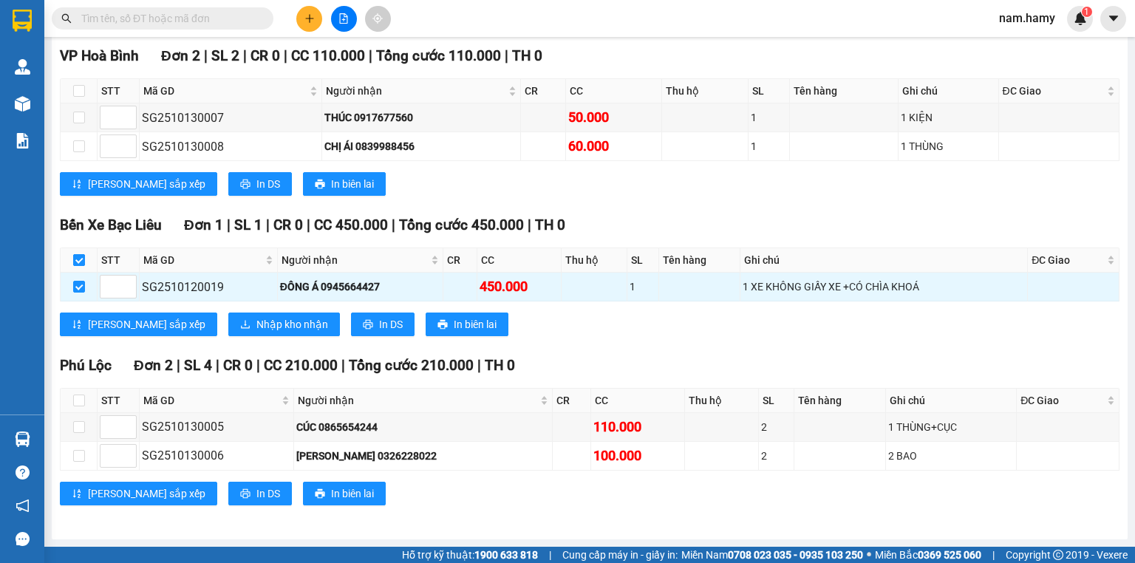
checkbox input "true"
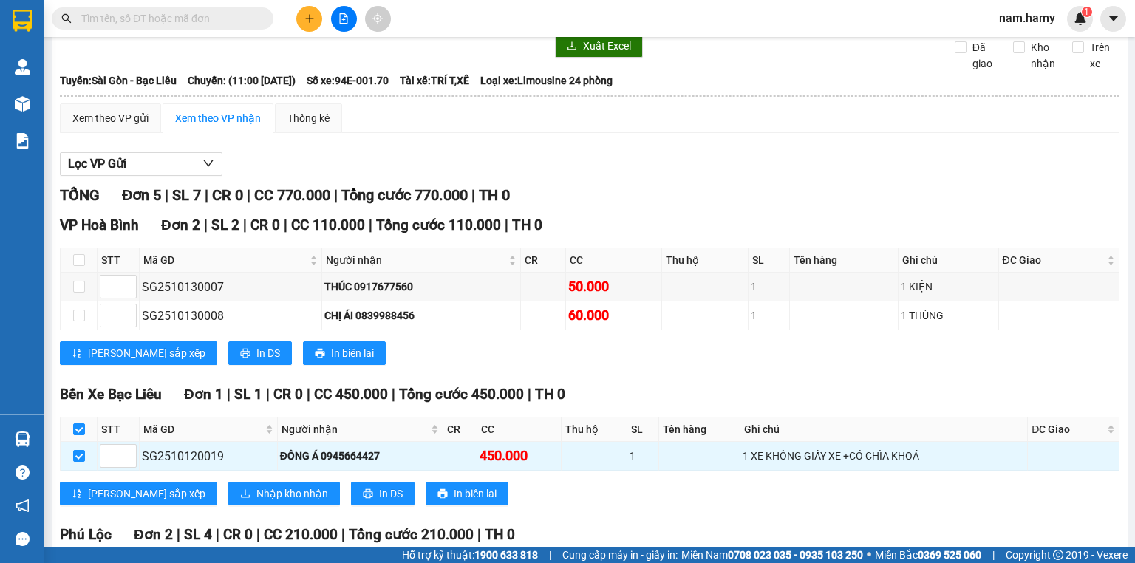
scroll to position [0, 0]
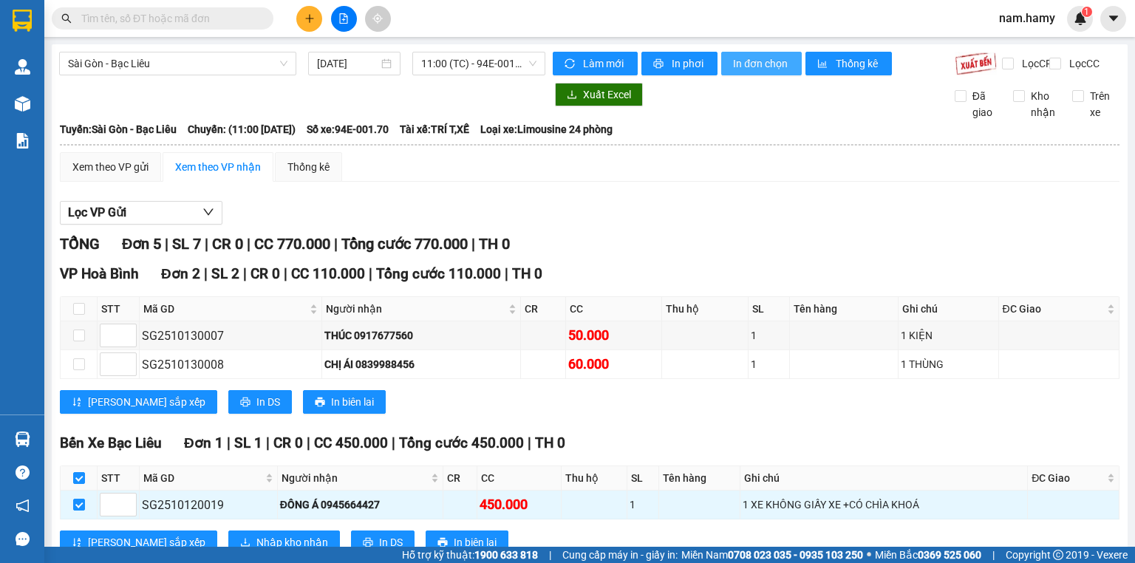
click at [777, 70] on span "In đơn chọn" at bounding box center [761, 63] width 57 height 16
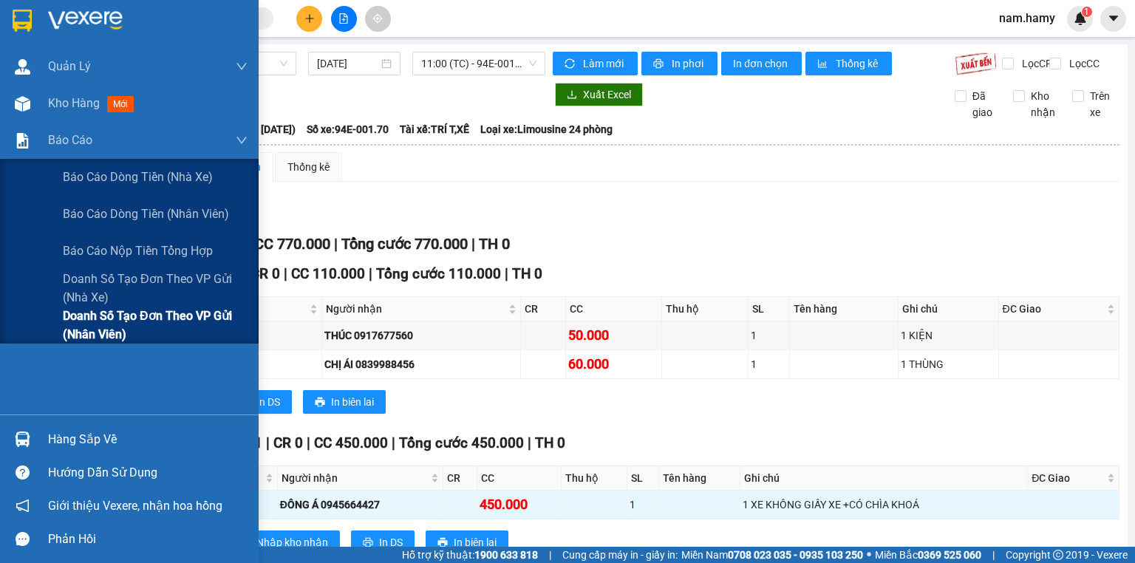
click at [100, 330] on span "Doanh số tạo đơn theo VP gửi (nhân viên)" at bounding box center [155, 325] width 185 height 37
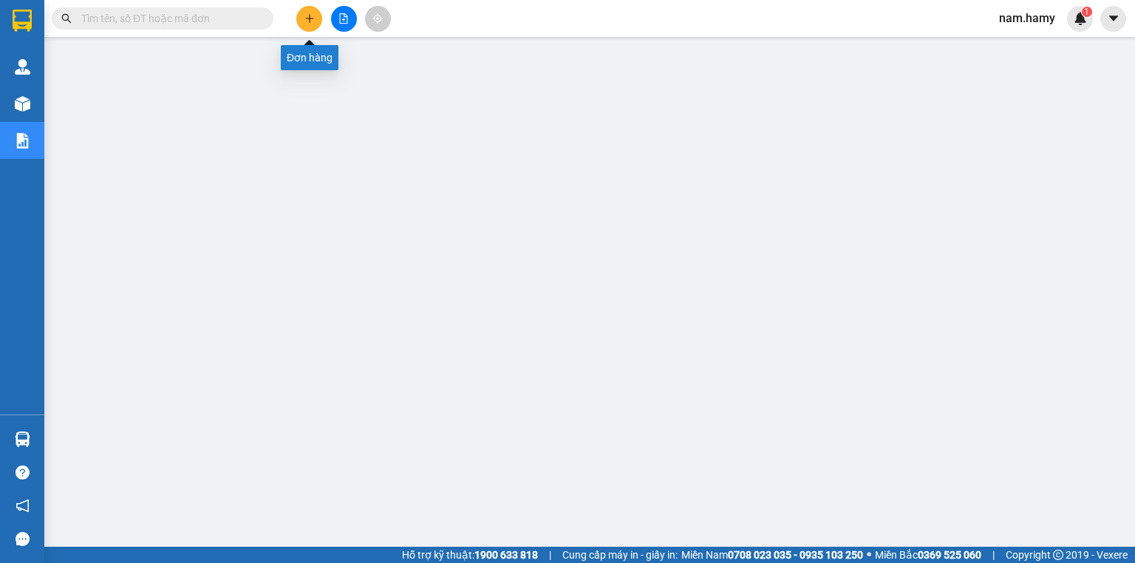
click at [308, 21] on icon "plus" at bounding box center [309, 18] width 10 height 10
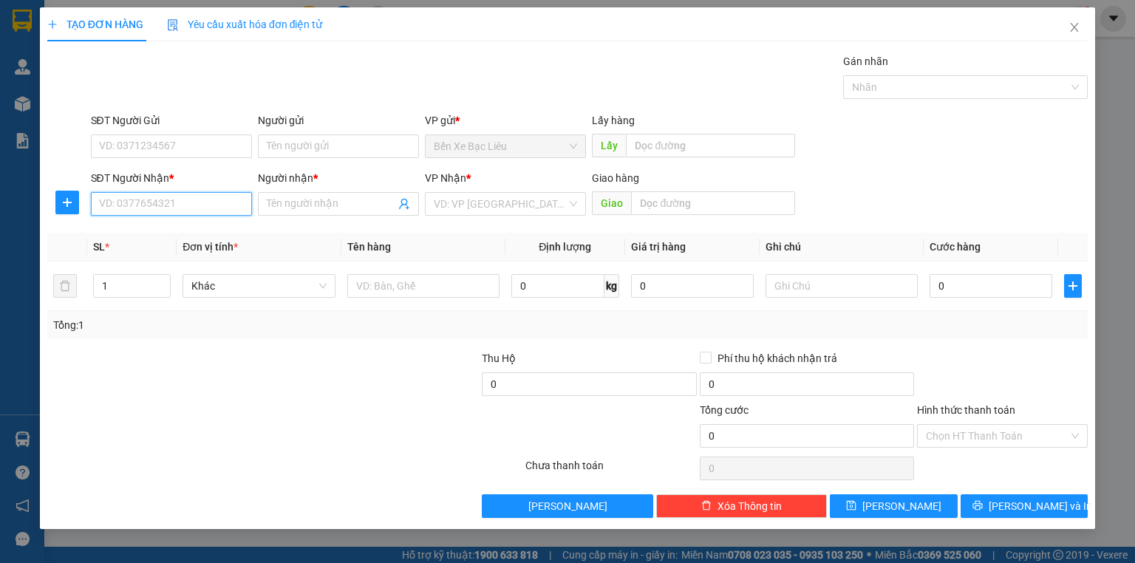
click at [230, 195] on input "SĐT Người Nhận *" at bounding box center [171, 204] width 161 height 24
click at [216, 227] on div "0918684848 - [PERSON_NAME]" at bounding box center [173, 233] width 146 height 16
type input "0918684848"
type input "THẢO"
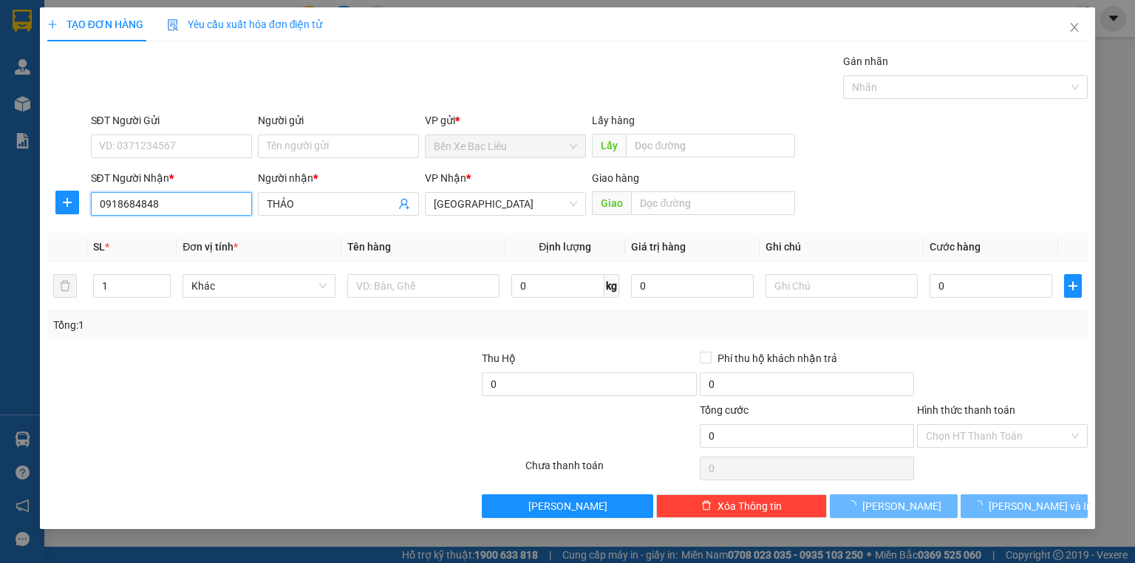
type input "40.000"
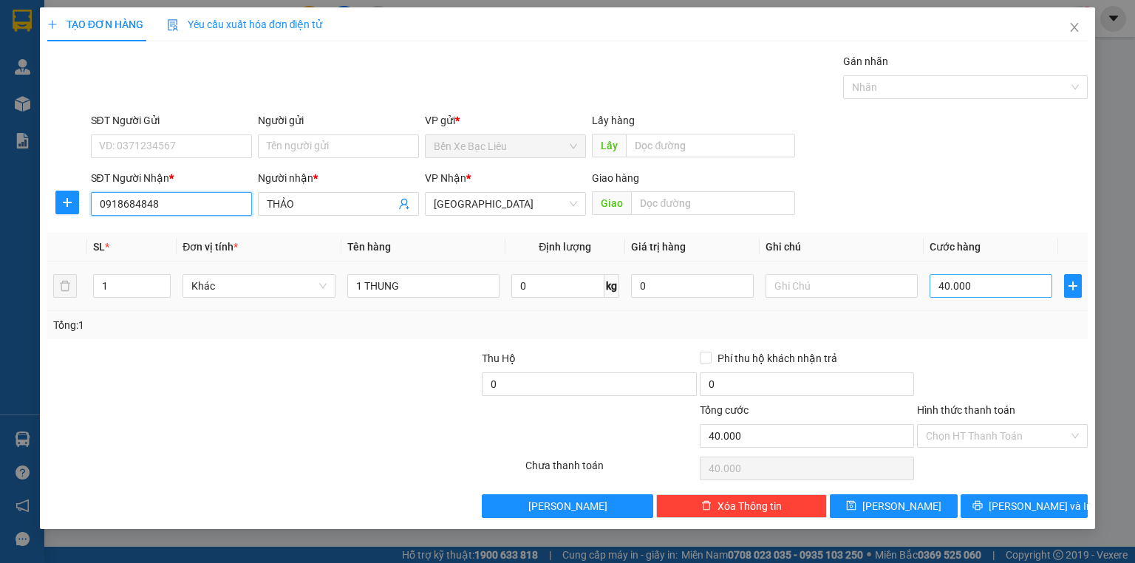
type input "0918684848"
click at [993, 286] on input "40.000" at bounding box center [990, 286] width 123 height 24
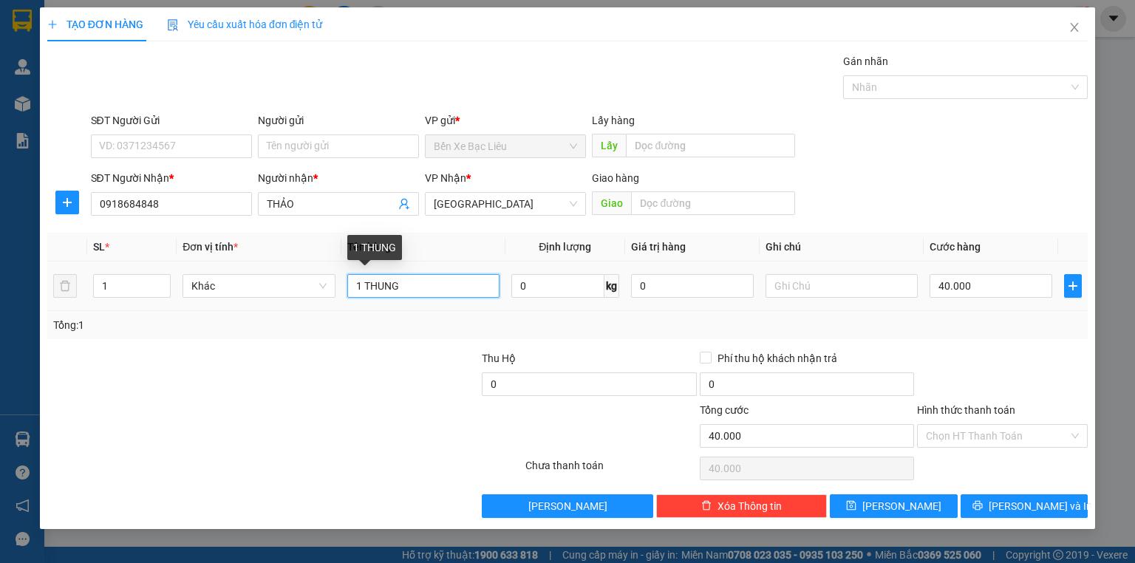
click at [440, 285] on input "1 THUNG" at bounding box center [423, 286] width 152 height 24
type input "1 THÙNG"
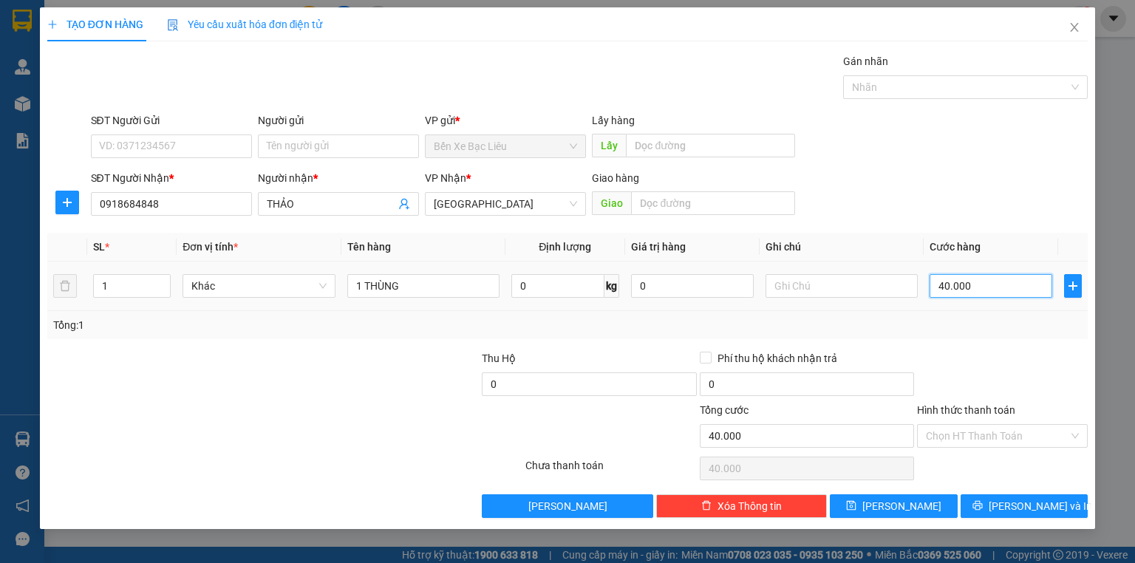
click at [990, 287] on input "40.000" at bounding box center [990, 286] width 123 height 24
type input "0"
click at [936, 291] on input "0" at bounding box center [990, 286] width 123 height 24
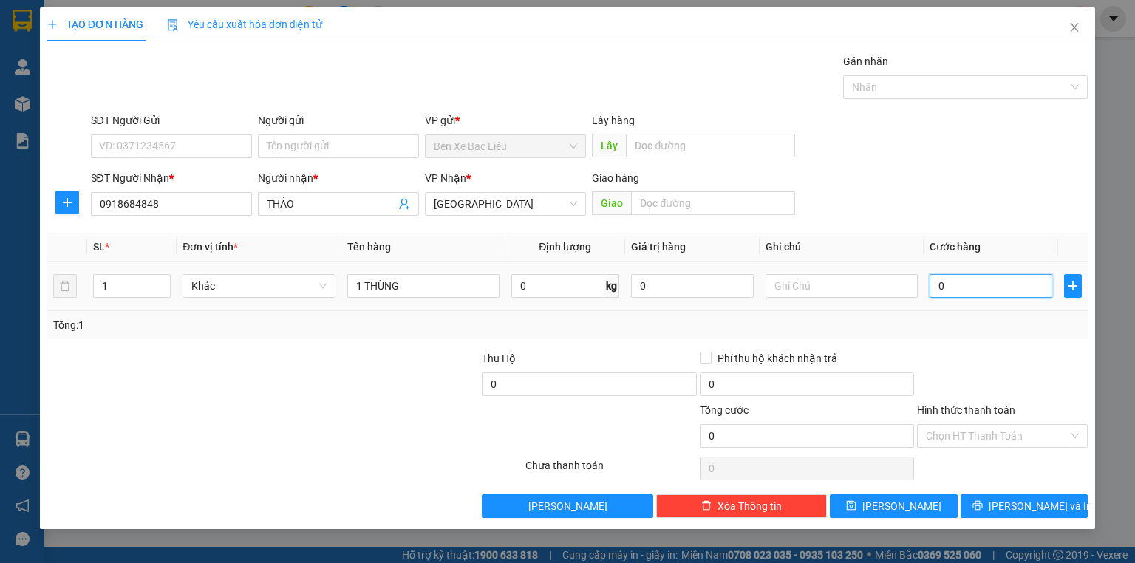
type input "50"
type input "50.000"
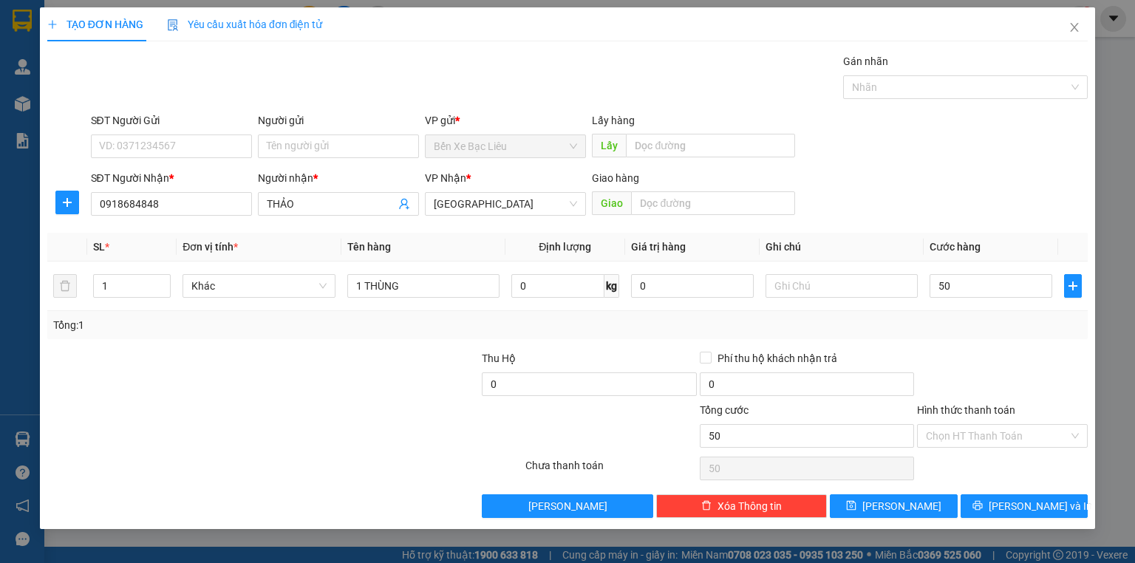
type input "50.000"
click at [1039, 326] on div "Tổng: 1" at bounding box center [567, 325] width 1028 height 16
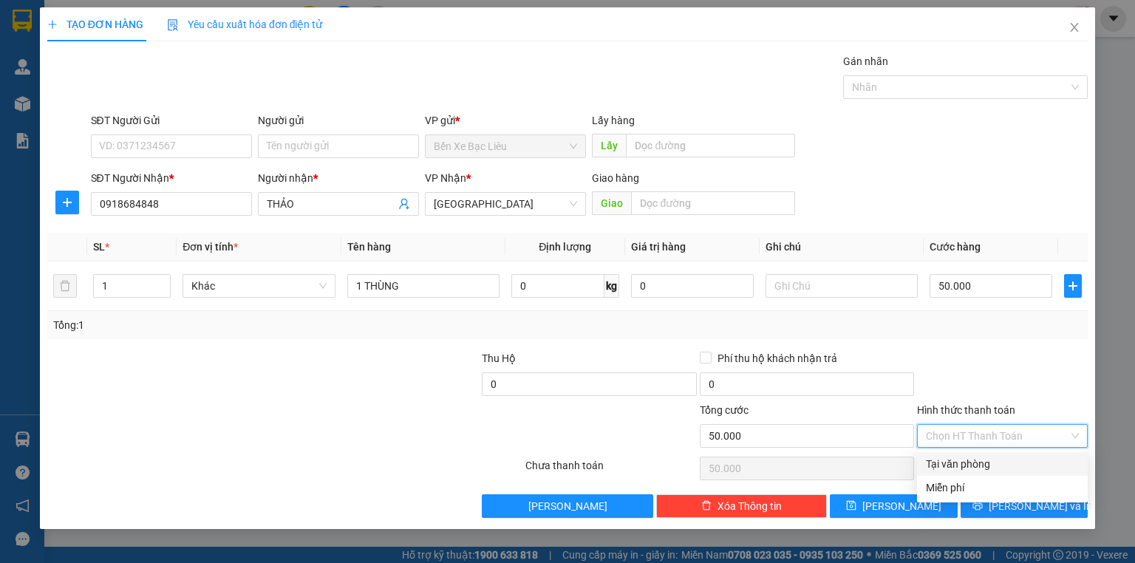
click at [969, 431] on input "Hình thức thanh toán" at bounding box center [997, 436] width 143 height 22
click at [972, 463] on div "Tại văn phòng" at bounding box center [1002, 464] width 153 height 16
type input "0"
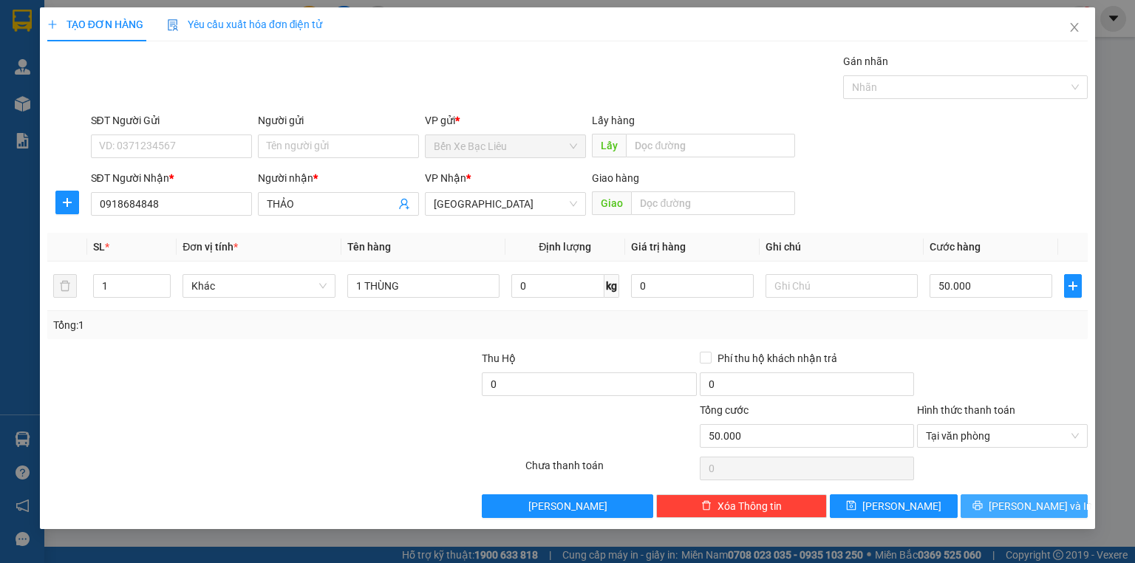
click at [1031, 512] on span "[PERSON_NAME] và In" at bounding box center [1039, 506] width 103 height 16
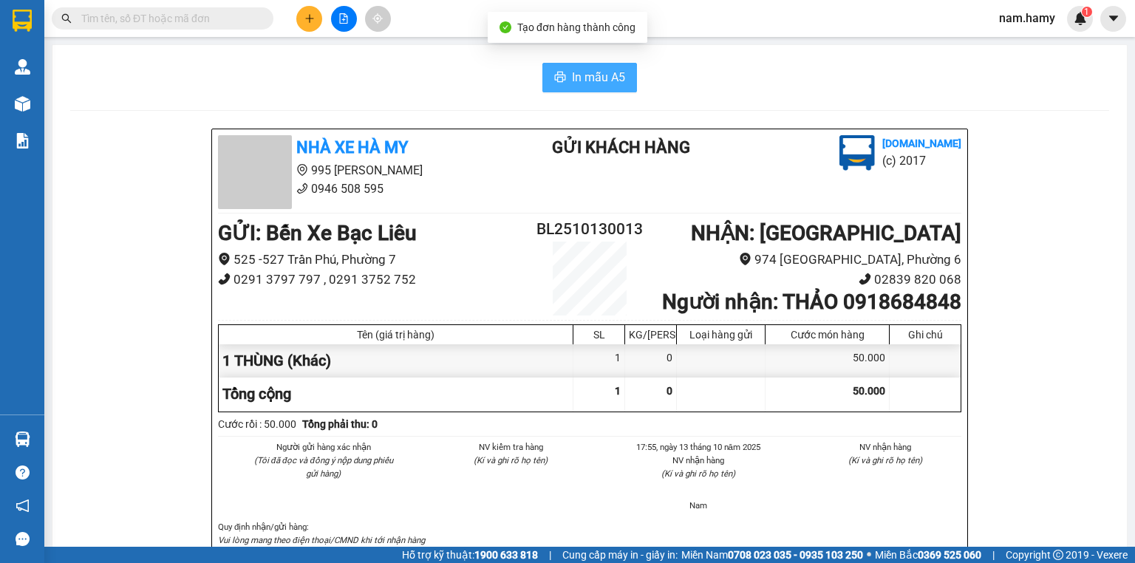
click at [610, 64] on button "In mẫu A5" at bounding box center [589, 78] width 95 height 30
click at [599, 91] on button "In mẫu A5" at bounding box center [589, 78] width 95 height 30
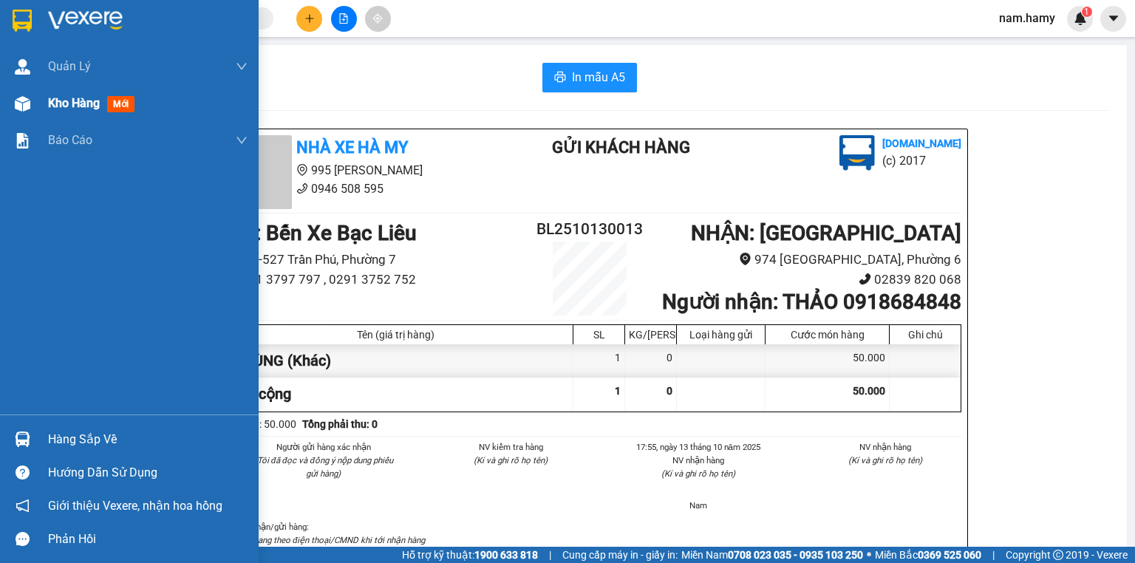
click at [17, 112] on div at bounding box center [23, 104] width 26 height 26
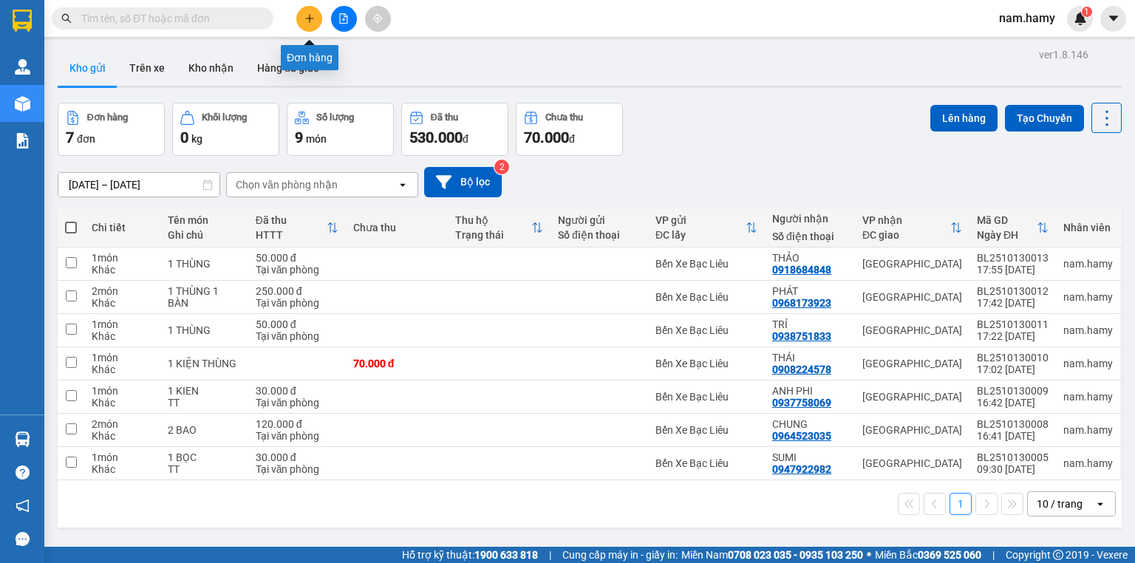
click at [298, 21] on button at bounding box center [309, 19] width 26 height 26
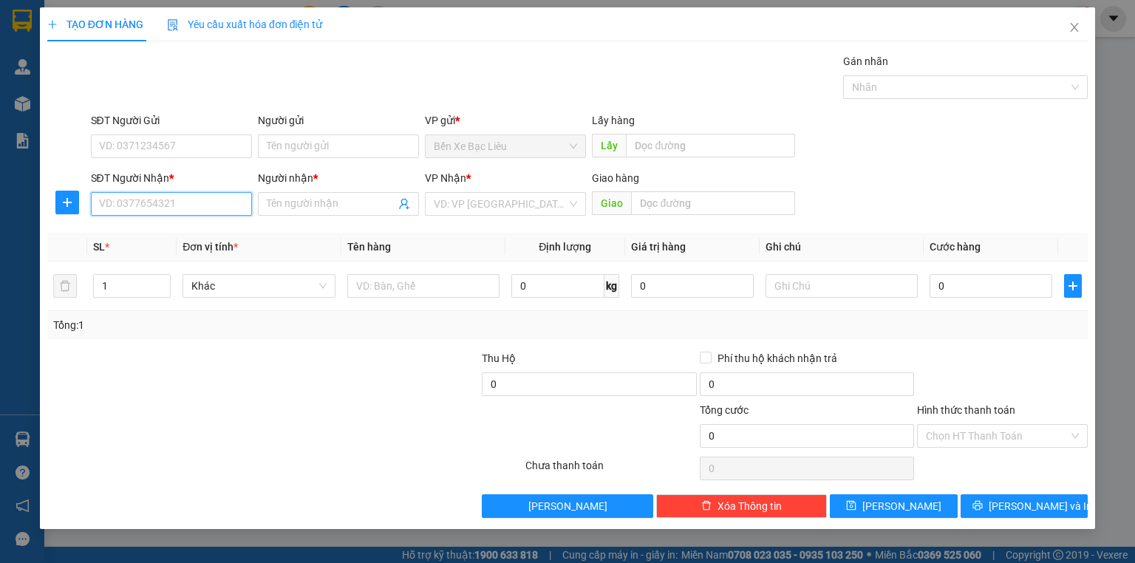
click at [162, 207] on input "SĐT Người Nhận *" at bounding box center [171, 204] width 161 height 24
type input "0908286030"
click at [165, 240] on div "0908286030 - TRƯC" at bounding box center [171, 233] width 143 height 16
type input "TRƯC"
type input "70.000"
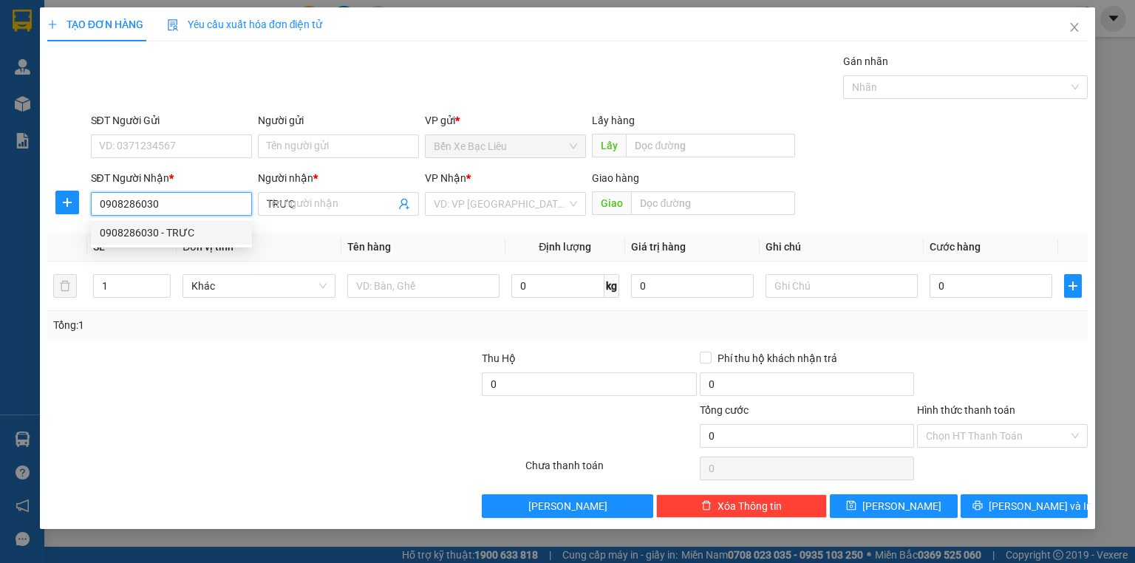
type input "70.000"
type input "0908286030"
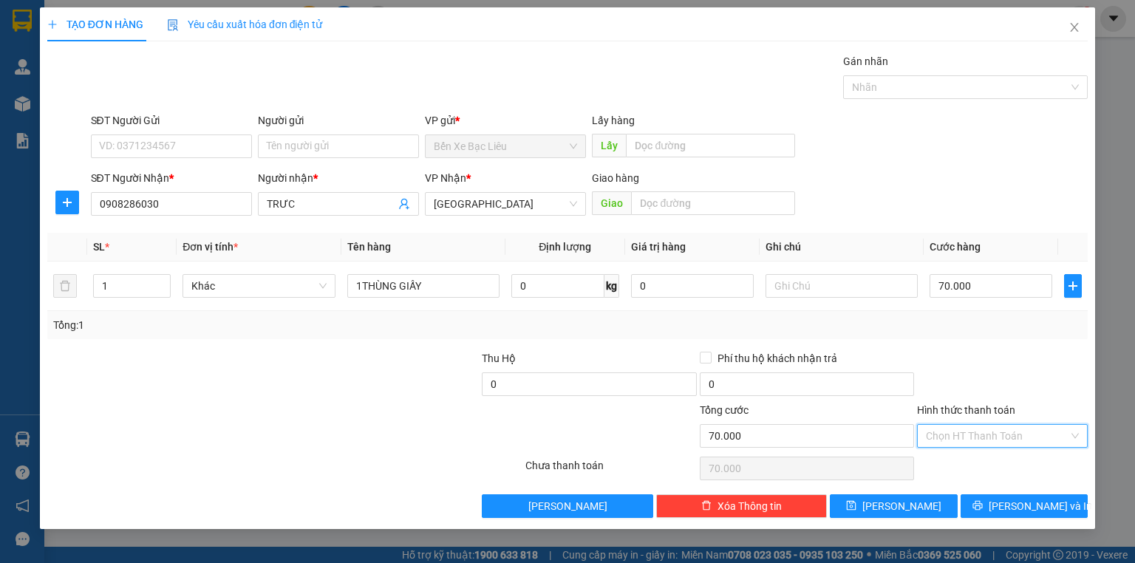
click at [972, 433] on input "Hình thức thanh toán" at bounding box center [997, 436] width 143 height 22
click at [974, 461] on div "Tại văn phòng" at bounding box center [1002, 464] width 153 height 16
type input "0"
click at [981, 482] on div "Transit Pickup Surcharge Ids Transit Deliver Surcharge Ids Transit Deliver Surc…" at bounding box center [567, 285] width 1040 height 465
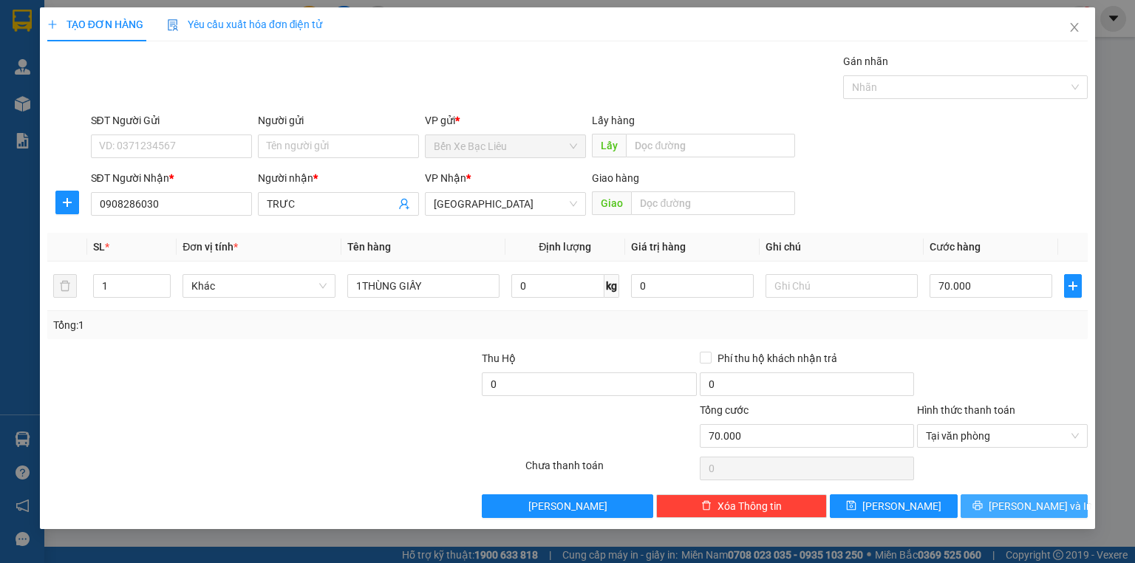
click at [987, 494] on button "[PERSON_NAME] và In" at bounding box center [1024, 506] width 128 height 24
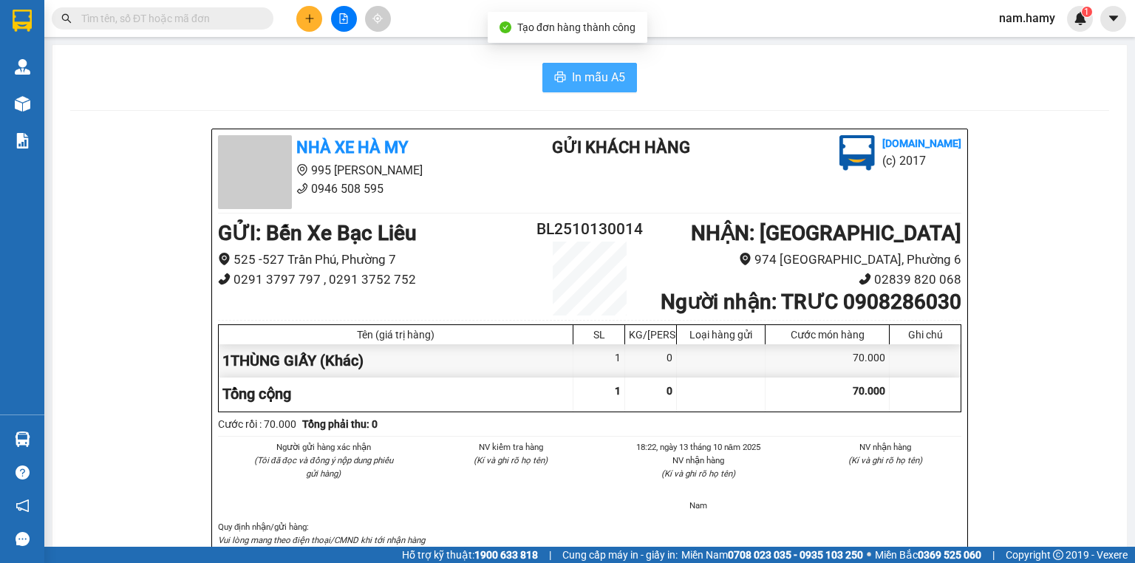
click at [625, 76] on button "In mẫu A5" at bounding box center [589, 78] width 95 height 30
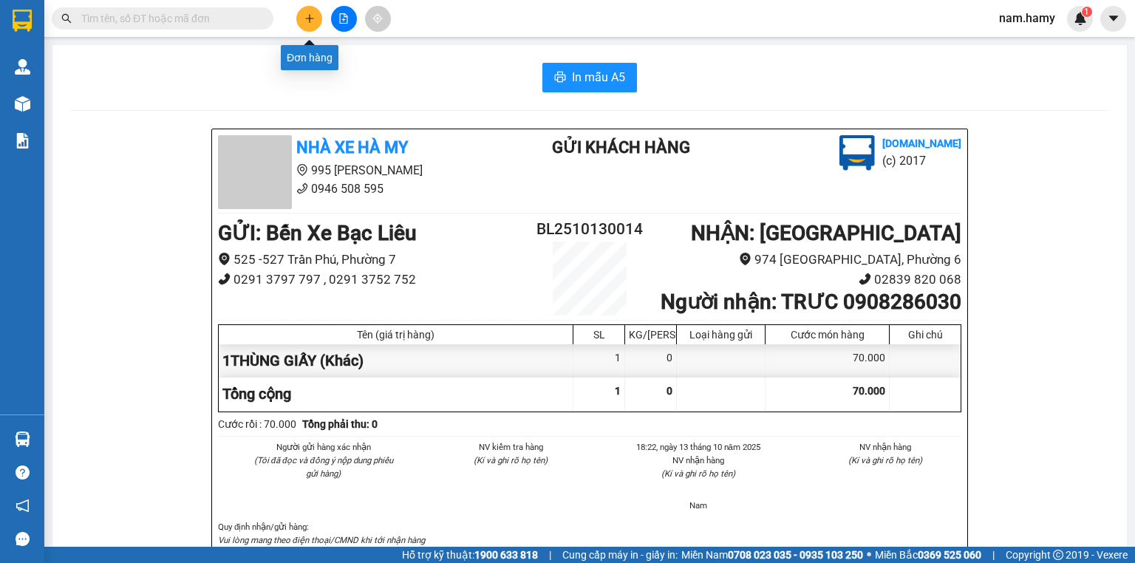
click at [302, 19] on button at bounding box center [309, 19] width 26 height 26
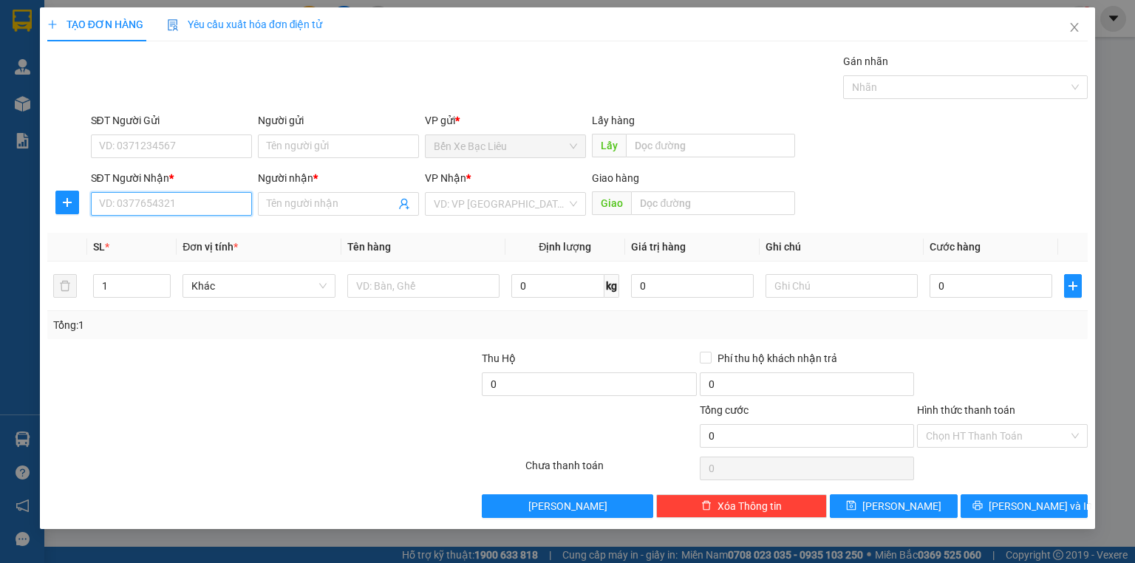
click at [163, 213] on input "SĐT Người Nhận *" at bounding box center [171, 204] width 161 height 24
type input "0394534917"
click at [137, 231] on div "0394534917 - ĐÀO" at bounding box center [171, 233] width 143 height 16
type input "ĐÀO"
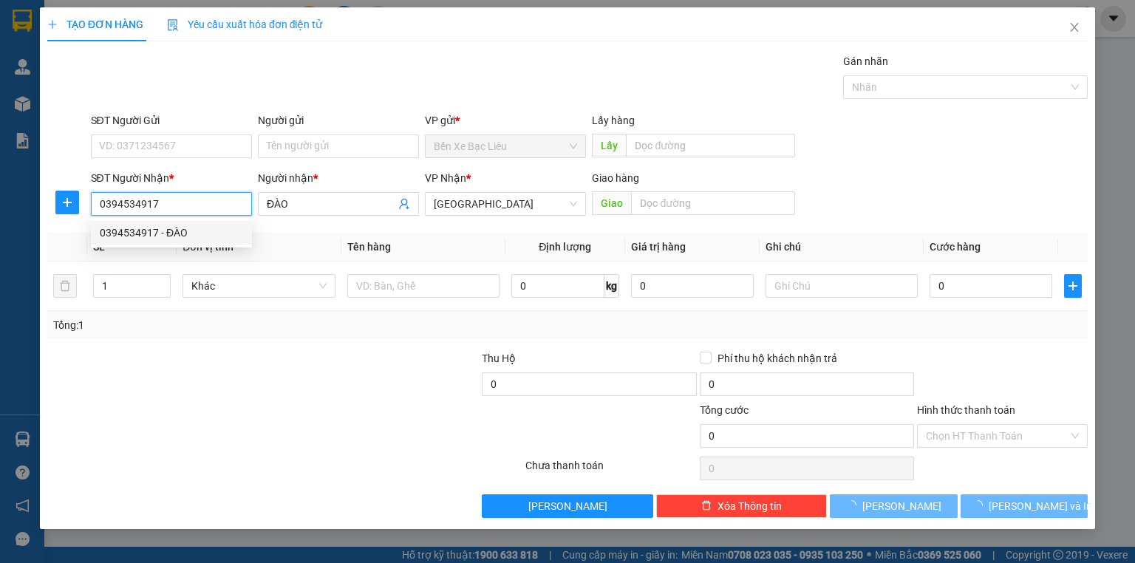
type input "30.000"
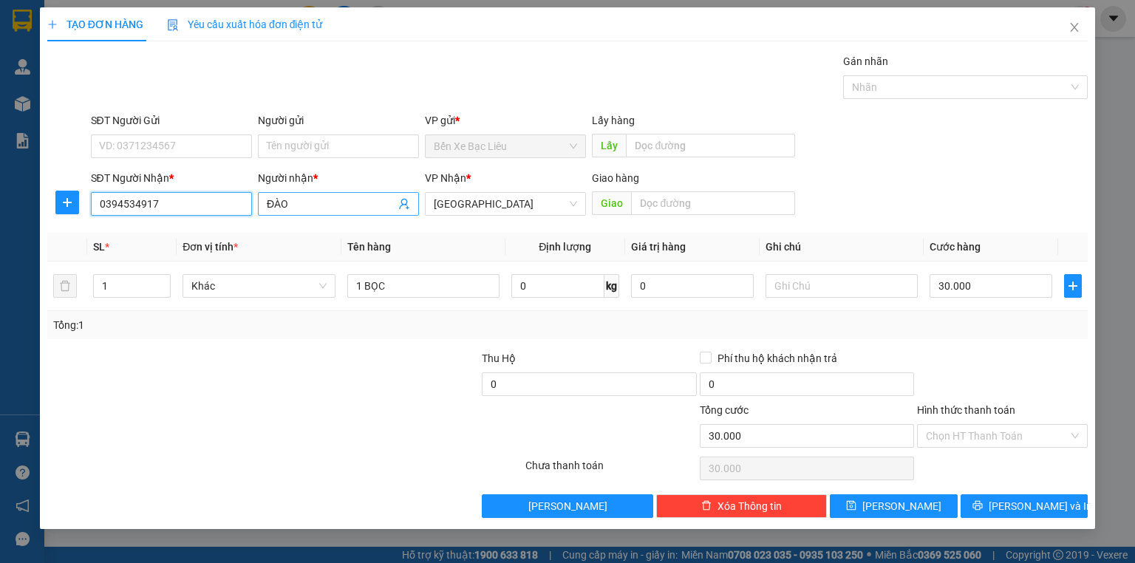
type input "0394534917"
click at [331, 205] on input "ĐÀO" at bounding box center [331, 204] width 129 height 16
type input "Đ"
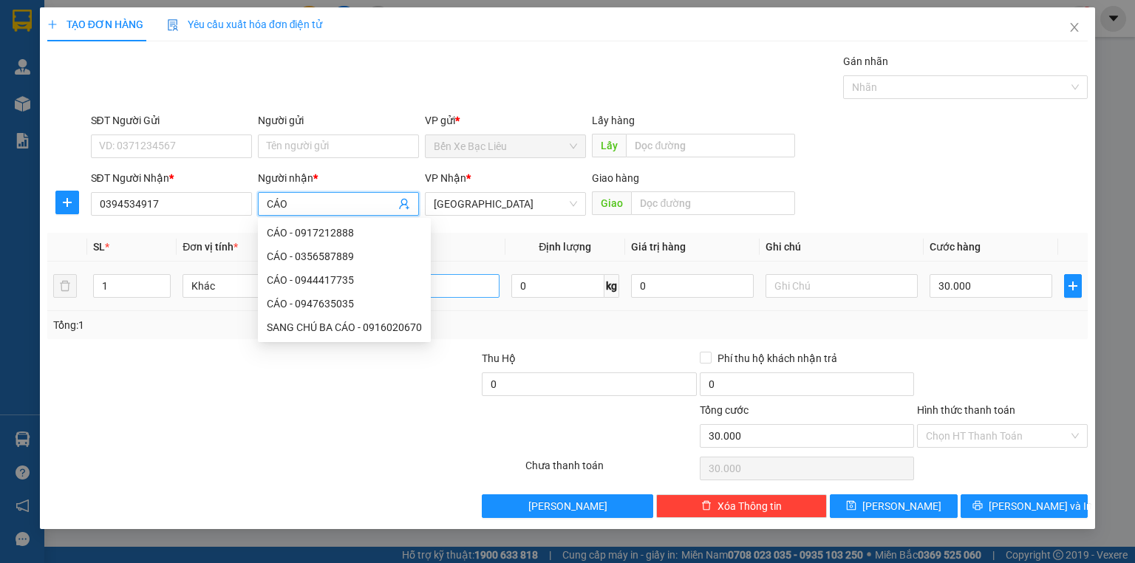
type input "CÁO"
click at [482, 278] on input "1 BỌC" at bounding box center [423, 286] width 152 height 24
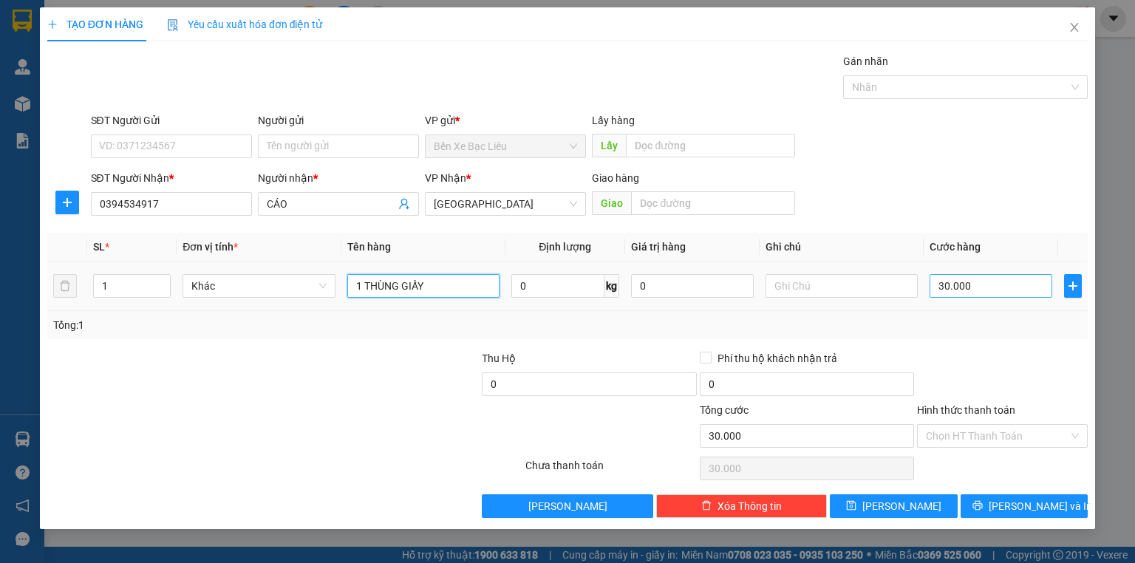
type input "1 THÙNG GIẤY"
click at [987, 280] on input "30.000" at bounding box center [990, 286] width 123 height 24
type input "5"
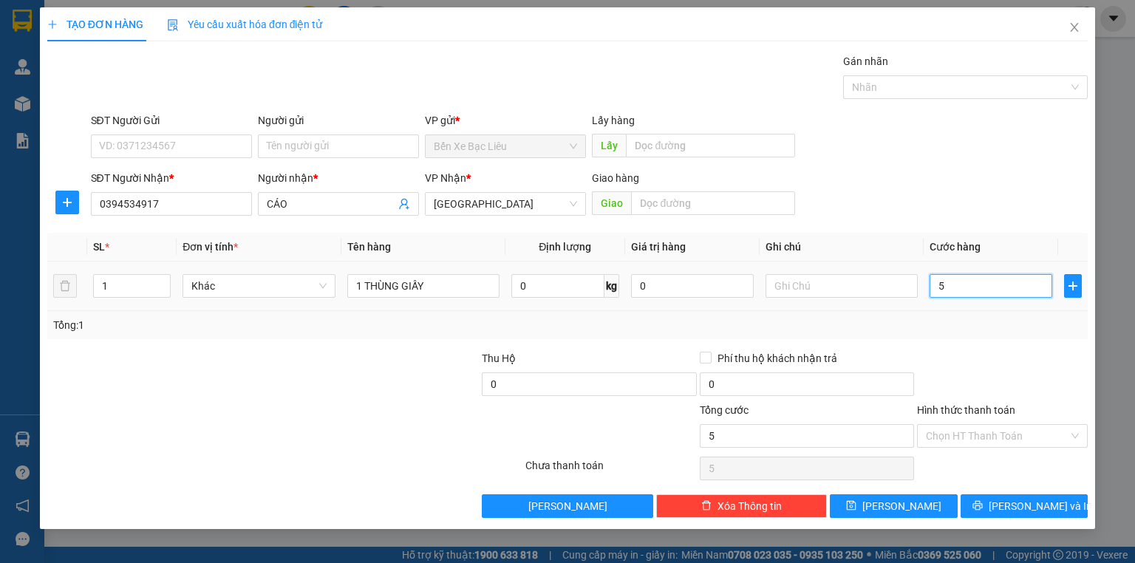
type input "50"
type input "50.000"
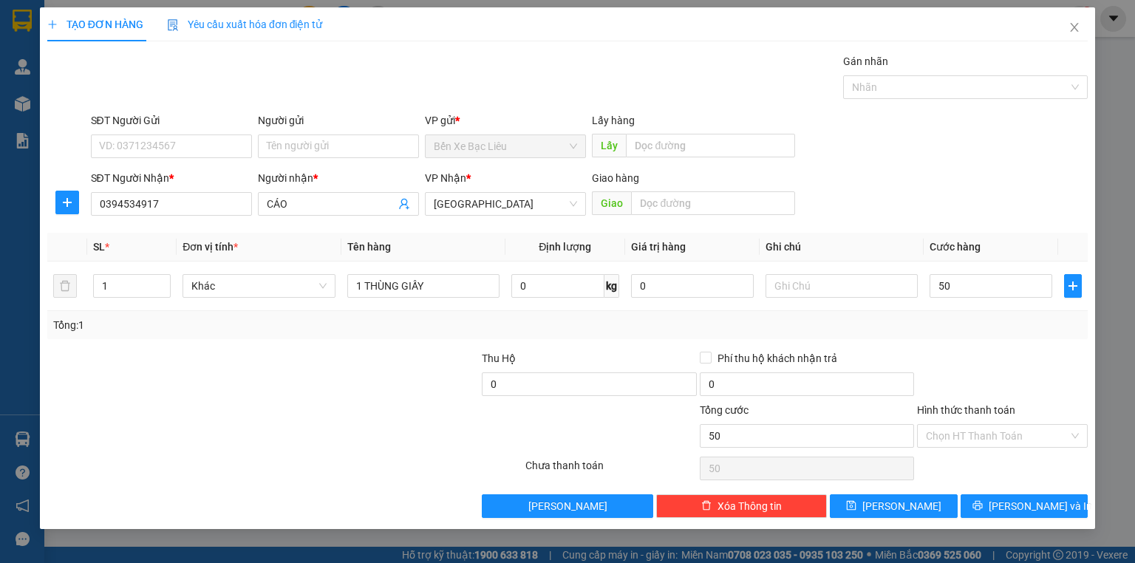
type input "50.000"
drag, startPoint x: 949, startPoint y: 342, endPoint x: 1013, endPoint y: 390, distance: 79.6
click at [951, 338] on div "Transit Pickup Surcharge Ids Transit Deliver Surcharge Ids Transit Deliver Surc…" at bounding box center [567, 285] width 1040 height 465
click at [1034, 436] on input "Hình thức thanh toán" at bounding box center [997, 436] width 143 height 22
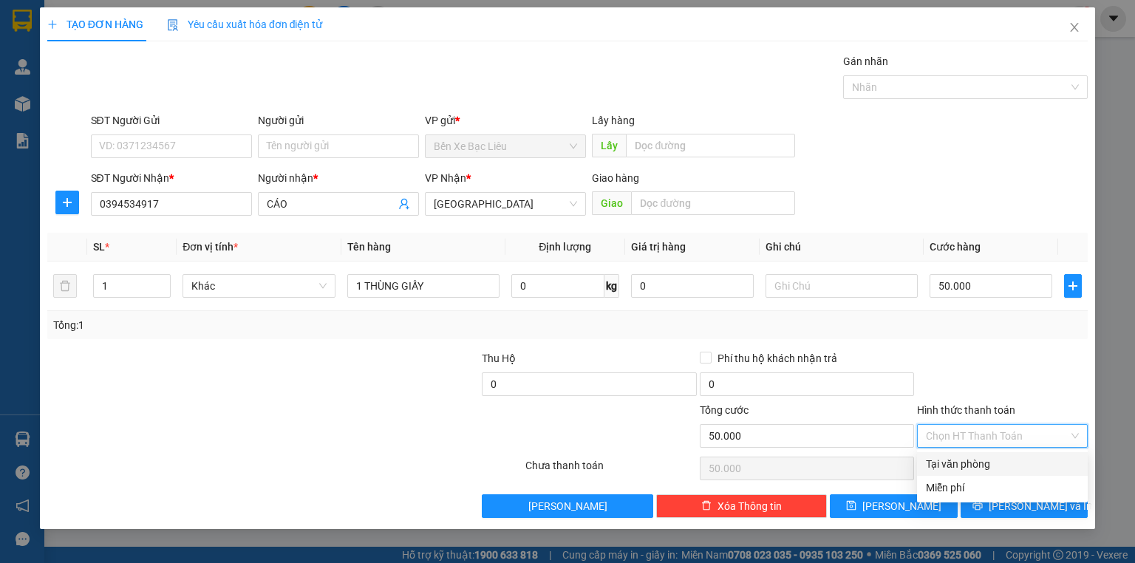
click at [1028, 461] on div "Tại văn phòng" at bounding box center [1002, 464] width 153 height 16
type input "0"
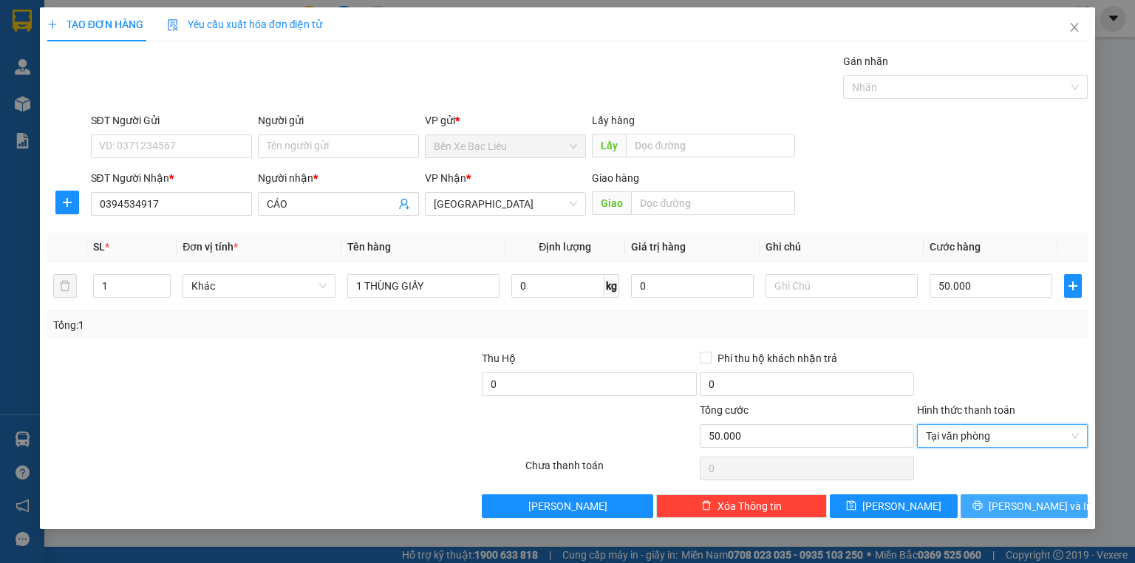
click at [1033, 503] on span "[PERSON_NAME] và In" at bounding box center [1039, 506] width 103 height 16
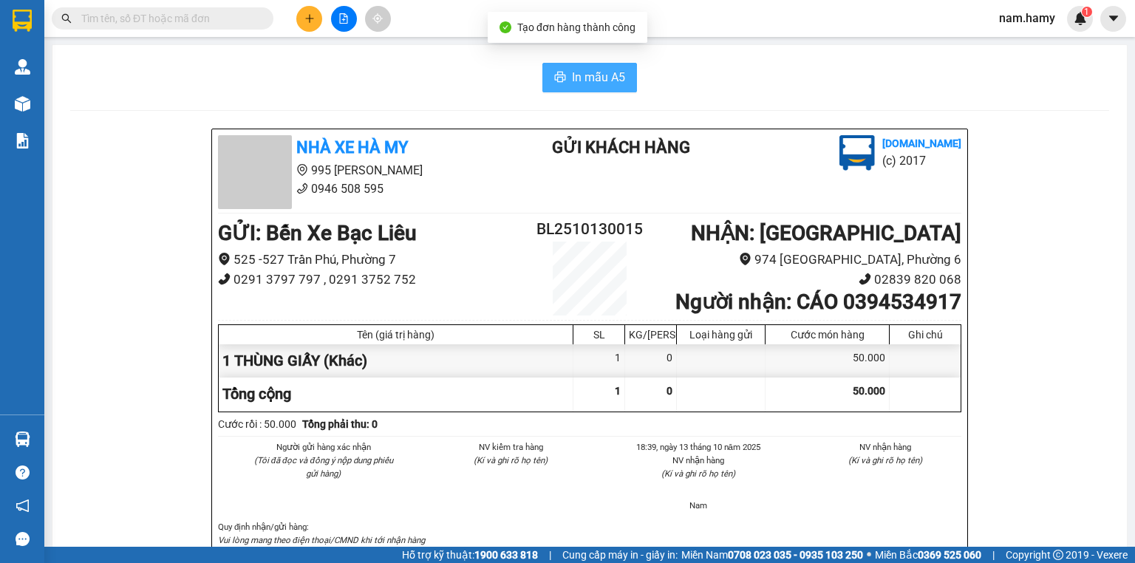
click at [572, 79] on span "In mẫu A5" at bounding box center [598, 77] width 53 height 18
click at [536, 81] on div "In mẫu A5" at bounding box center [589, 78] width 1039 height 30
click at [609, 82] on span "In mẫu A5" at bounding box center [598, 77] width 53 height 18
click at [344, 18] on icon "file-add" at bounding box center [343, 18] width 10 height 10
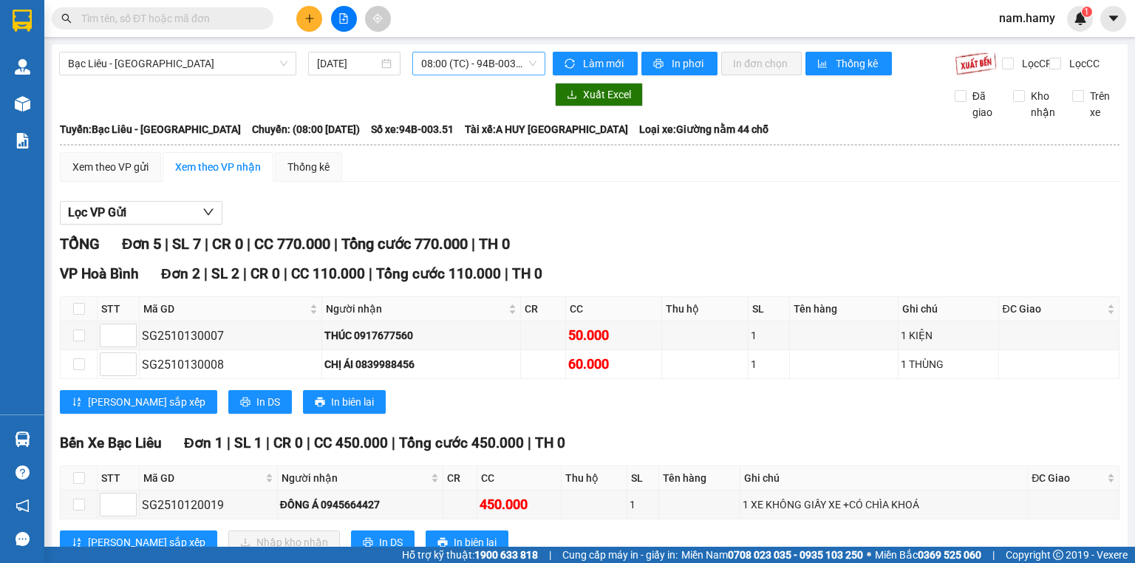
click at [445, 65] on span "08:00 (TC) - 94B-003.51" at bounding box center [479, 63] width 116 height 22
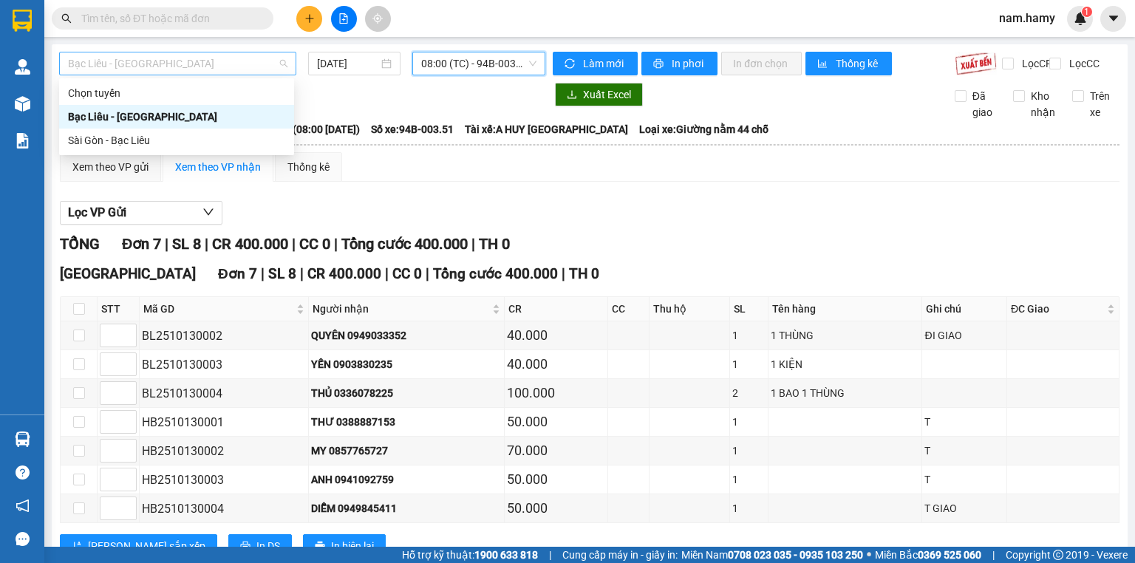
click at [215, 71] on span "Bạc Liêu - [GEOGRAPHIC_DATA]" at bounding box center [177, 63] width 219 height 22
click at [185, 139] on div "Sài Gòn - Bạc Liêu" at bounding box center [176, 140] width 217 height 16
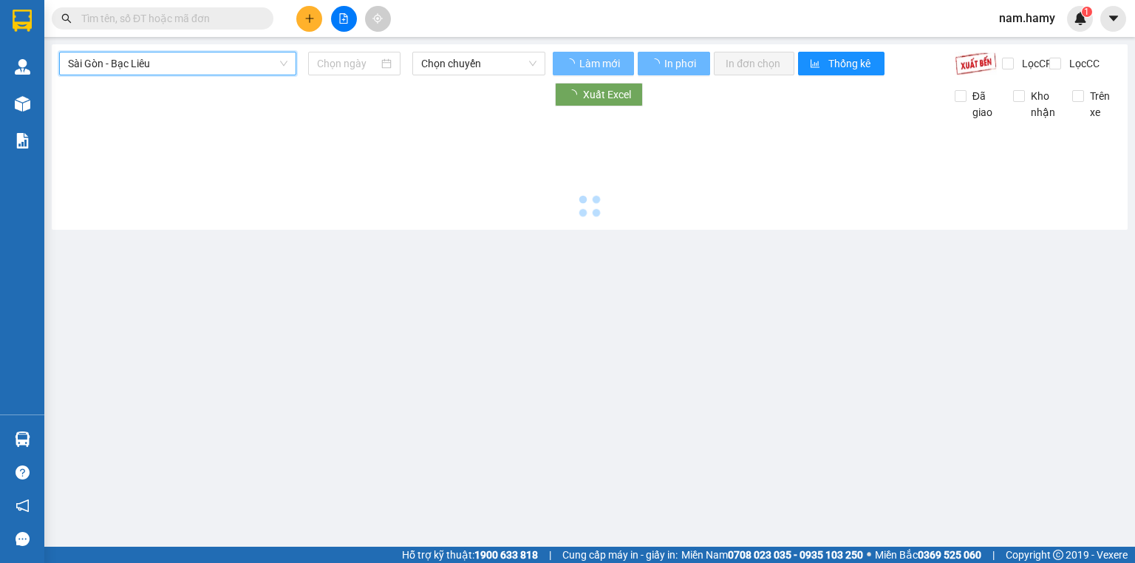
type input "[DATE]"
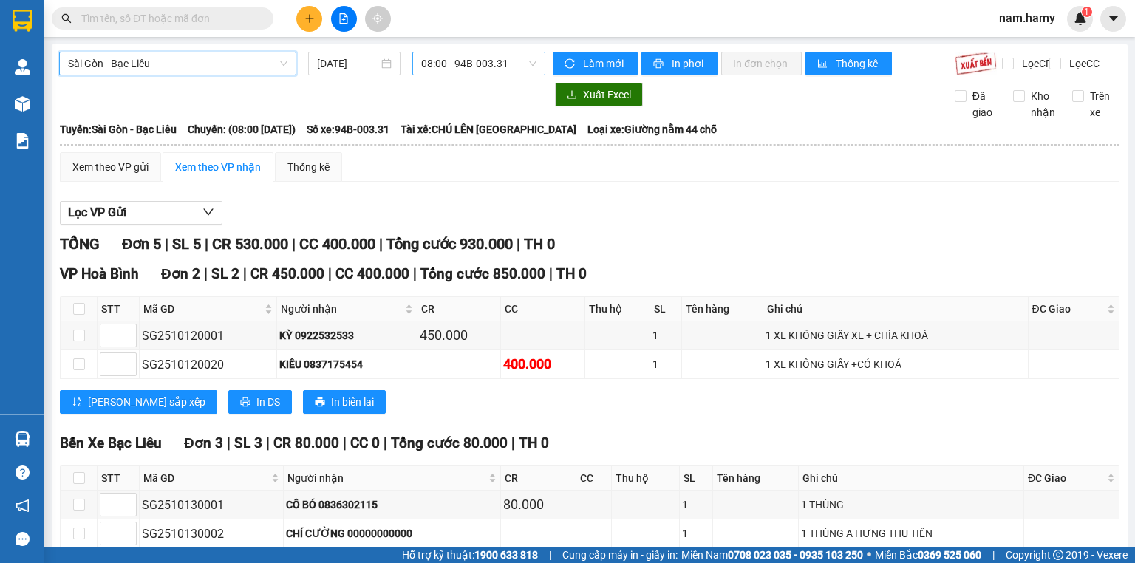
click at [491, 68] on span "08:00 - 94B-003.31" at bounding box center [479, 63] width 116 height 22
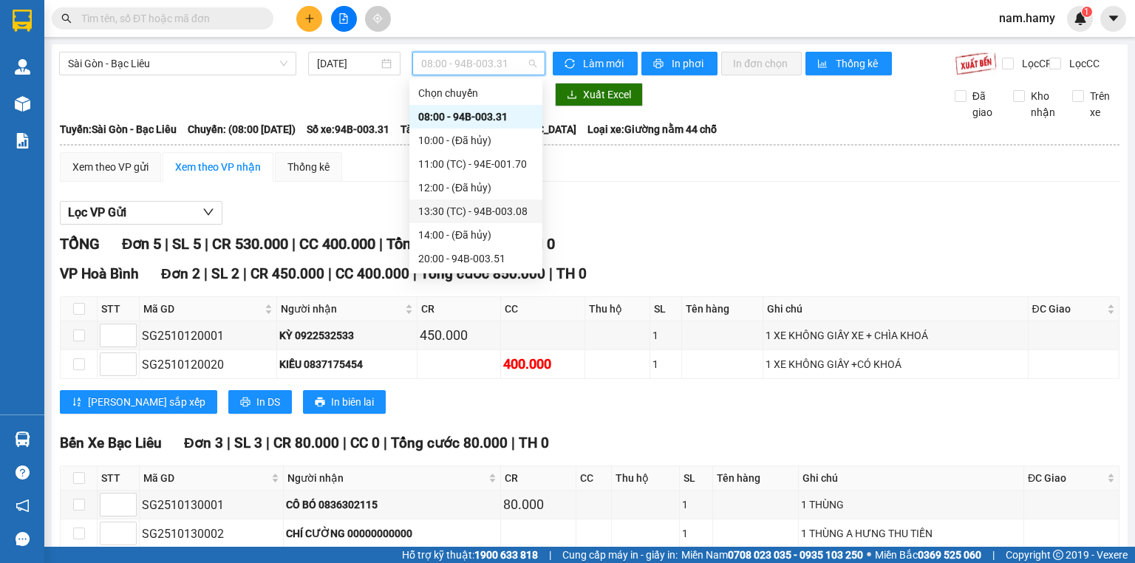
click at [486, 210] on div "13:30 (TC) - 94B-003.08" at bounding box center [475, 211] width 115 height 16
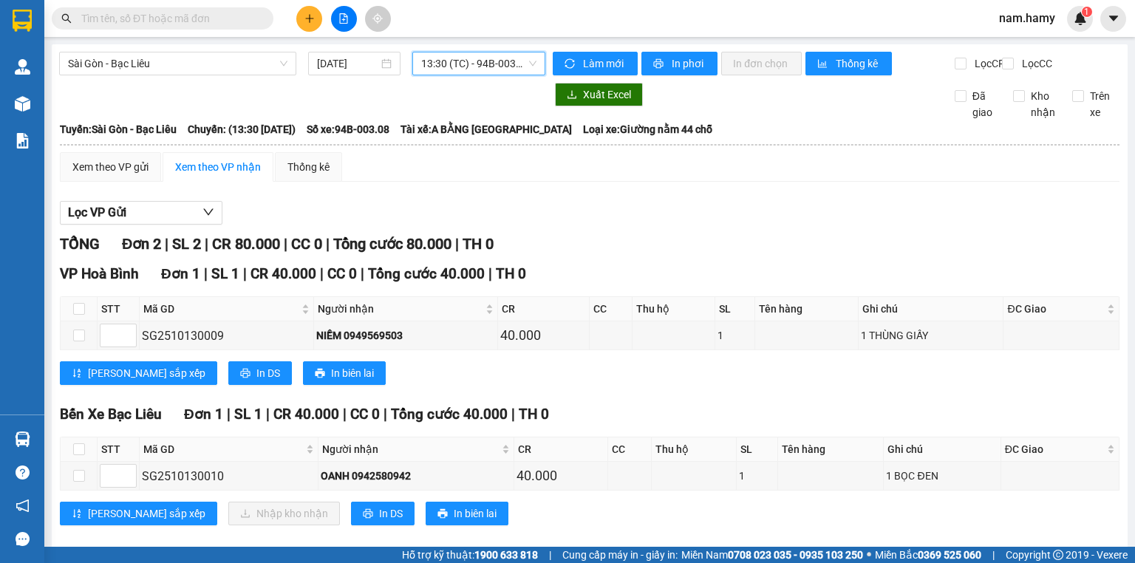
scroll to position [30, 0]
